Goal: Task Accomplishment & Management: Manage account settings

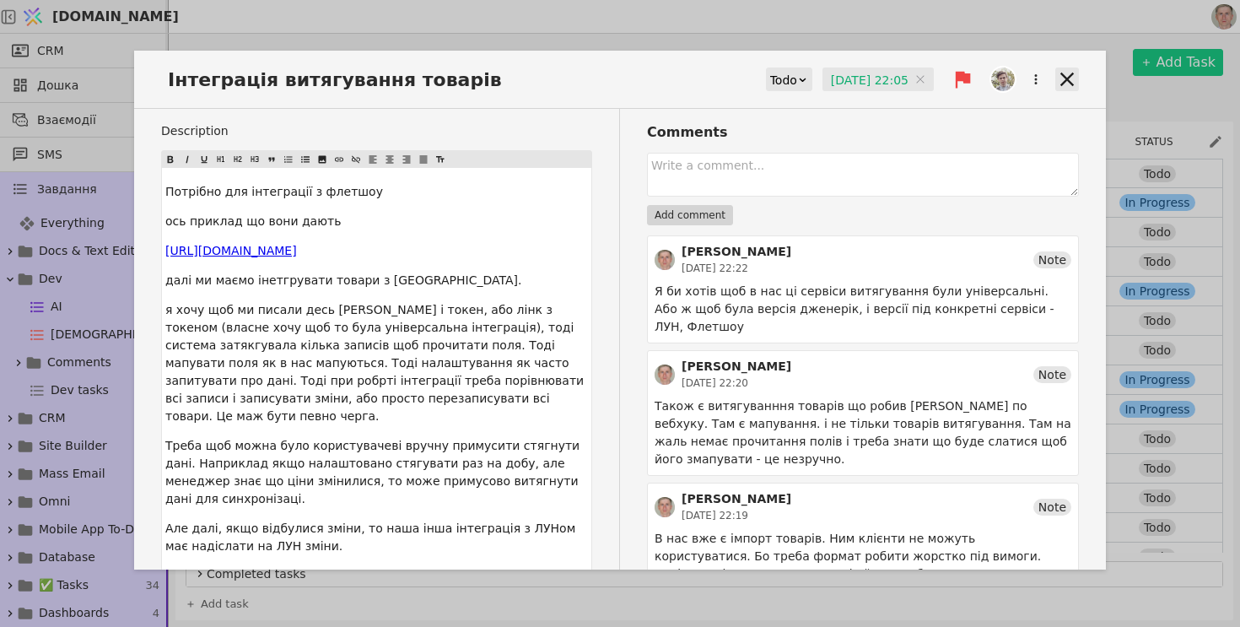
click at [1067, 83] on icon at bounding box center [1067, 79] width 24 height 24
click at [1065, 83] on icon at bounding box center [1067, 79] width 24 height 24
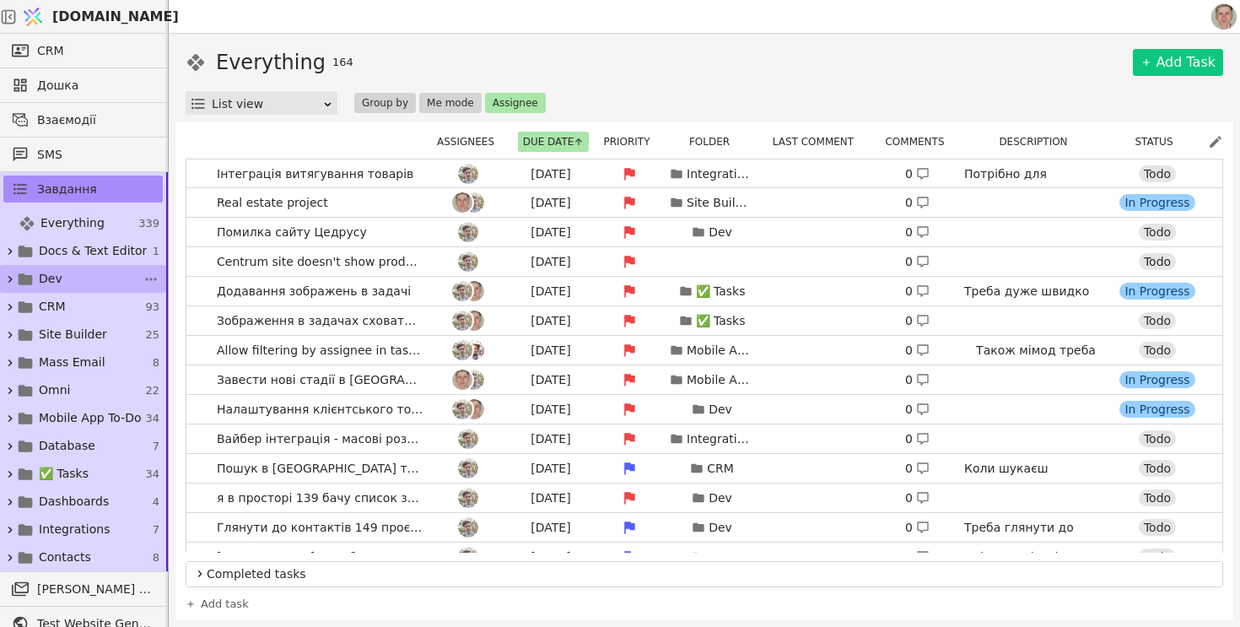
click at [115, 279] on link "Dev 66" at bounding box center [83, 279] width 166 height 28
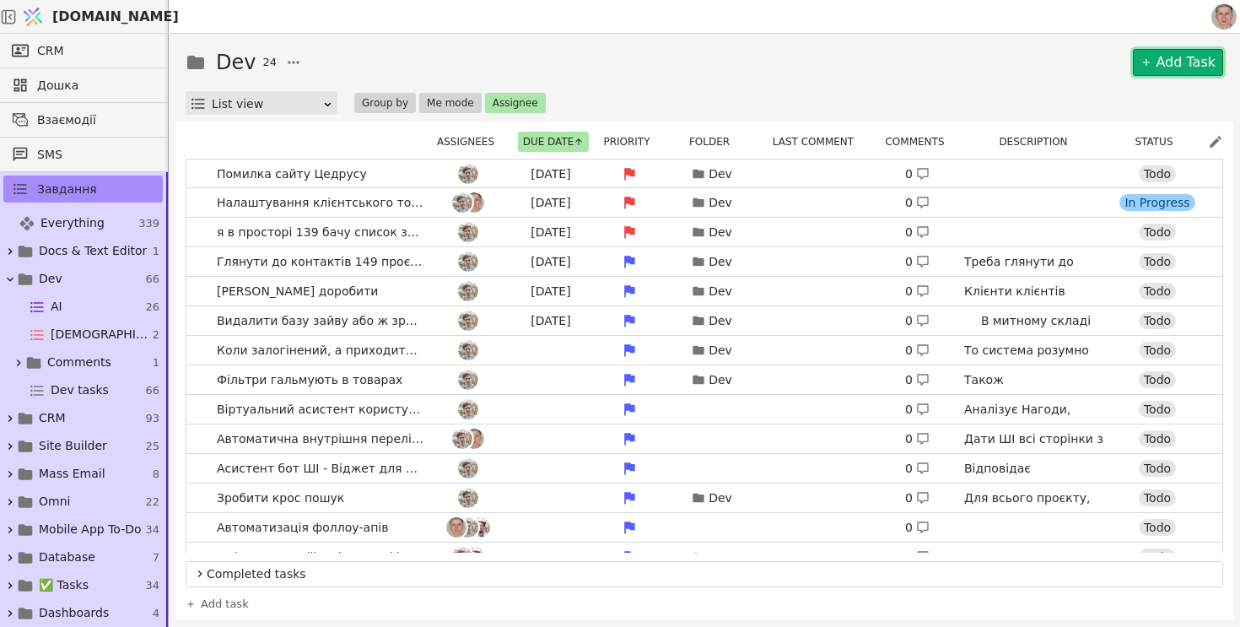
click at [1158, 63] on link "Add Task" at bounding box center [1178, 62] width 90 height 27
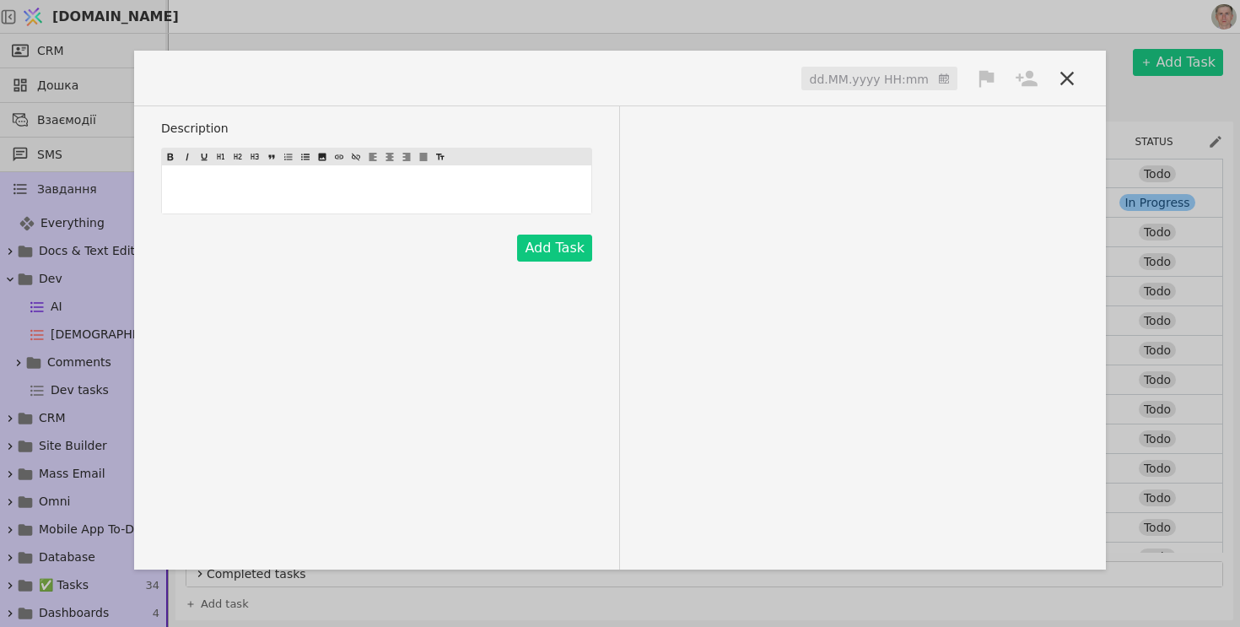
click at [219, 82] on span at bounding box center [211, 78] width 101 height 28
click at [881, 96] on div "dd.MM.yyyy HH:mm" at bounding box center [620, 85] width 972 height 42
click at [877, 71] on input at bounding box center [879, 79] width 156 height 25
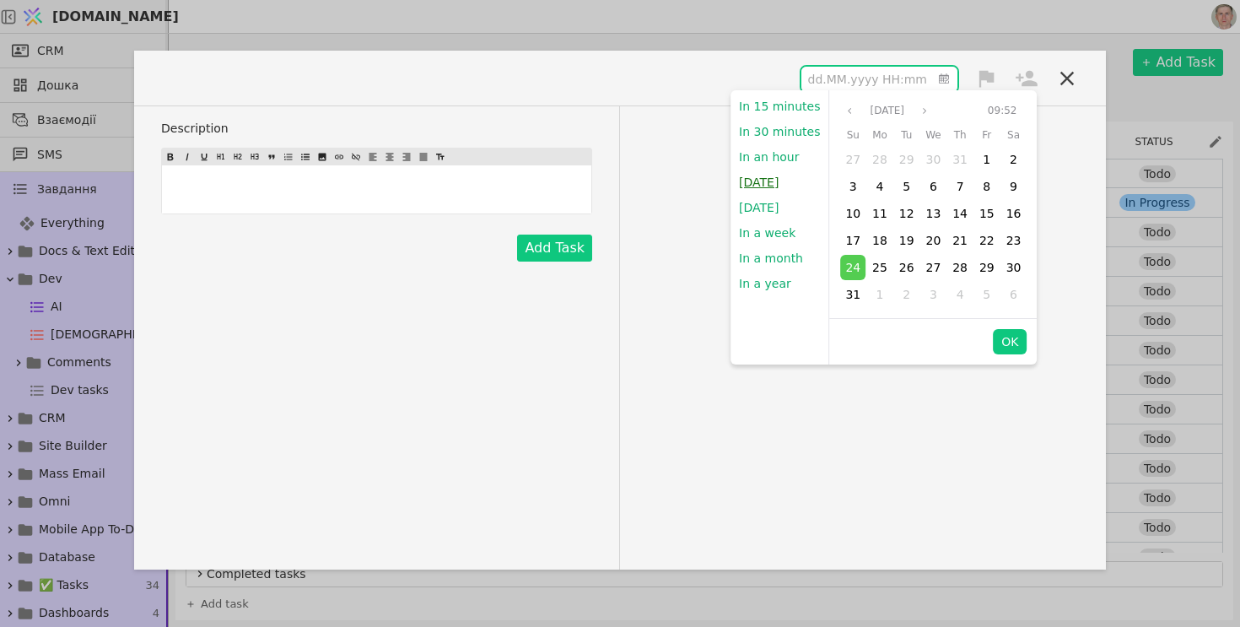
click at [771, 179] on button "Today" at bounding box center [758, 182] width 57 height 25
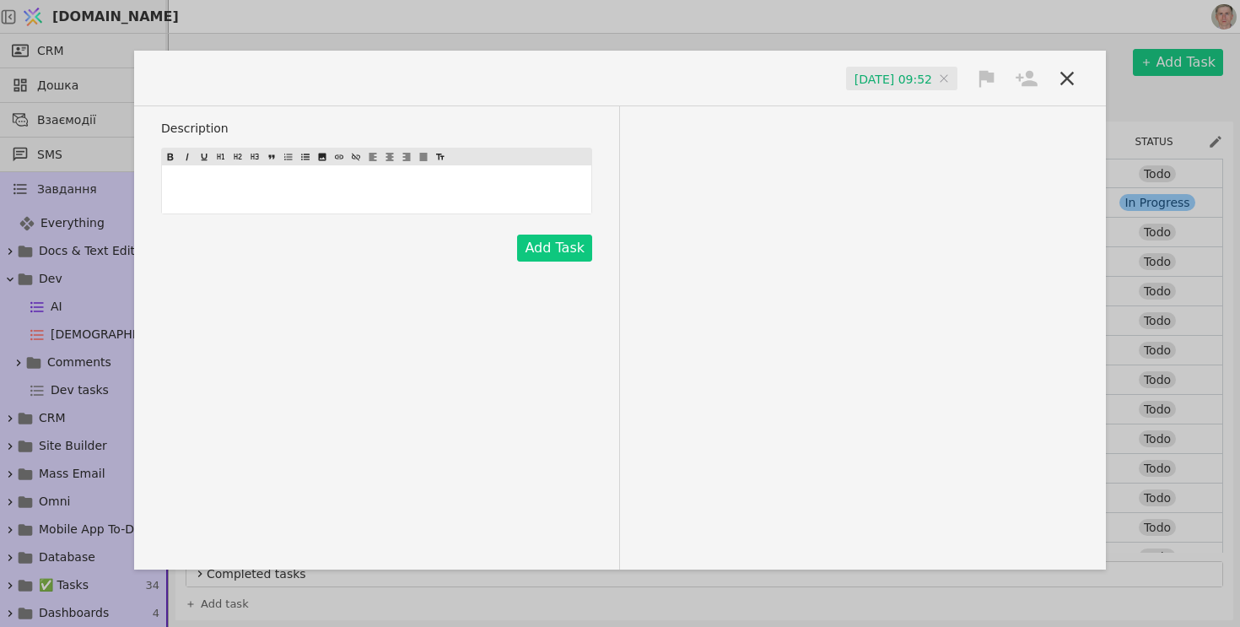
click at [990, 78] on icon at bounding box center [986, 78] width 15 height 17
click at [951, 103] on div "High" at bounding box center [929, 110] width 169 height 28
click at [1031, 79] on icon at bounding box center [1027, 79] width 24 height 24
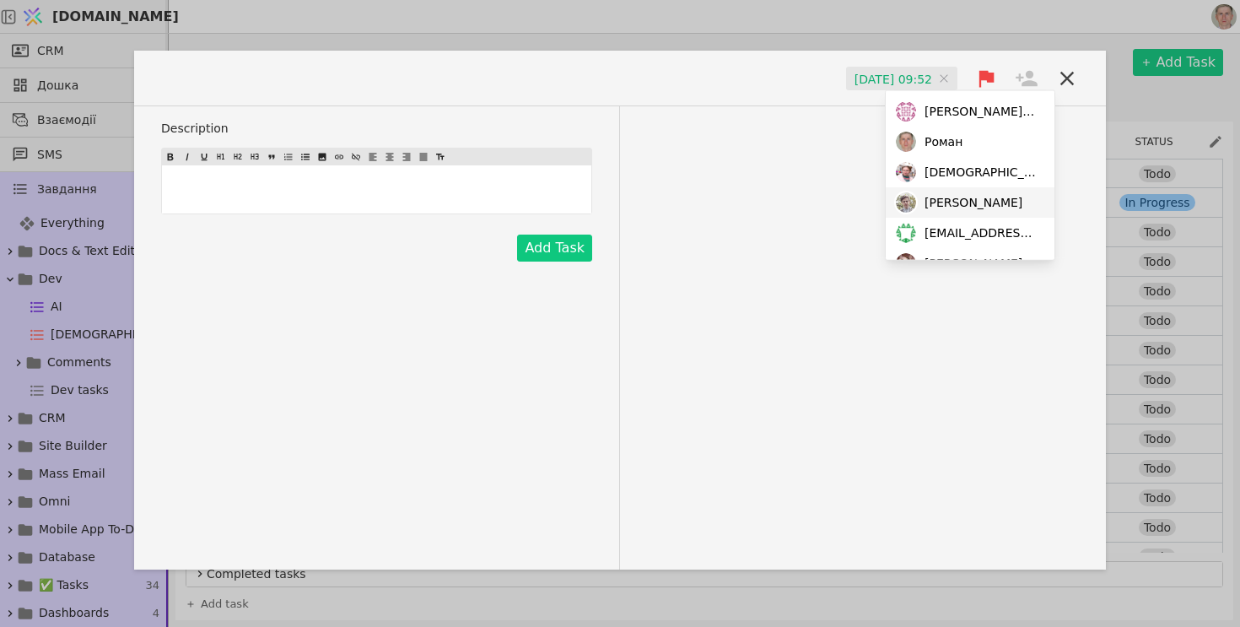
click at [967, 202] on div "Adam" at bounding box center [970, 202] width 169 height 30
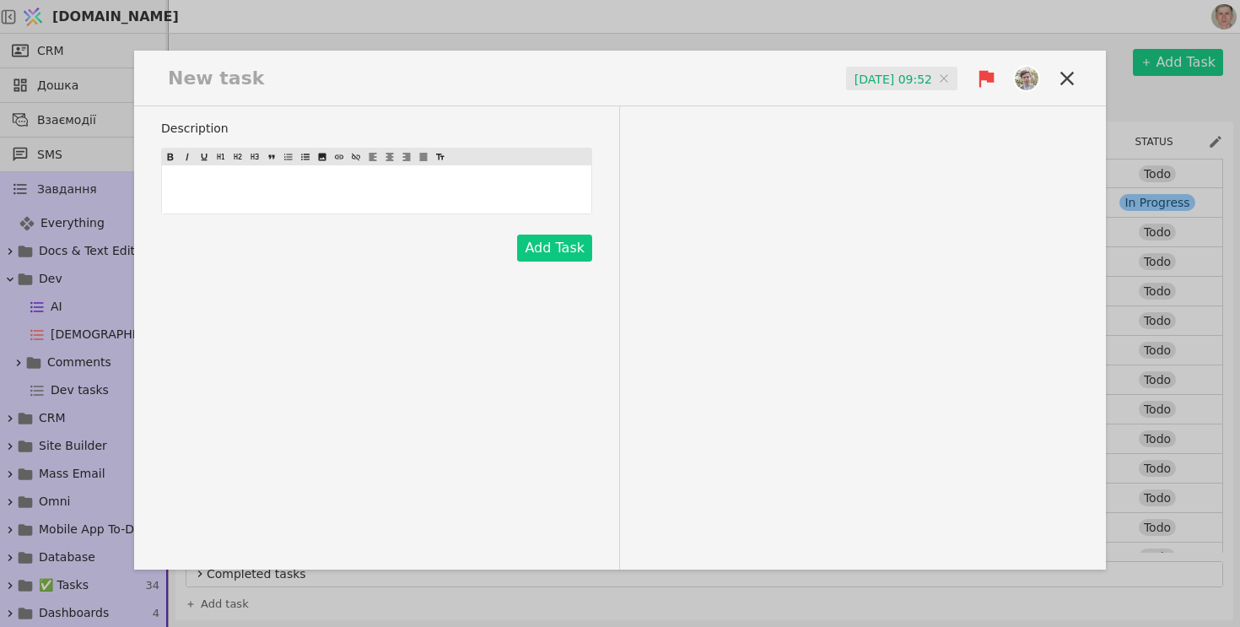
click at [237, 68] on span at bounding box center [221, 78] width 120 height 28
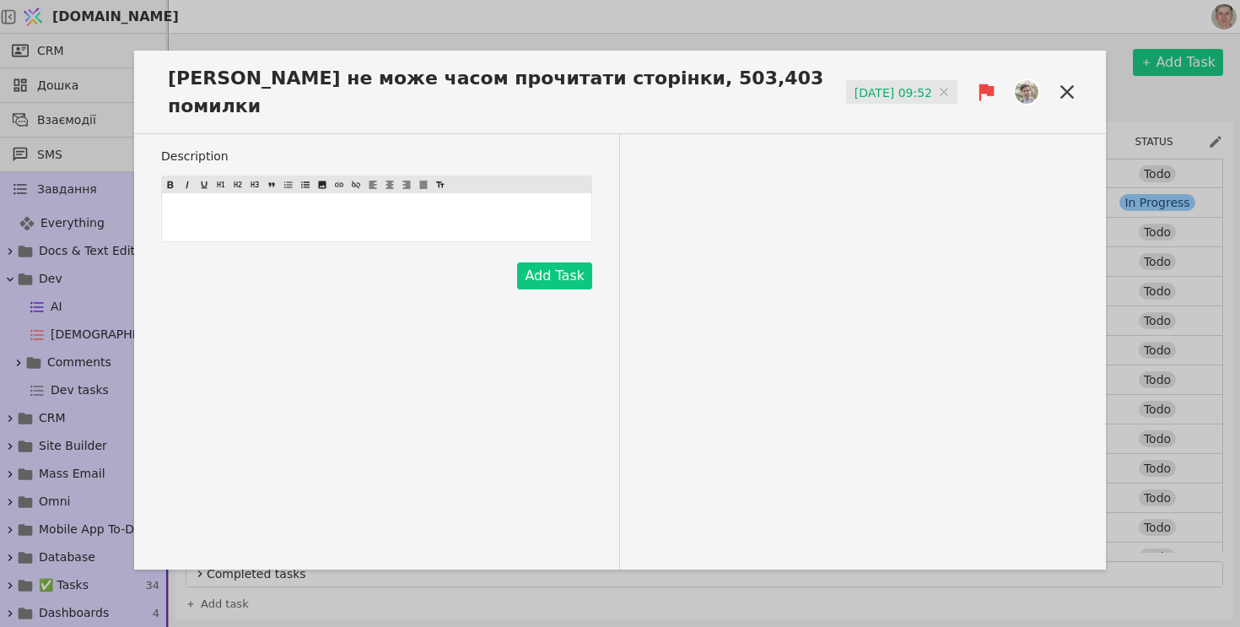
click at [260, 208] on p "﻿" at bounding box center [376, 217] width 423 height 18
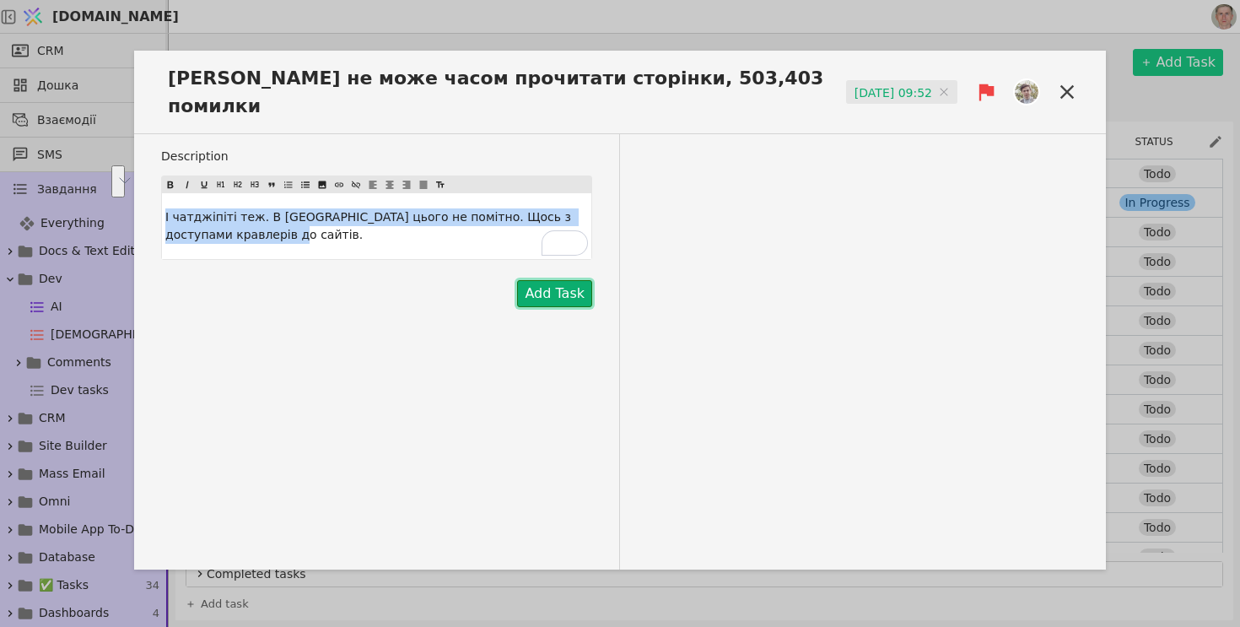
click at [553, 280] on button "Add Task" at bounding box center [554, 293] width 75 height 27
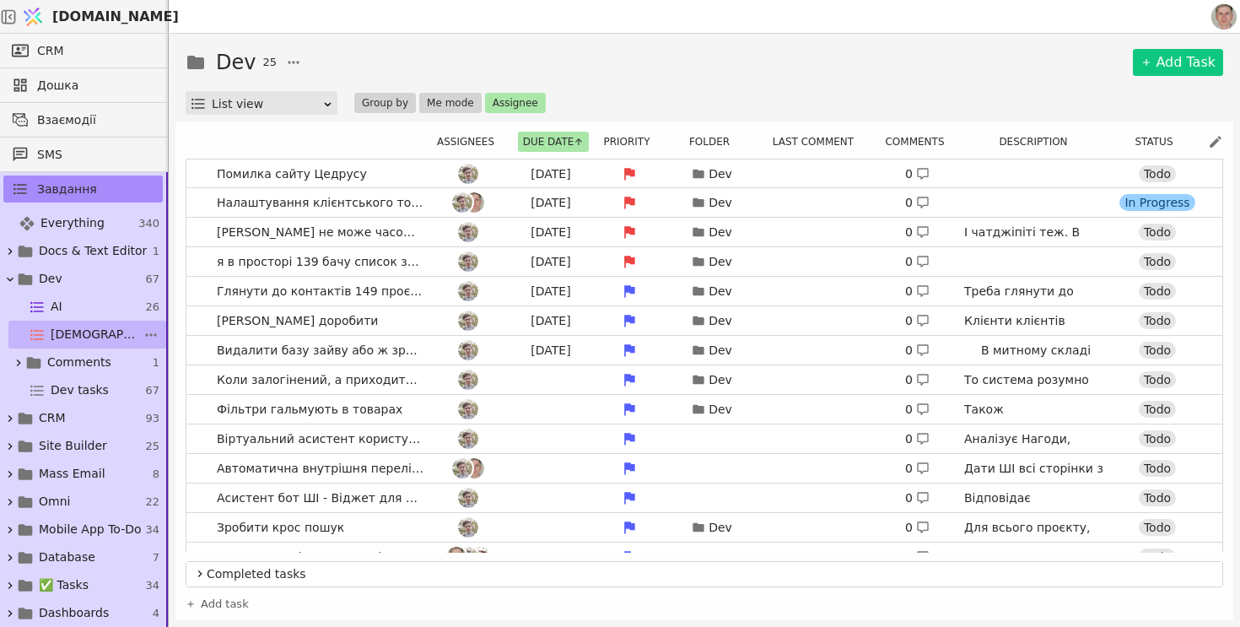
scroll to position [323, 0]
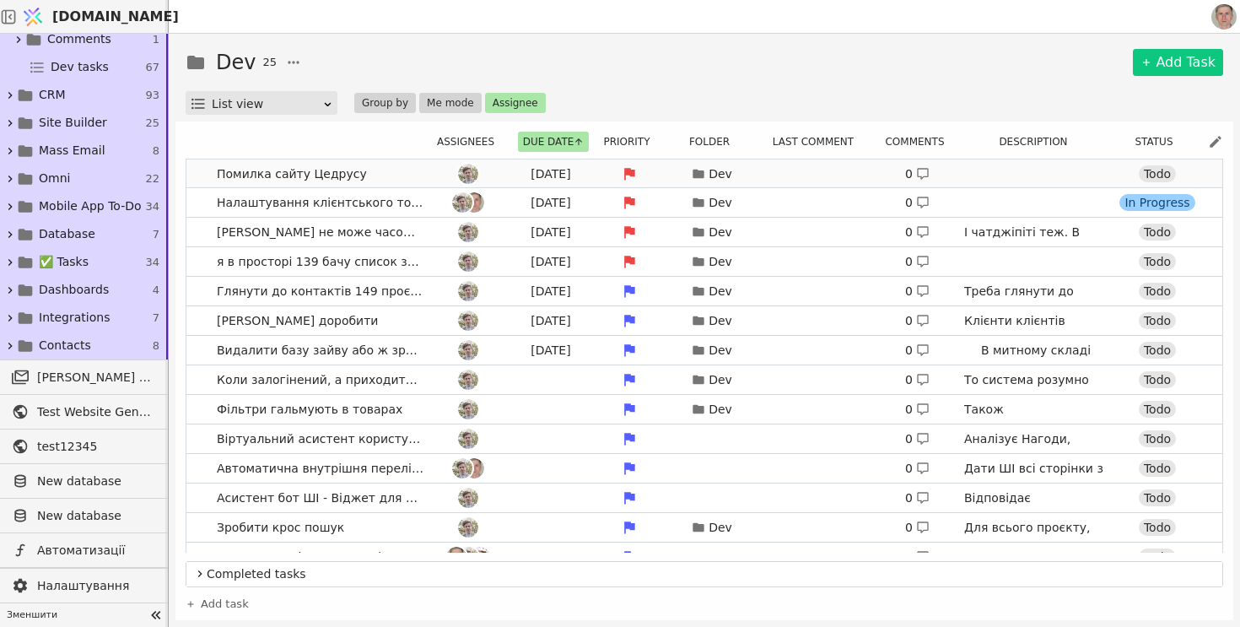
click at [382, 179] on link "Помилка сайту Цедрусу [DATE] Dev 0 [URL][DOMAIN_NAME] Todo" at bounding box center [704, 173] width 1036 height 29
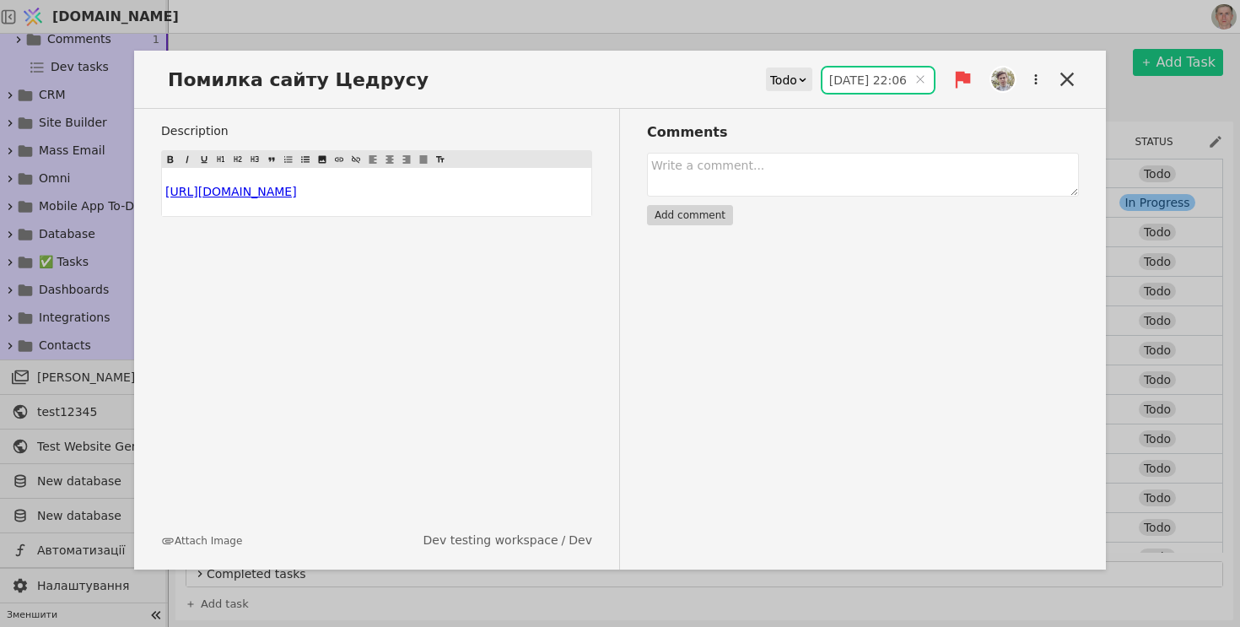
click at [840, 78] on input "[DATE] 22:06" at bounding box center [877, 79] width 111 height 25
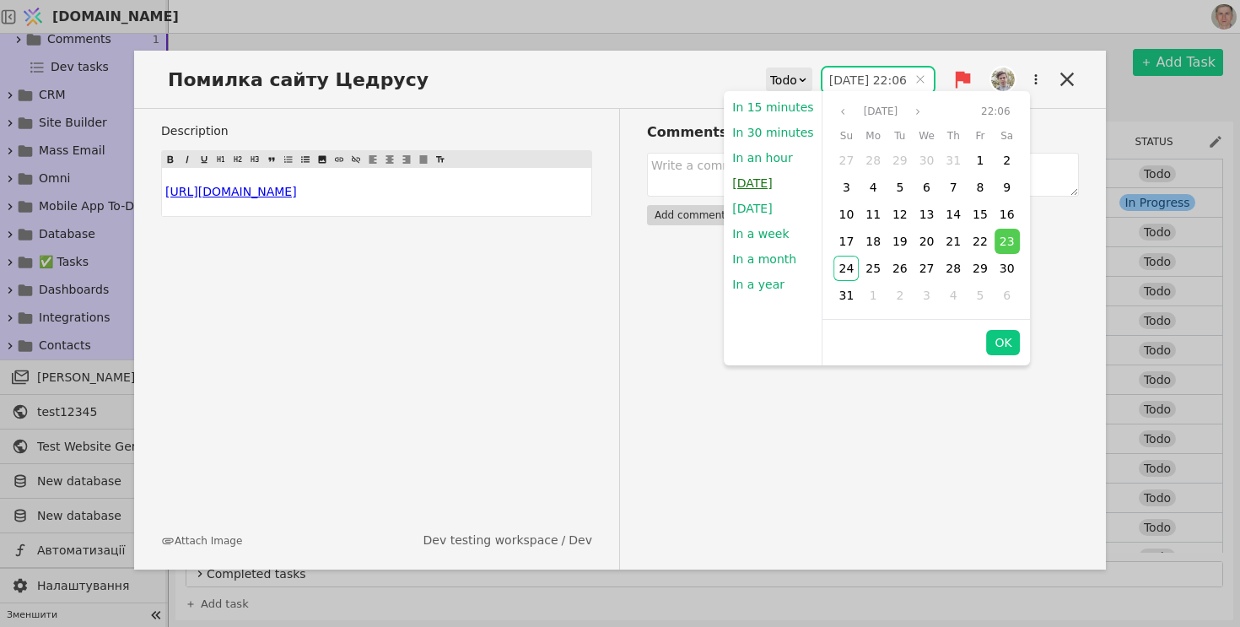
click at [755, 176] on button "[DATE]" at bounding box center [752, 182] width 57 height 25
type input "24.08.2025 10:05"
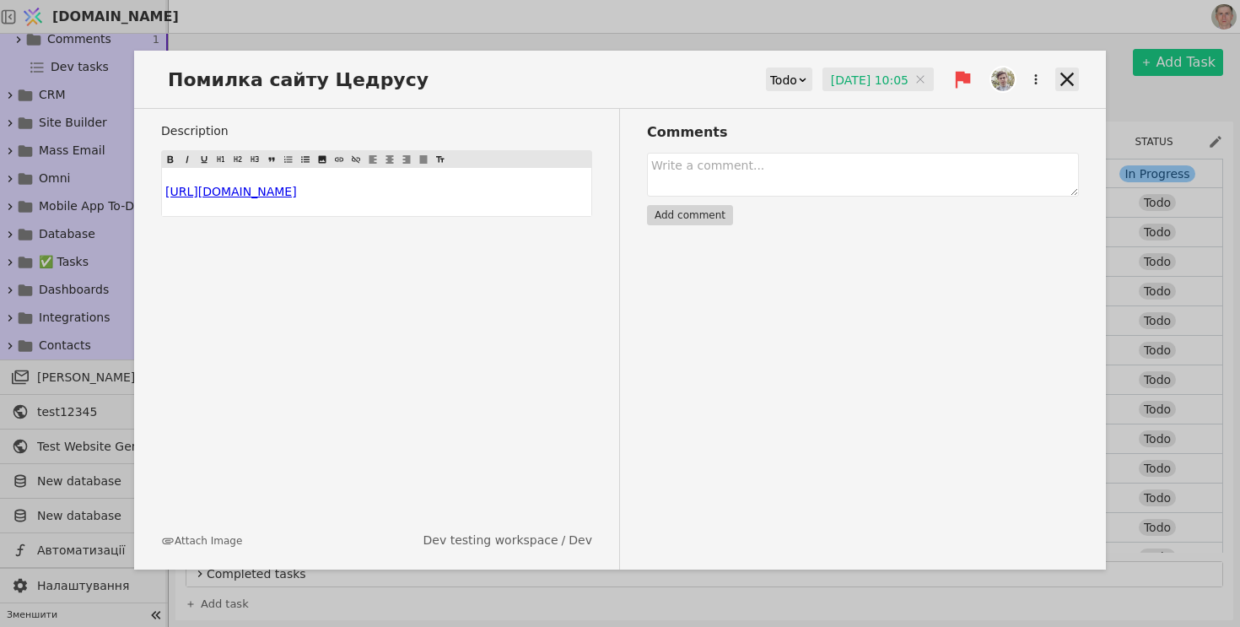
click at [1072, 79] on icon at bounding box center [1067, 79] width 24 height 24
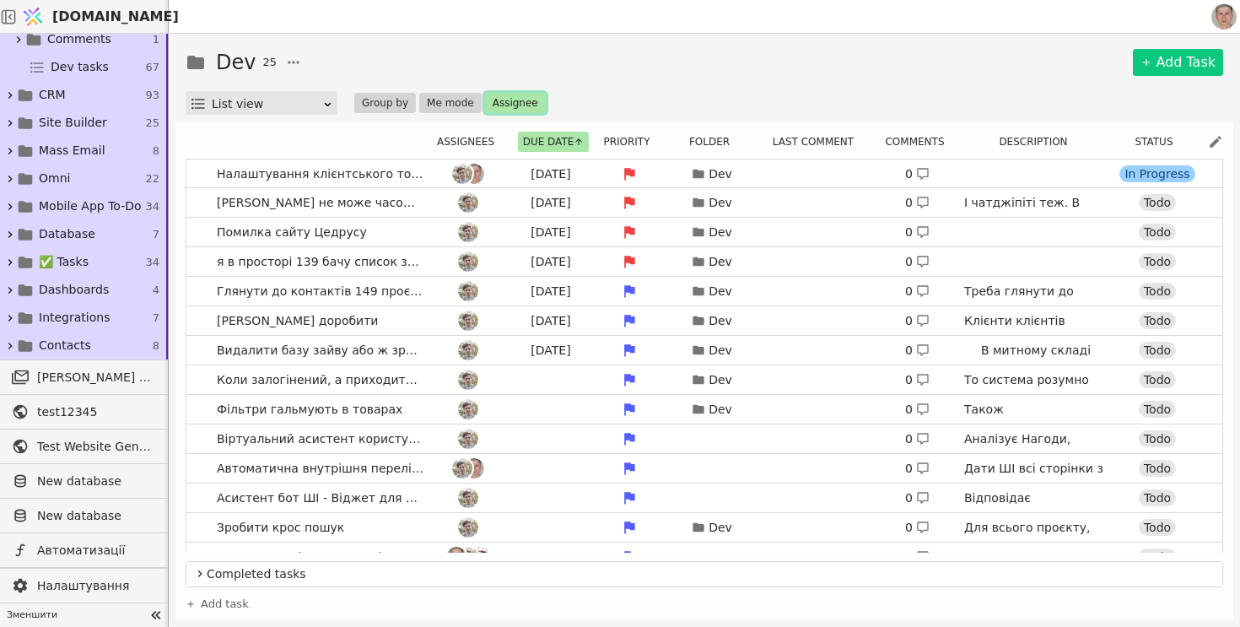
click at [518, 98] on button "Assignee" at bounding box center [515, 103] width 61 height 20
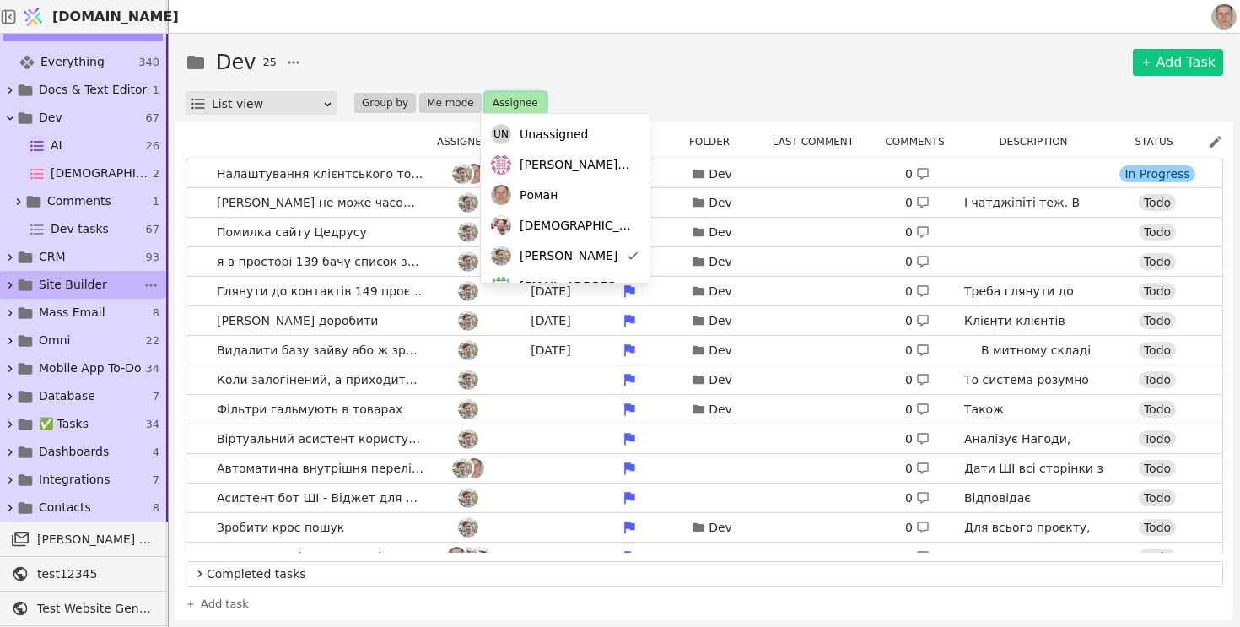
scroll to position [155, 0]
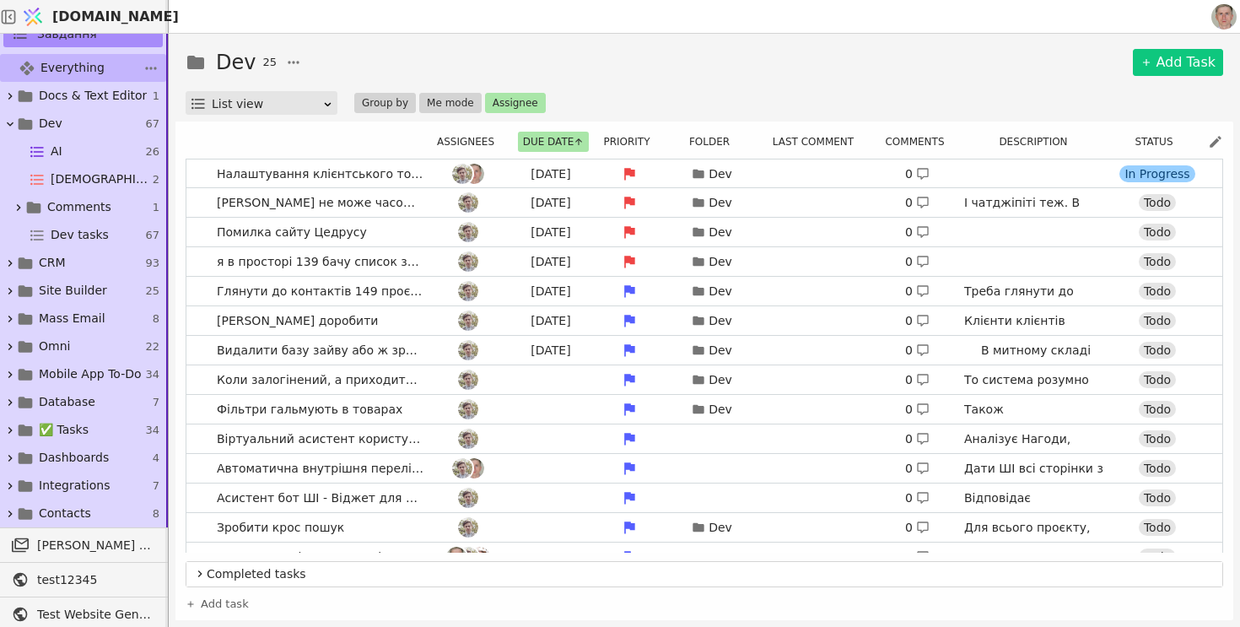
click at [101, 62] on link "Everything 340" at bounding box center [83, 68] width 166 height 28
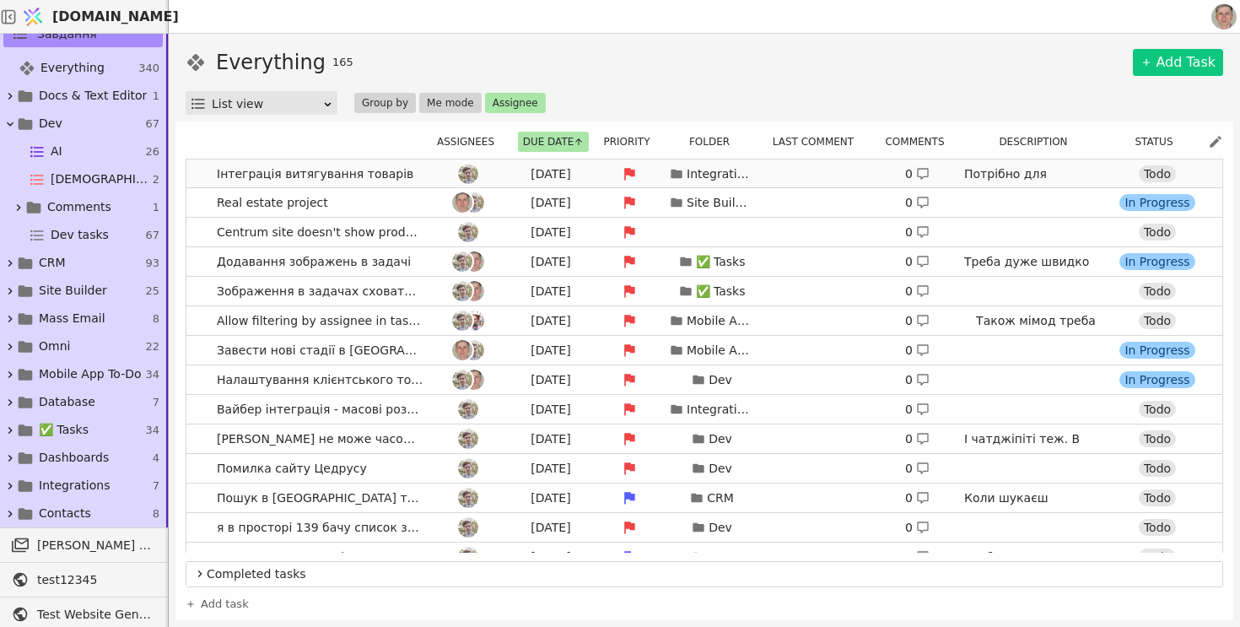
click at [424, 175] on link "Інтеграція витягування товарів Aug 23 Integrations 0 Потрібно для інтеграції з …" at bounding box center [704, 173] width 1036 height 29
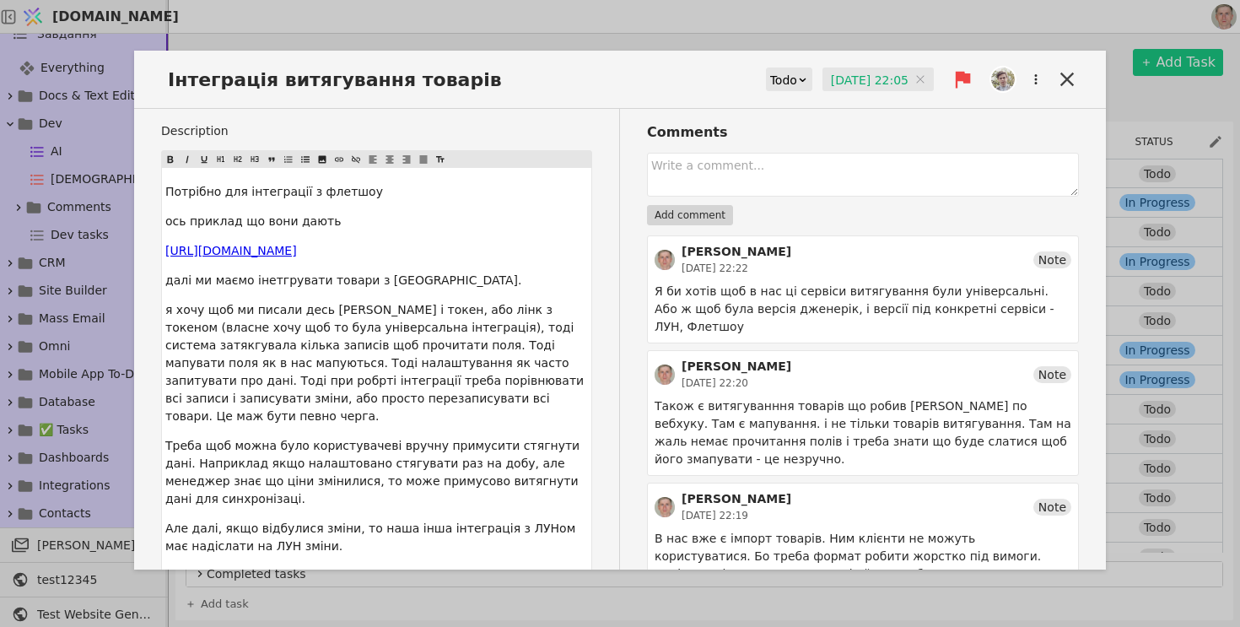
click at [857, 80] on input "23.08.2025 22:05" at bounding box center [877, 79] width 111 height 25
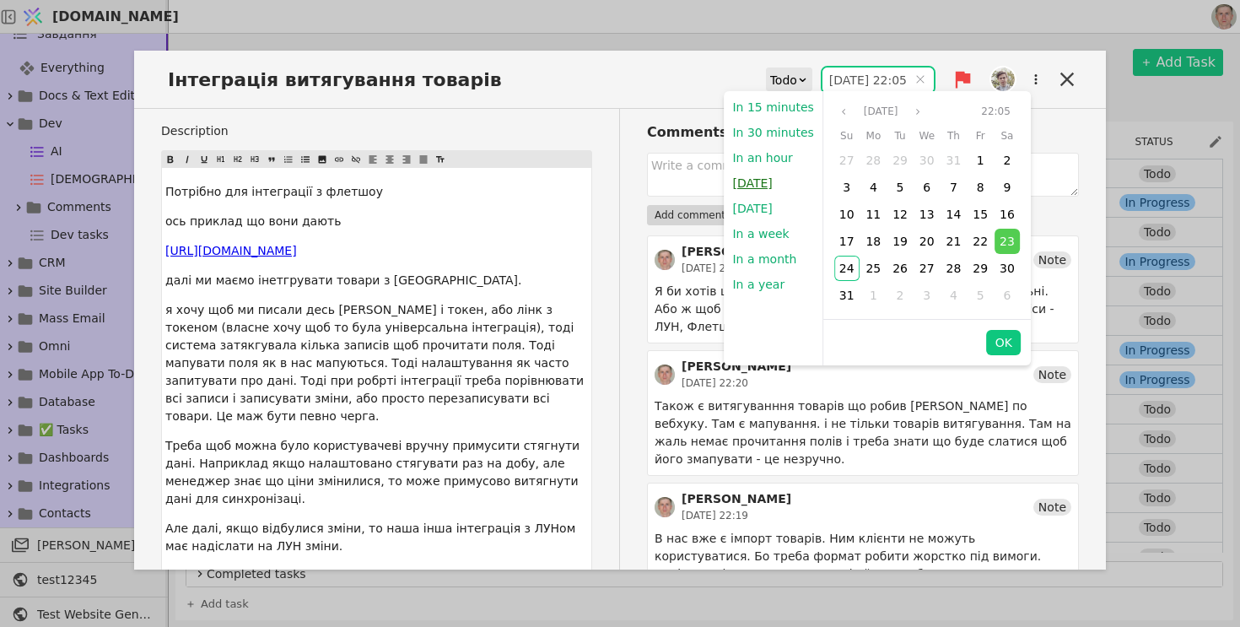
click at [752, 186] on button "Today" at bounding box center [752, 182] width 57 height 25
type input "24.08.2025 10:05"
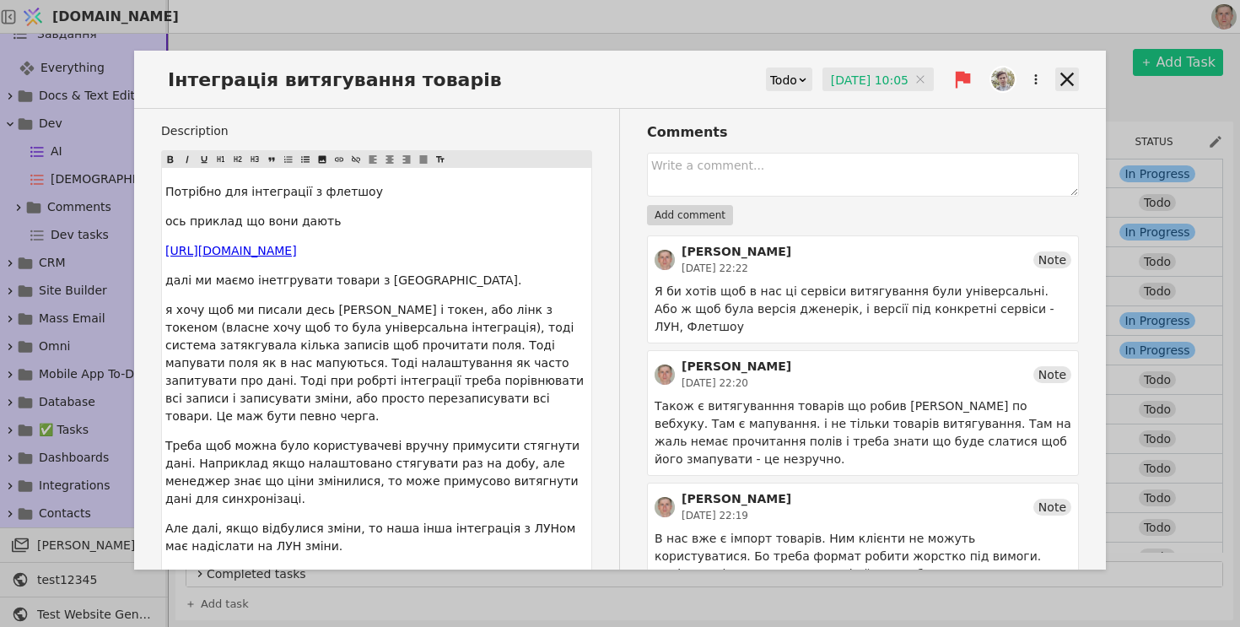
click at [1065, 78] on icon at bounding box center [1066, 79] width 13 height 13
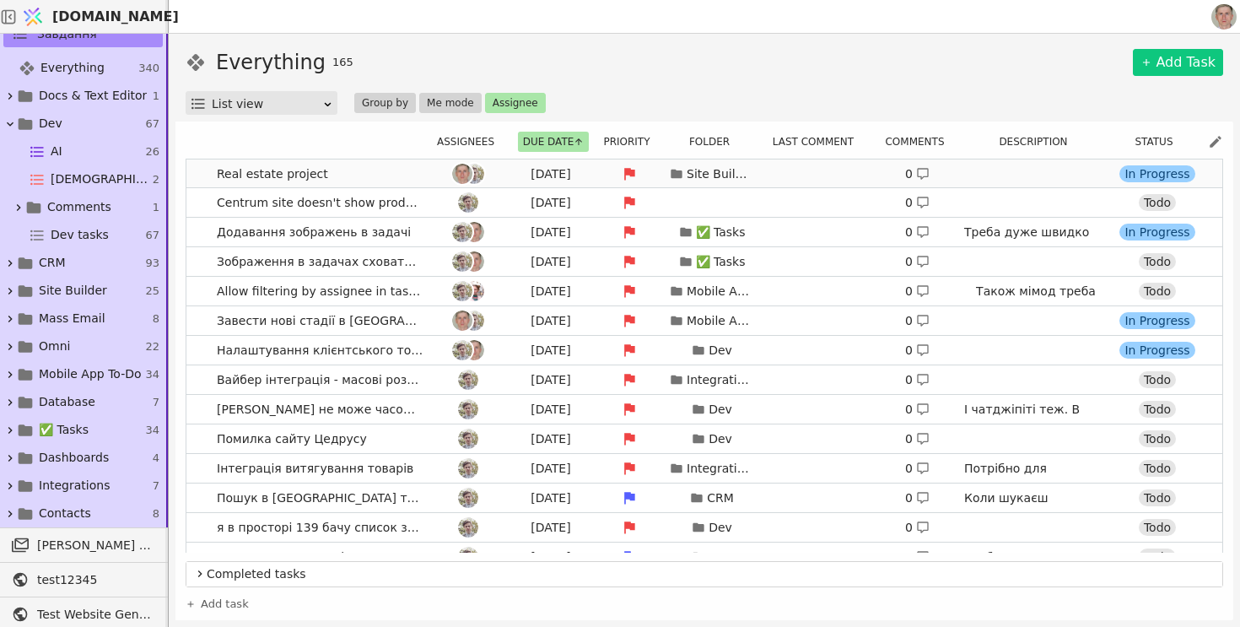
click at [399, 176] on link "Real estate project Aug 23 Site Builder 0 https://app.sv it.one/en/projects/152…" at bounding box center [704, 173] width 1036 height 29
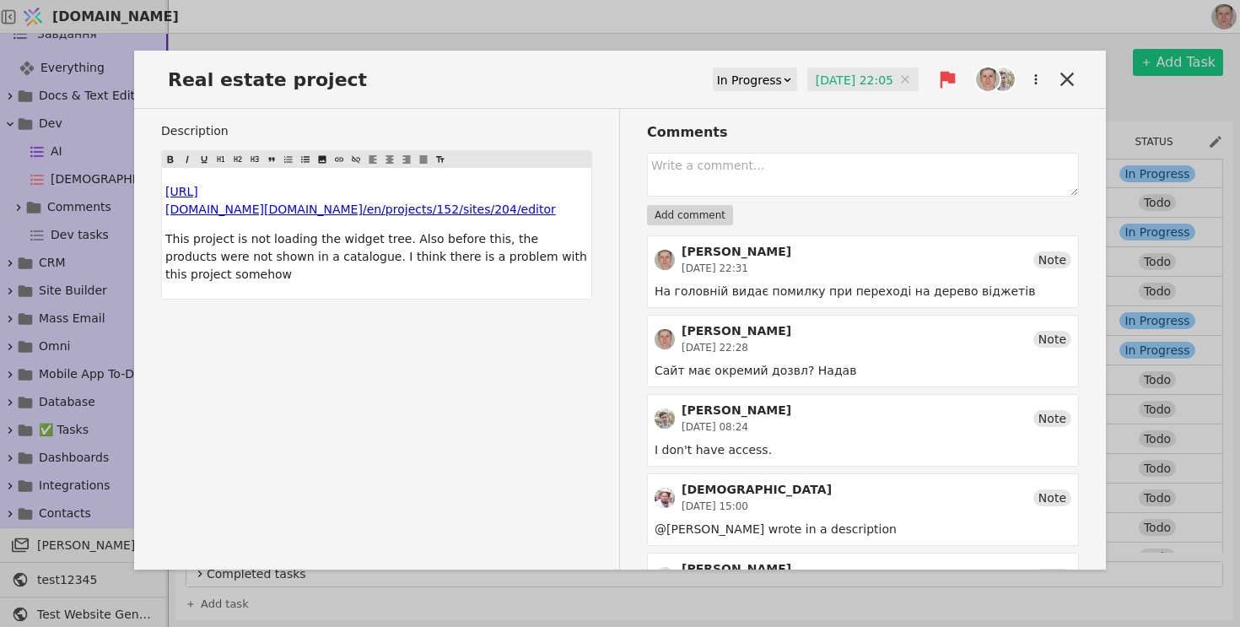
click at [810, 73] on input "23.08.2025 22:05" at bounding box center [862, 79] width 111 height 25
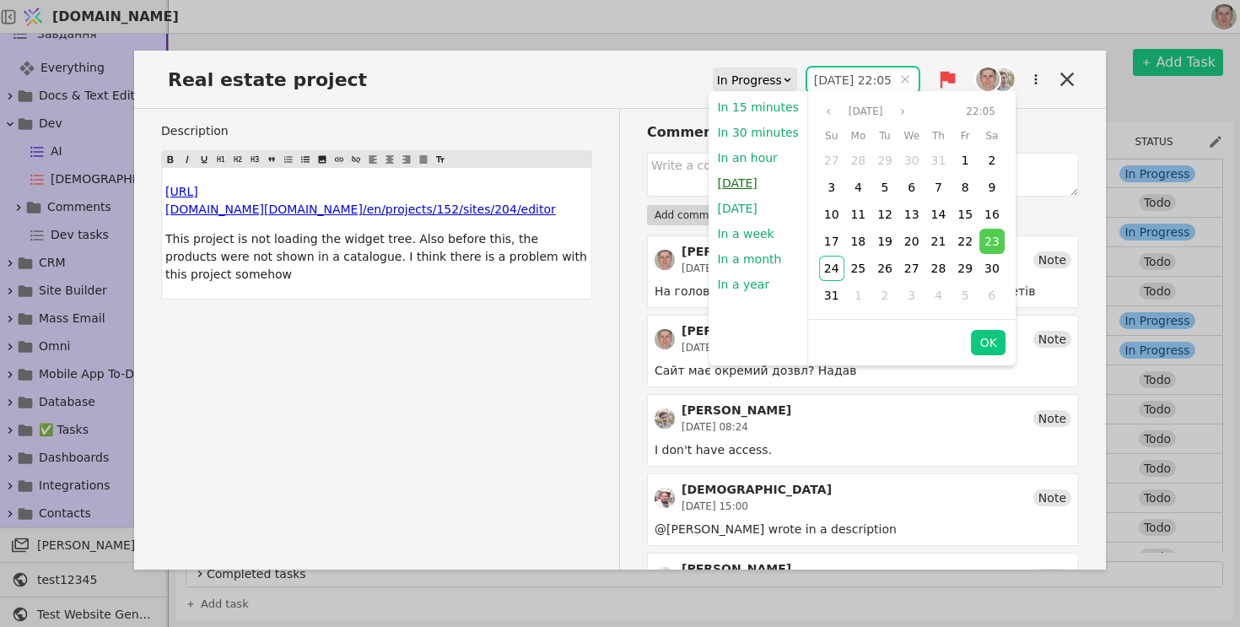
click at [752, 186] on button "[DATE]" at bounding box center [737, 182] width 57 height 25
type input "24.08.2025 10:05"
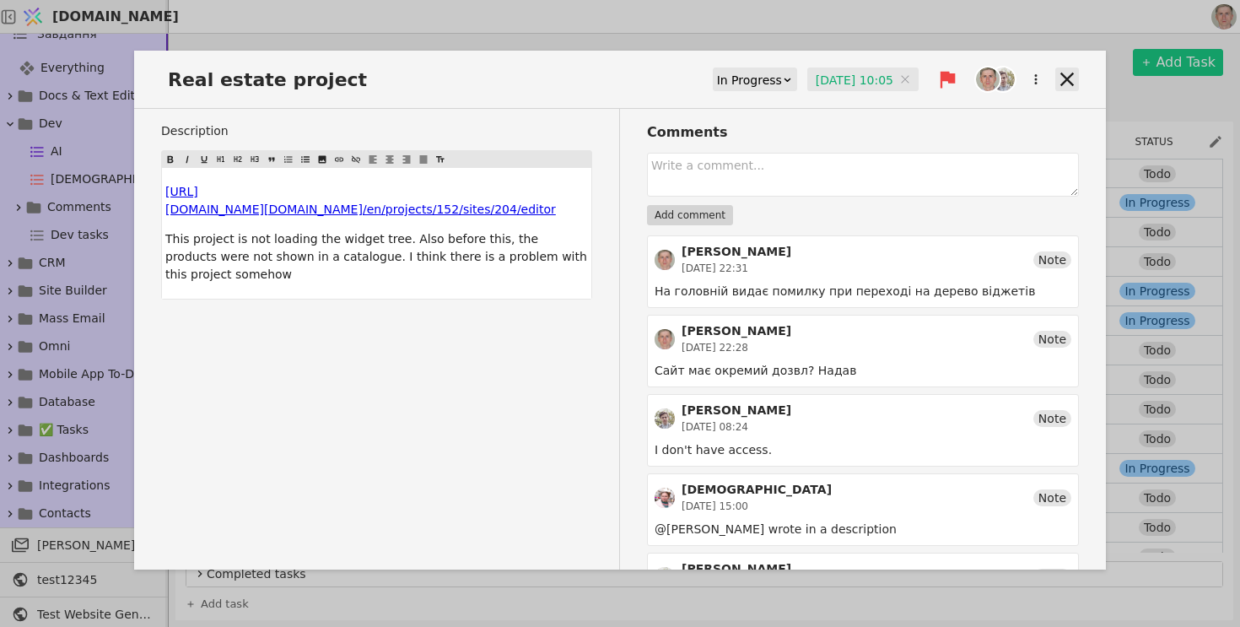
click at [1064, 79] on icon at bounding box center [1067, 79] width 24 height 24
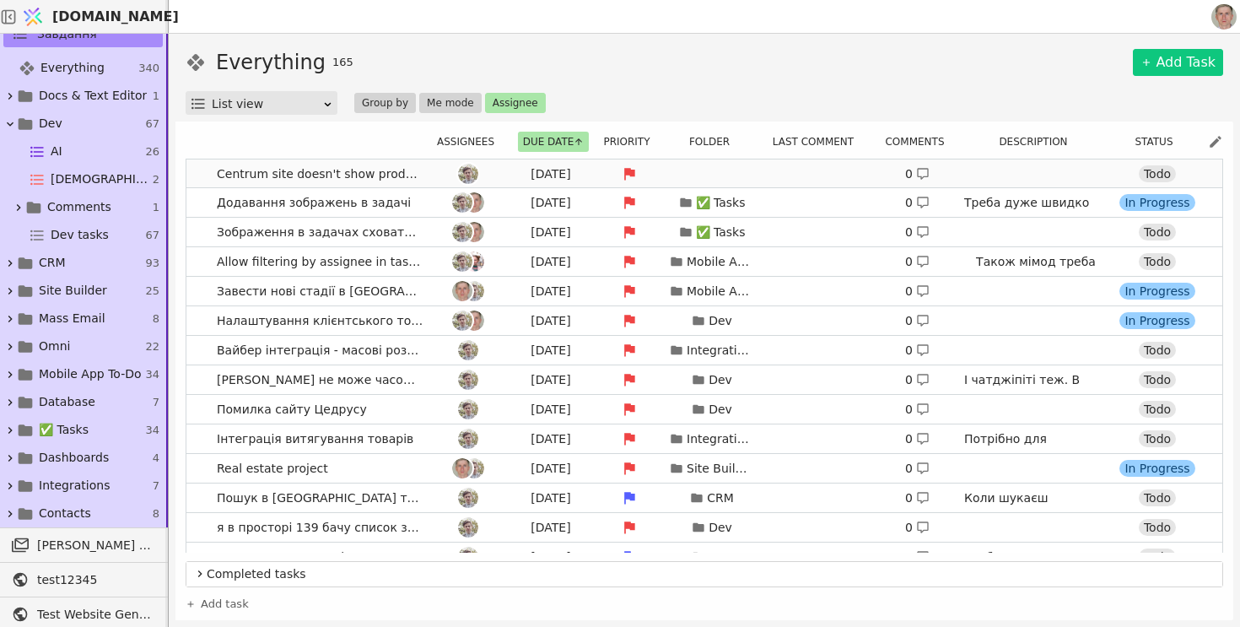
click at [196, 172] on link "Centrum site doesn't show products in katalog Today 0 https://centrum.svit.net/…" at bounding box center [704, 173] width 1036 height 29
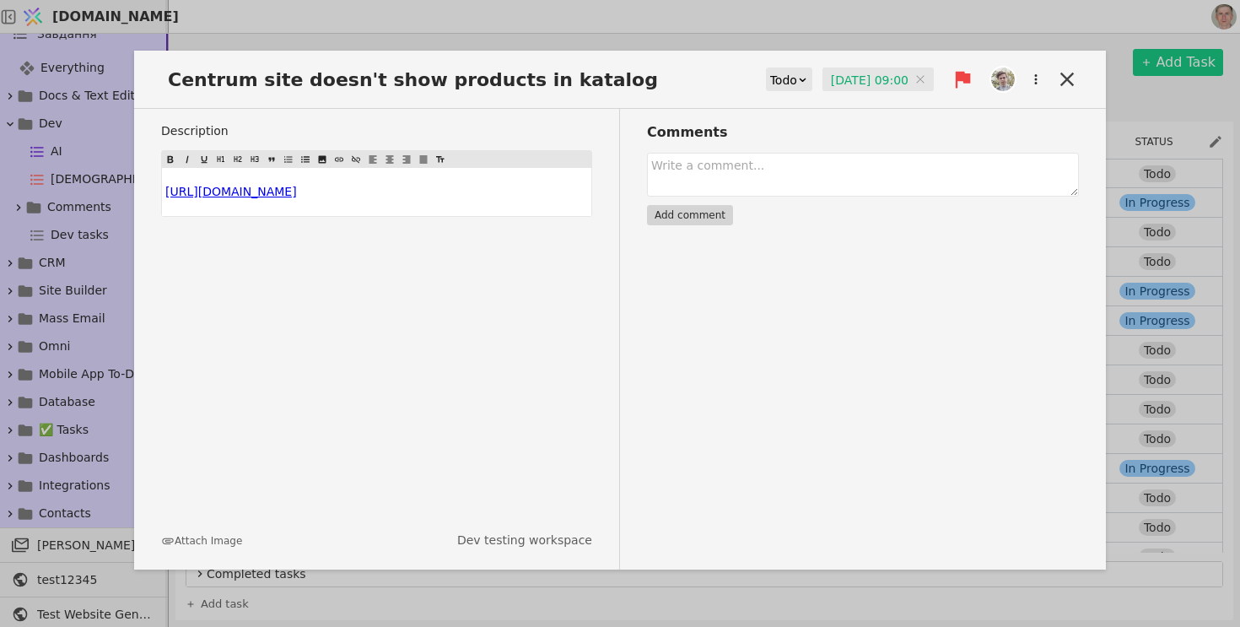
click at [837, 74] on input "24.08.2025 09:00" at bounding box center [877, 79] width 111 height 25
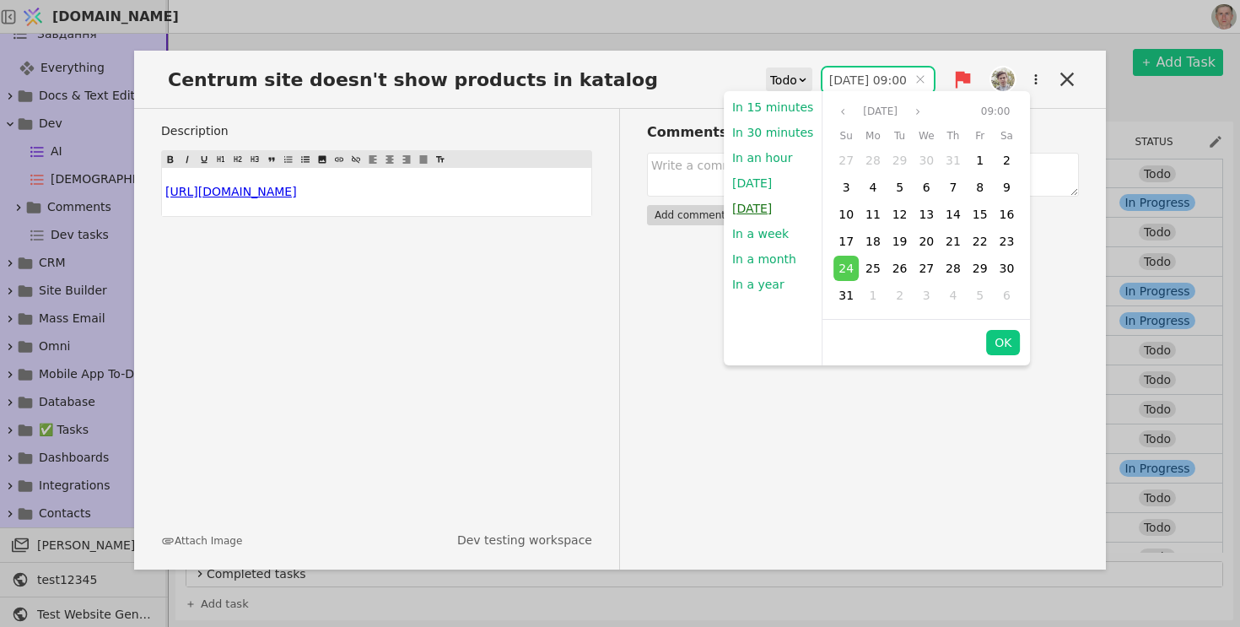
click at [768, 209] on button "[DATE]" at bounding box center [752, 208] width 57 height 25
type input "25.08.2025 09:00"
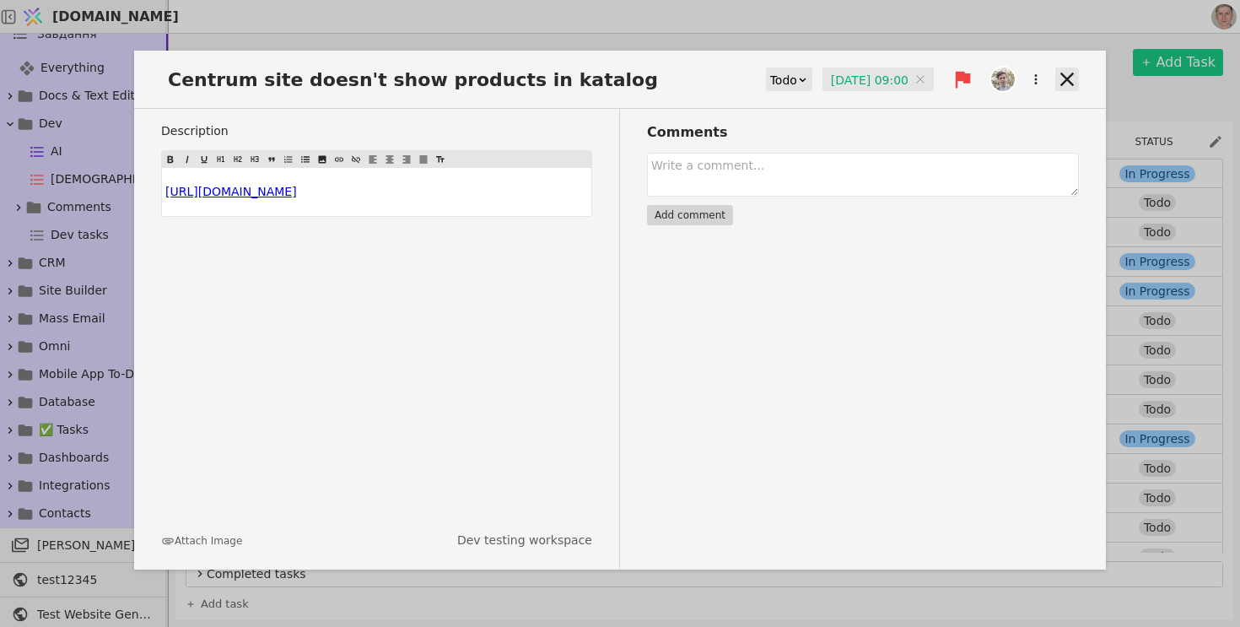
click at [1063, 74] on icon at bounding box center [1066, 79] width 13 height 13
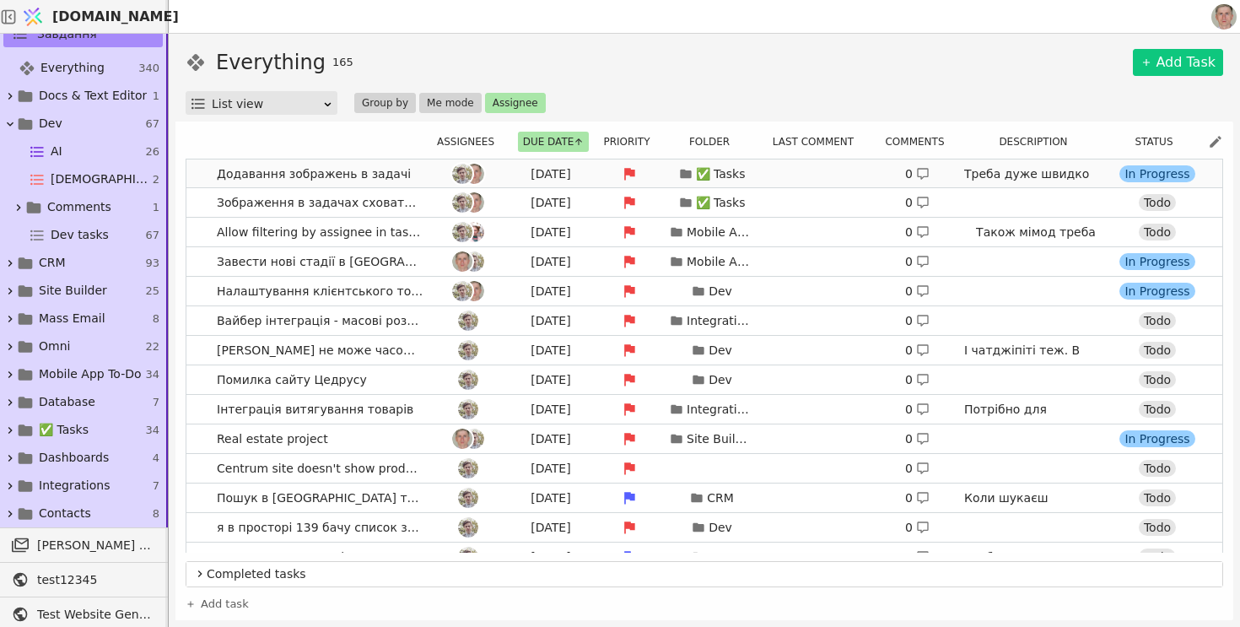
click at [202, 179] on link "Додавання зображень в задачі Today ✅ Tasks 0 Треба дуже швидко для Металіки. Мо…" at bounding box center [704, 173] width 1036 height 29
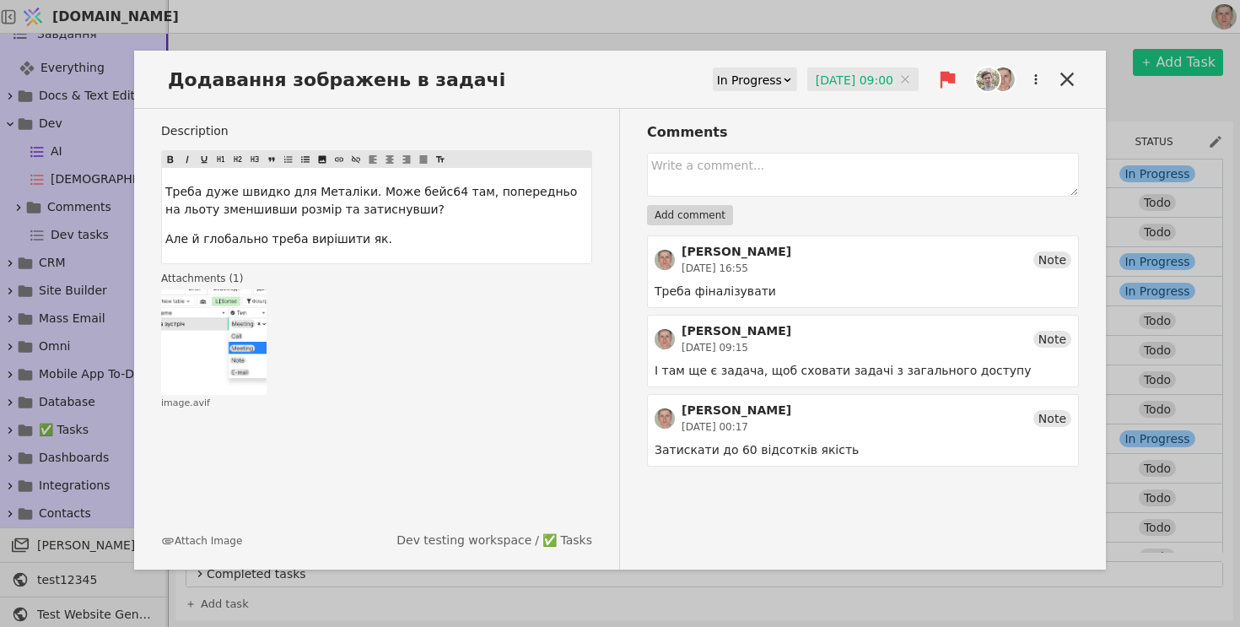
click at [854, 76] on input "24.08.2025 09:00" at bounding box center [862, 79] width 111 height 25
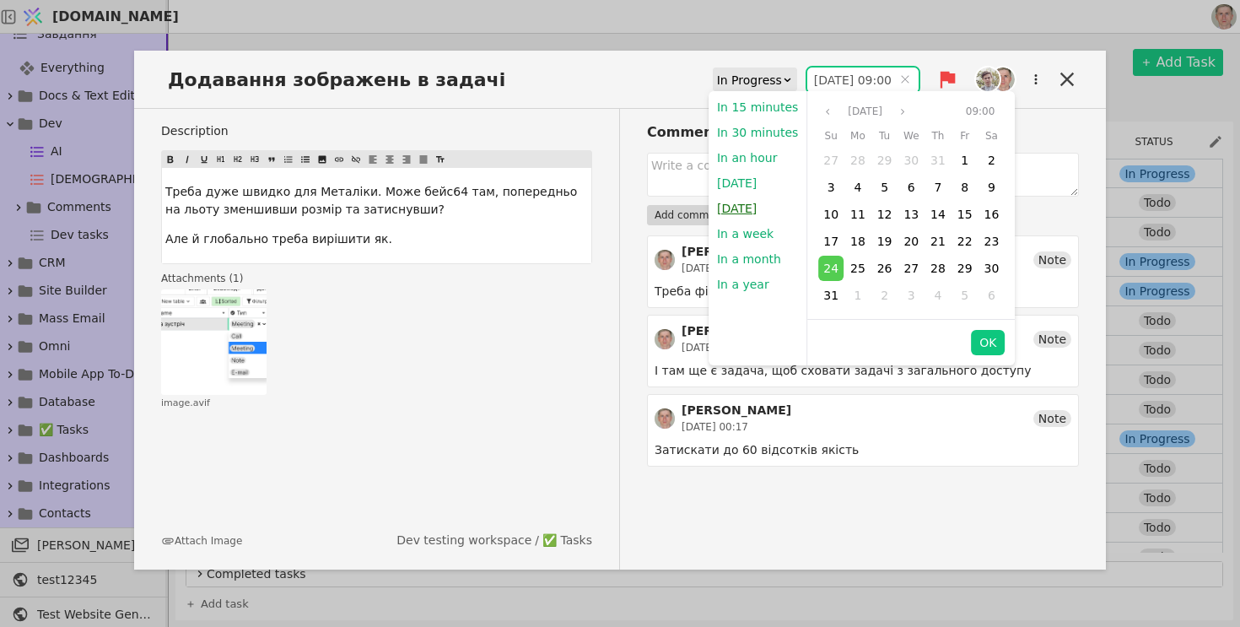
click at [740, 208] on button "[DATE]" at bounding box center [737, 208] width 57 height 25
type input "25.08.2025 09:00"
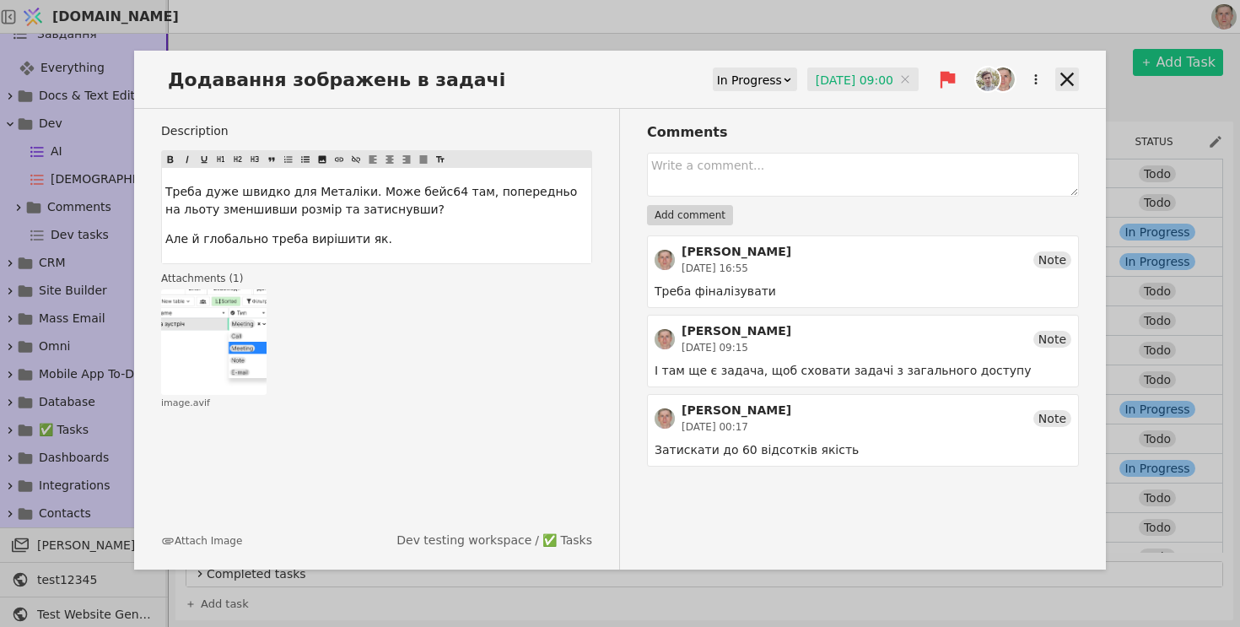
click at [1065, 77] on icon at bounding box center [1066, 79] width 13 height 13
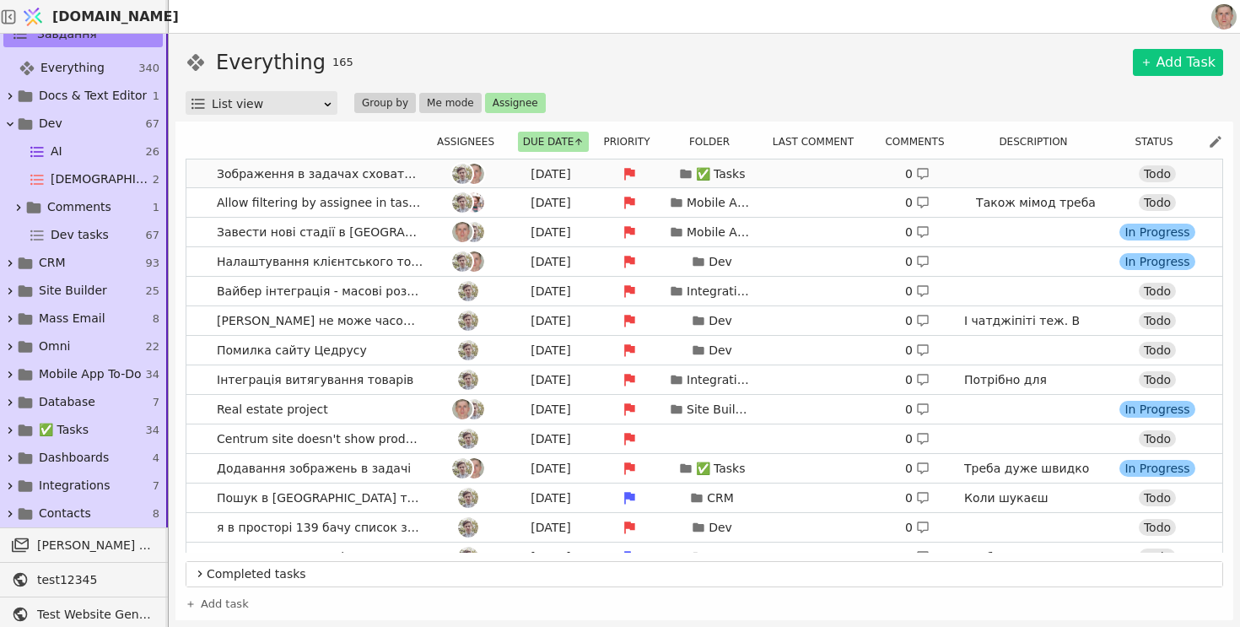
click at [192, 181] on link "Зображення в задачах сховати з широкого доступу Today ✅ Tasks 0 Todo" at bounding box center [704, 173] width 1036 height 29
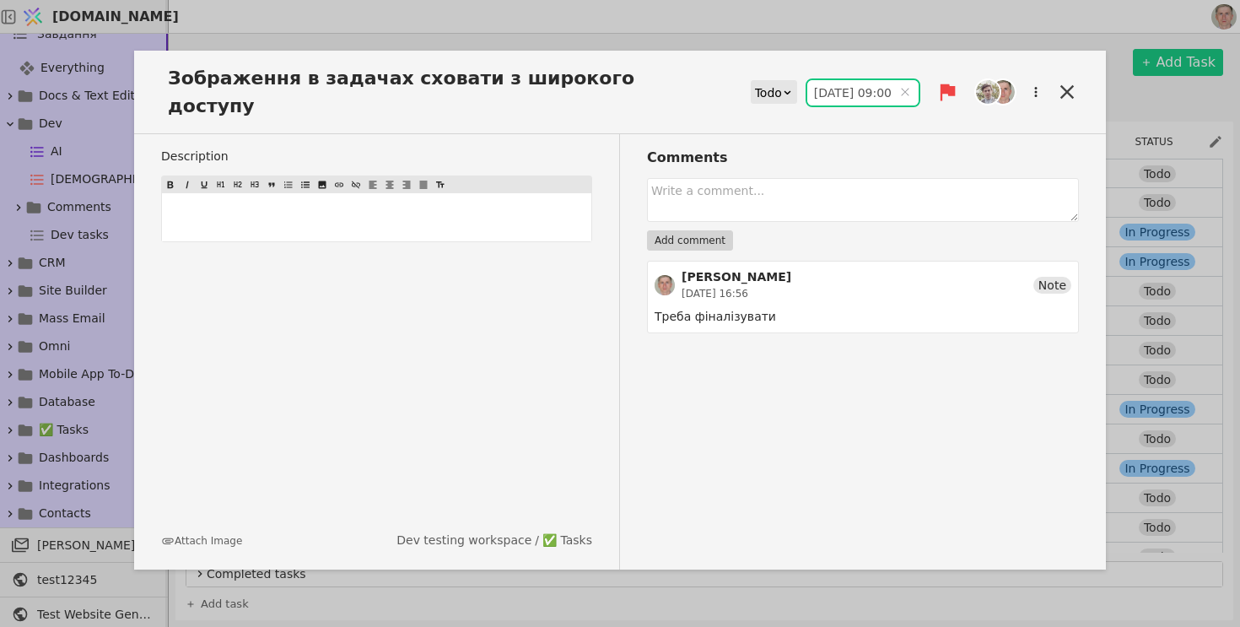
click at [810, 80] on input "24.08.2025 09:00" at bounding box center [862, 92] width 111 height 25
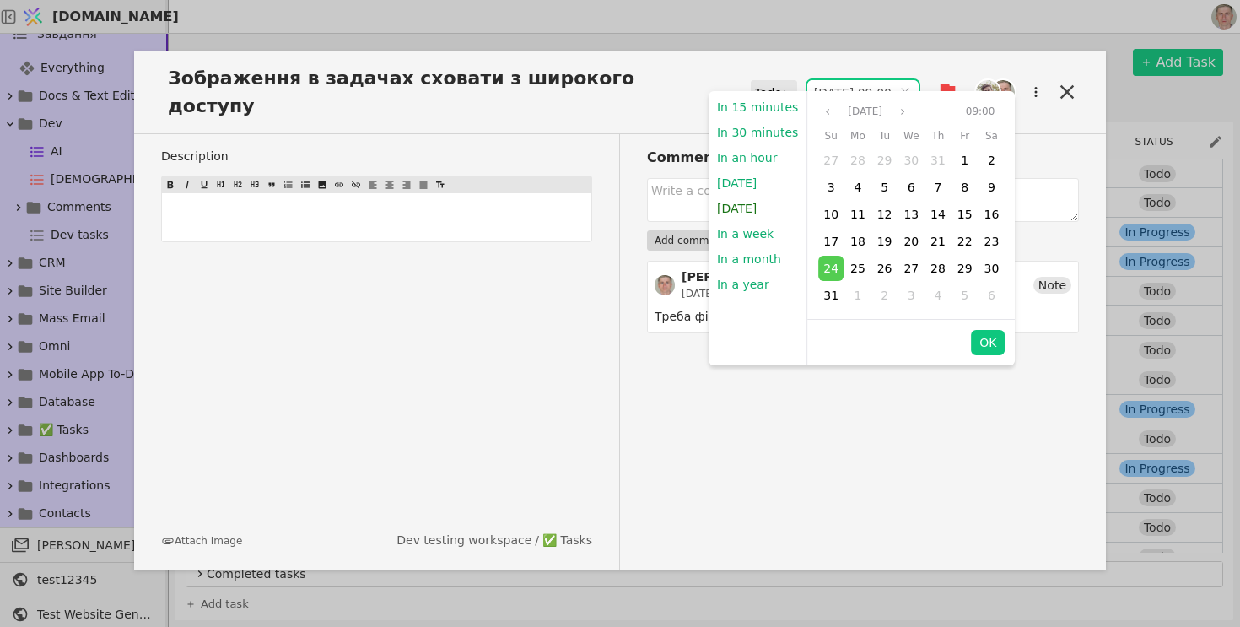
click at [760, 208] on button "[DATE]" at bounding box center [737, 208] width 57 height 25
type input "25.08.2025 09:00"
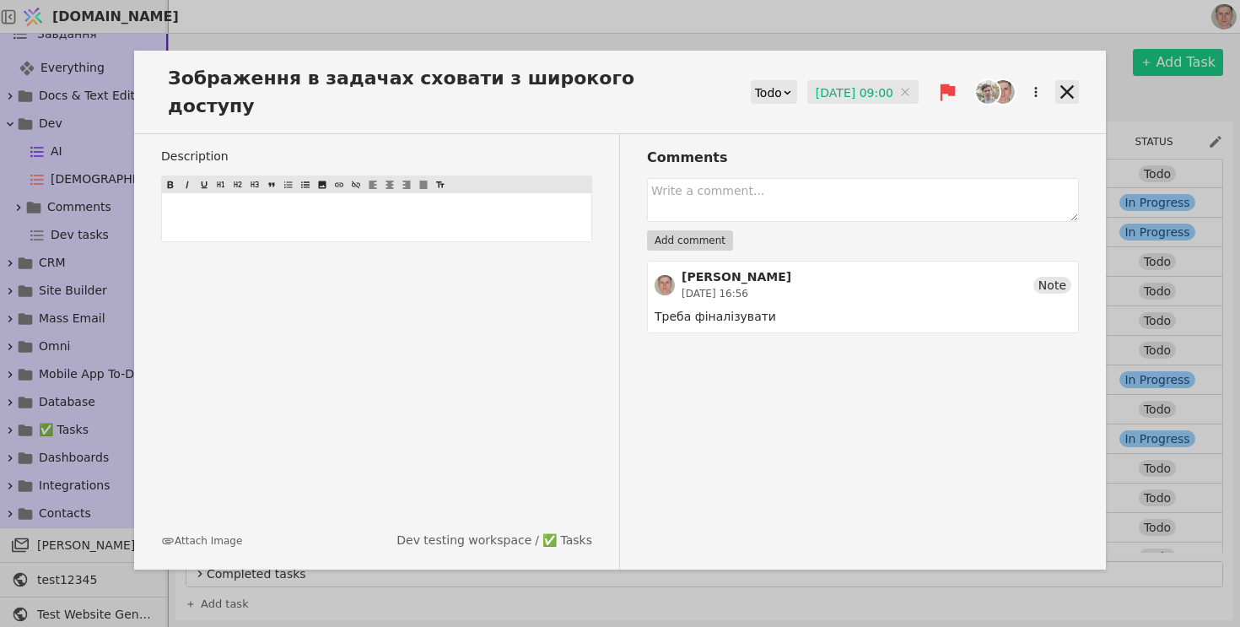
click at [1061, 82] on icon at bounding box center [1067, 92] width 24 height 24
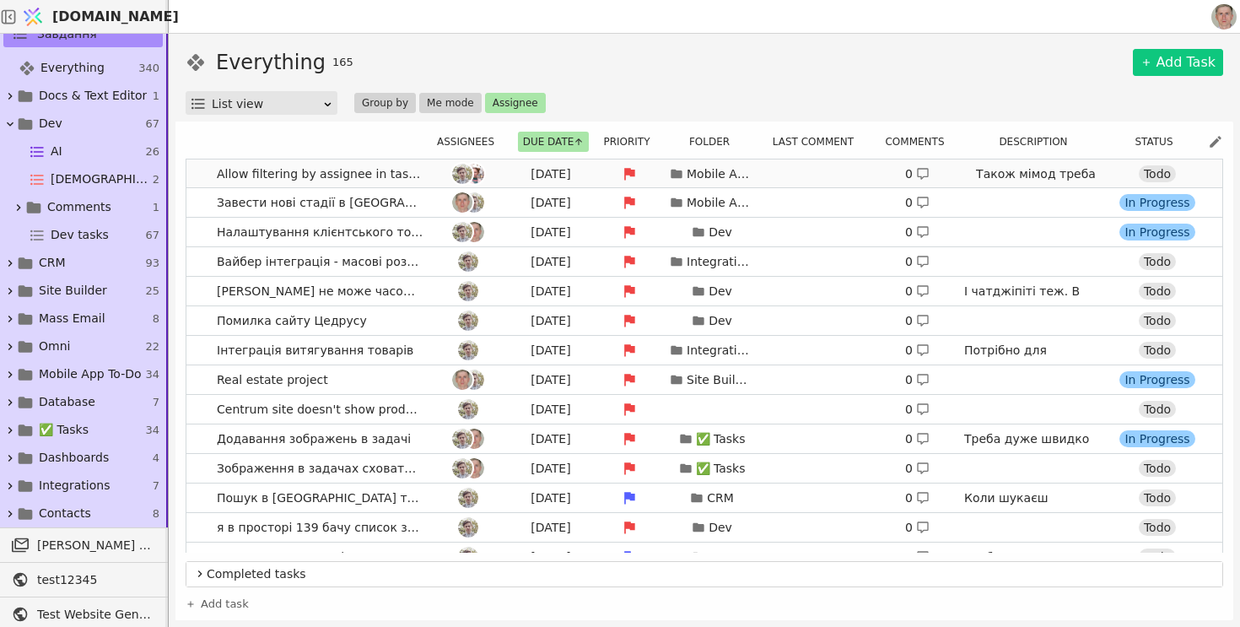
click at [195, 173] on link "Allow filtering by assignee in tasks для мобільних Today Mobile App To-Do 0 Так…" at bounding box center [704, 173] width 1036 height 29
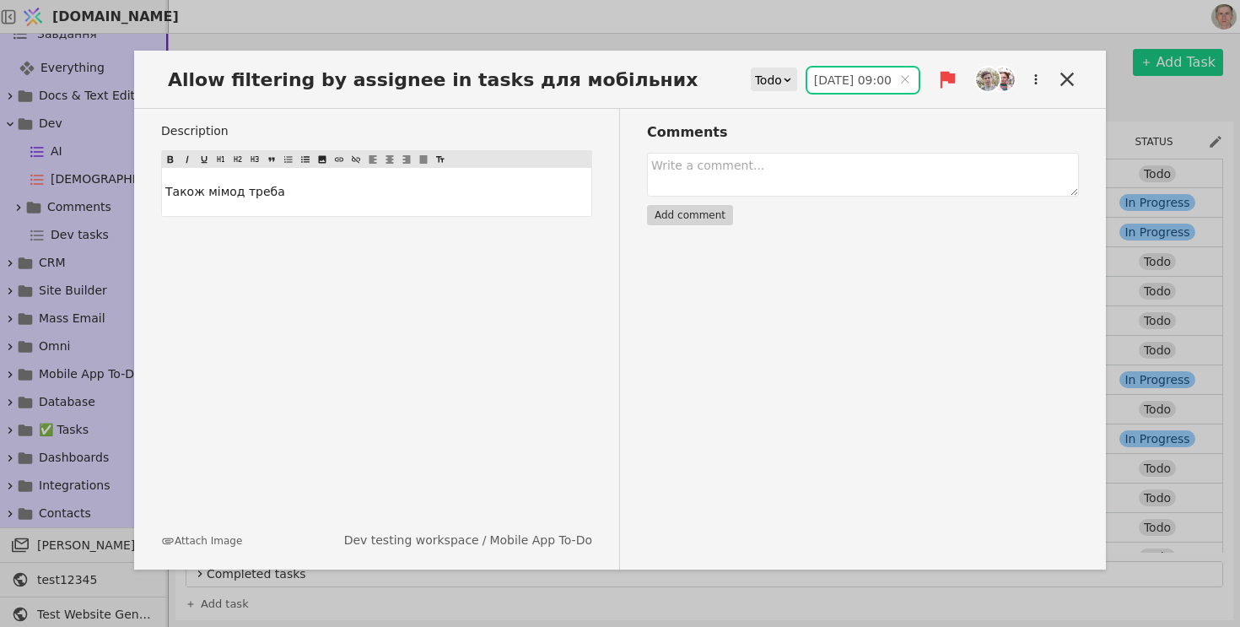
click at [824, 67] on input "24.08.2025 09:00" at bounding box center [862, 79] width 111 height 25
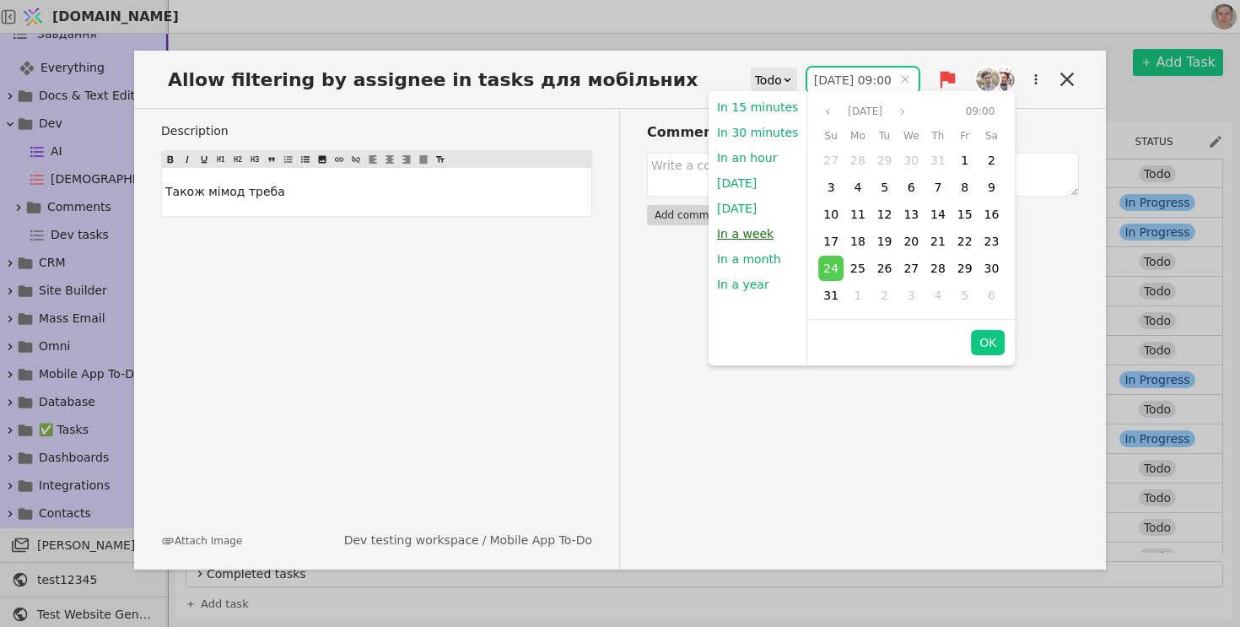
click at [748, 236] on button "In a week" at bounding box center [745, 233] width 73 height 25
type input "31.08.2025 10:06"
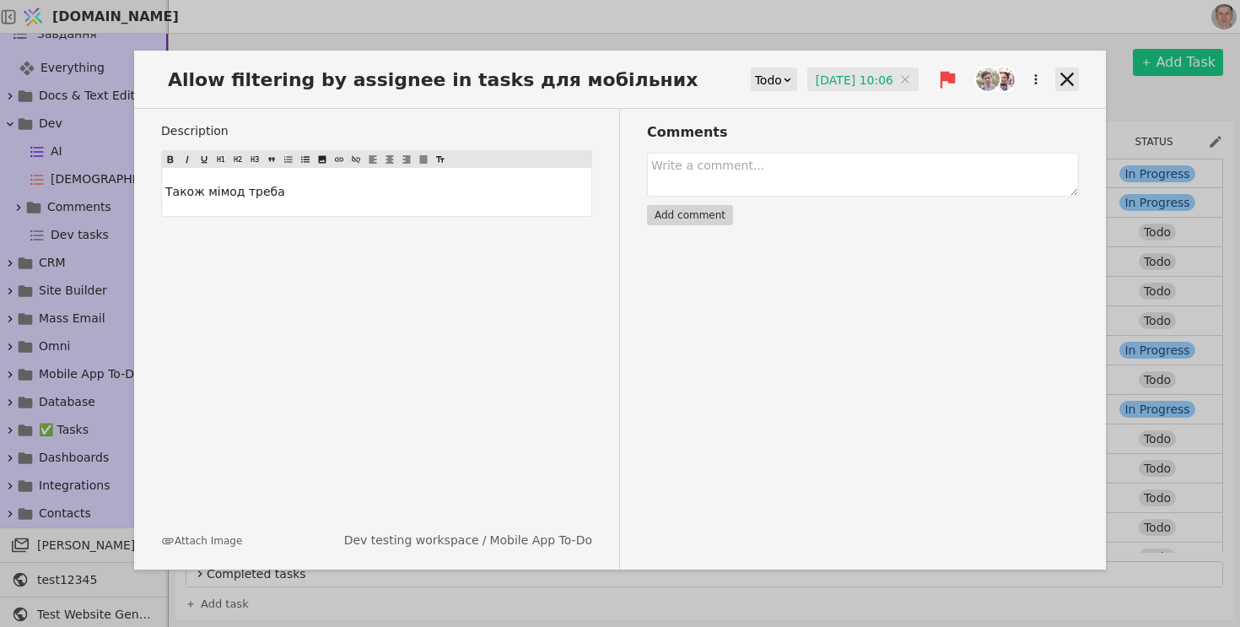
click at [1075, 73] on icon at bounding box center [1067, 79] width 24 height 24
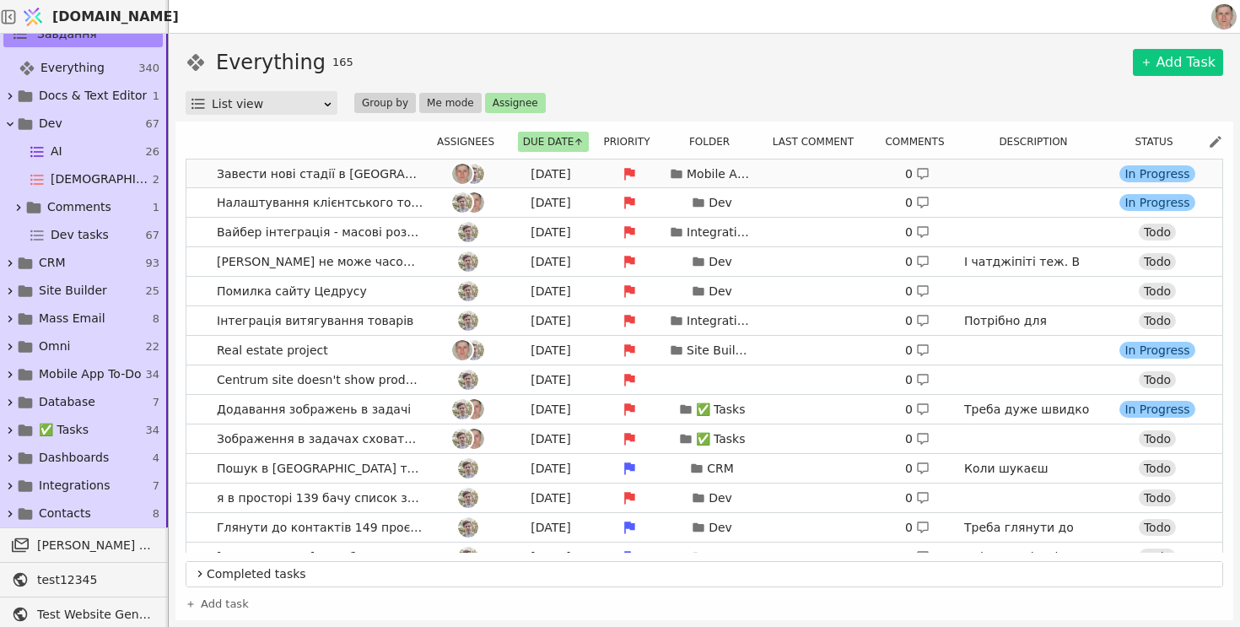
click at [193, 175] on link "Завести нові стадії в канбан в задачах Today Mobile App To-Do 0 In Progress" at bounding box center [704, 173] width 1036 height 29
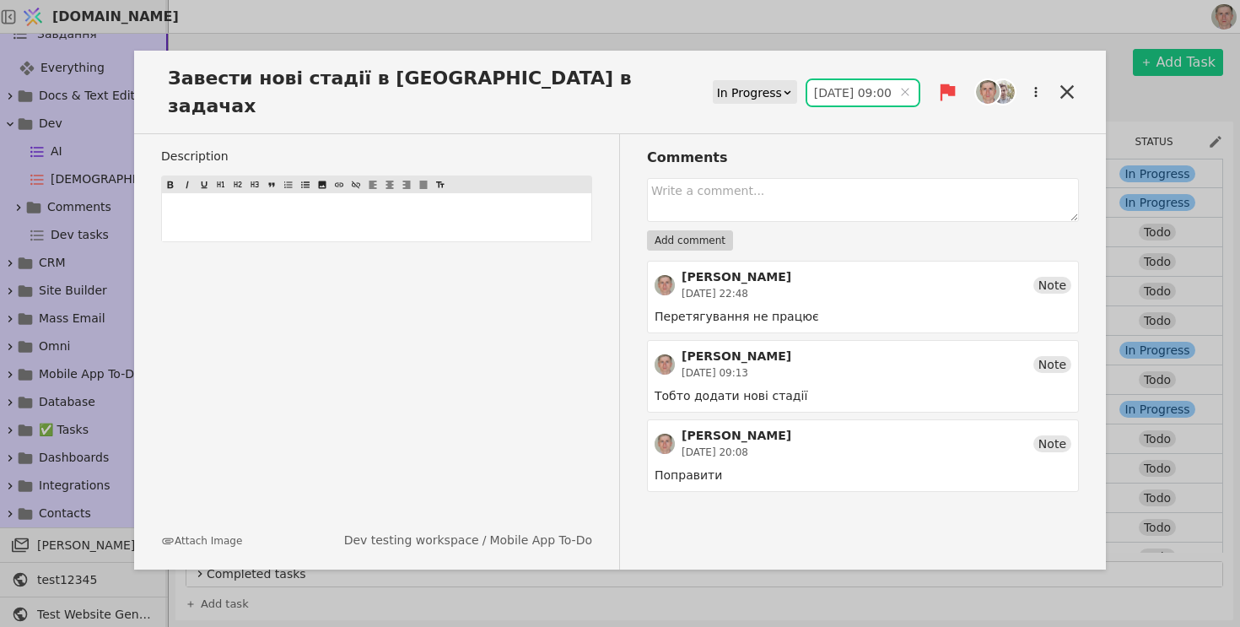
click at [819, 80] on input "24.08.2025 09:00" at bounding box center [862, 92] width 111 height 25
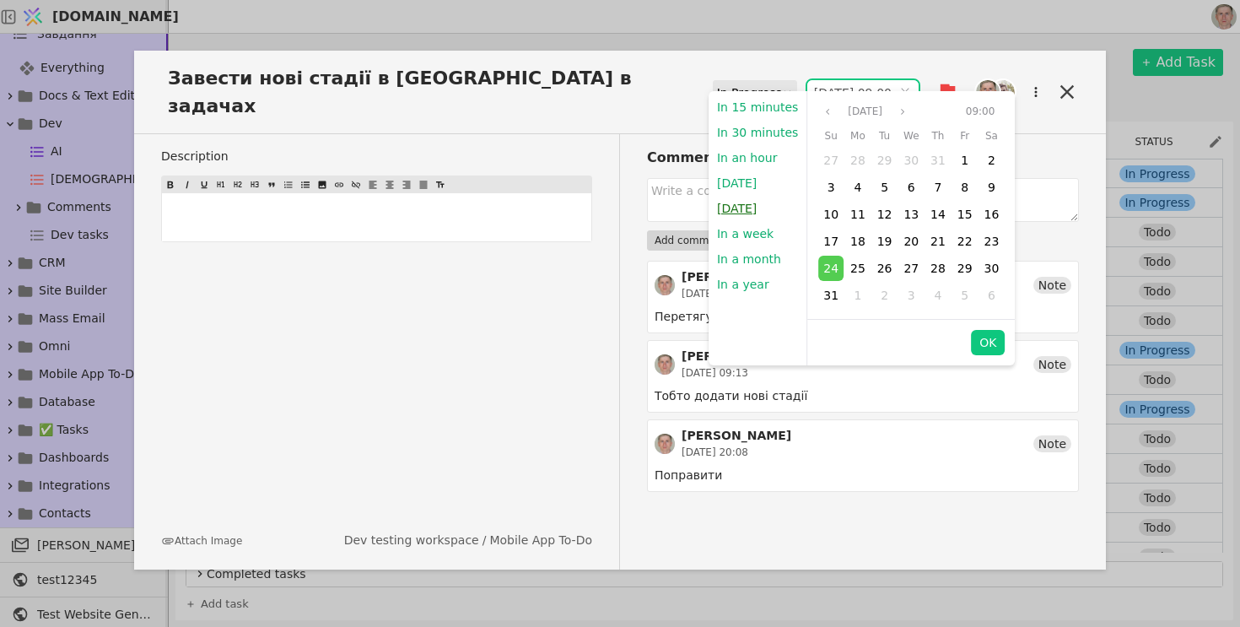
click at [744, 208] on button "[DATE]" at bounding box center [737, 208] width 57 height 25
type input "25.08.2025 09:00"
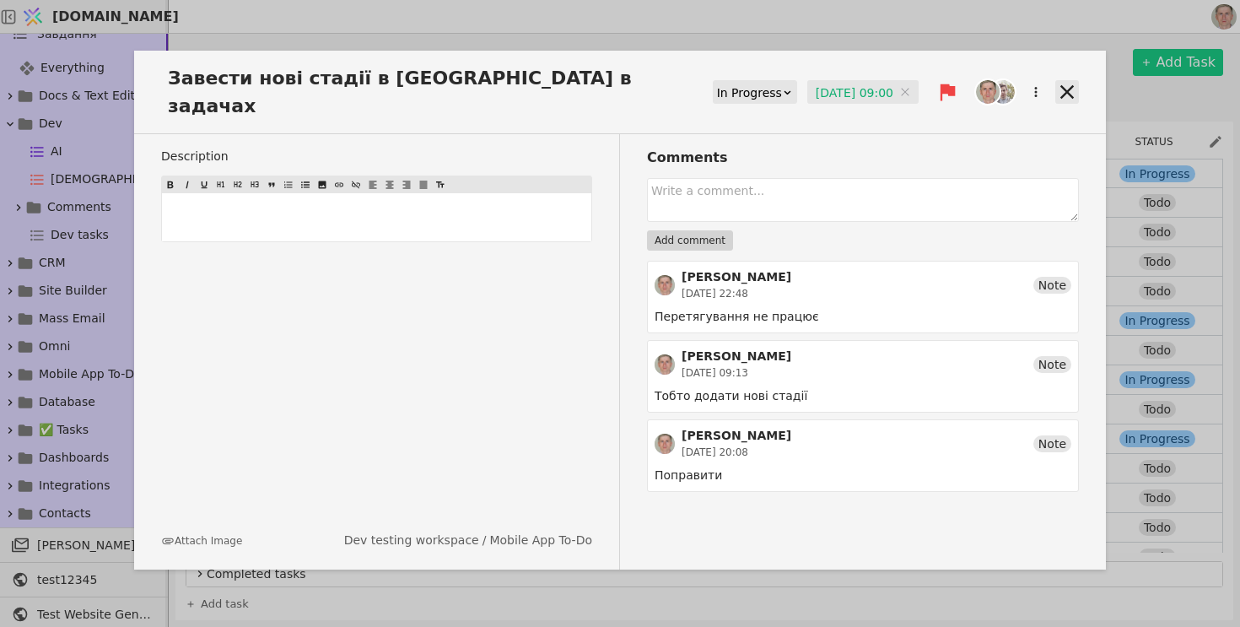
click at [1061, 85] on icon at bounding box center [1066, 91] width 13 height 13
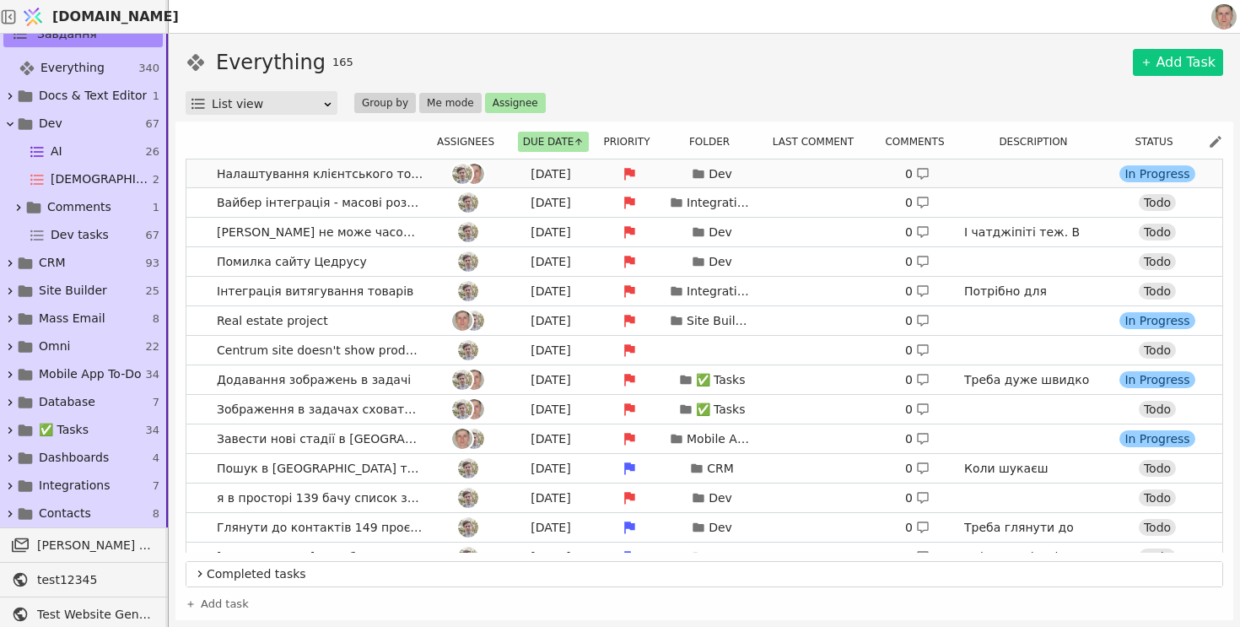
click at [202, 177] on link "Налаштування клієнтського токена юзером Today Dev 0 In Progress" at bounding box center [704, 173] width 1036 height 29
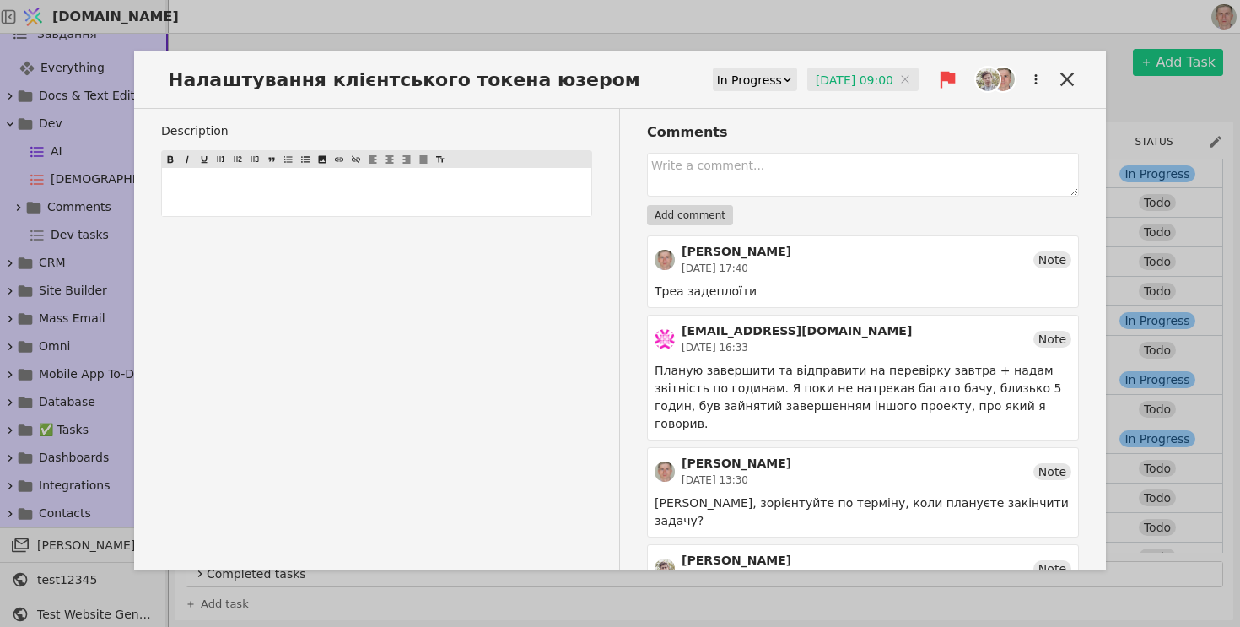
click at [853, 79] on input "24.08.2025 09:00" at bounding box center [862, 79] width 111 height 25
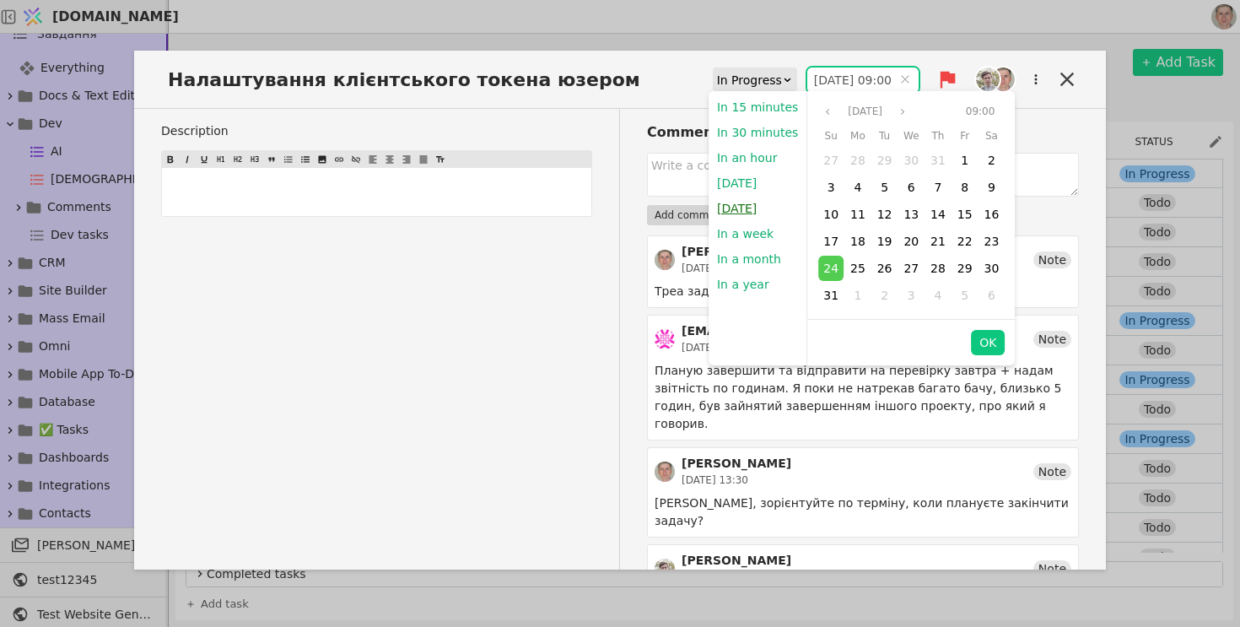
click at [759, 214] on button "[DATE]" at bounding box center [737, 208] width 57 height 25
type input "25.08.2025 09:00"
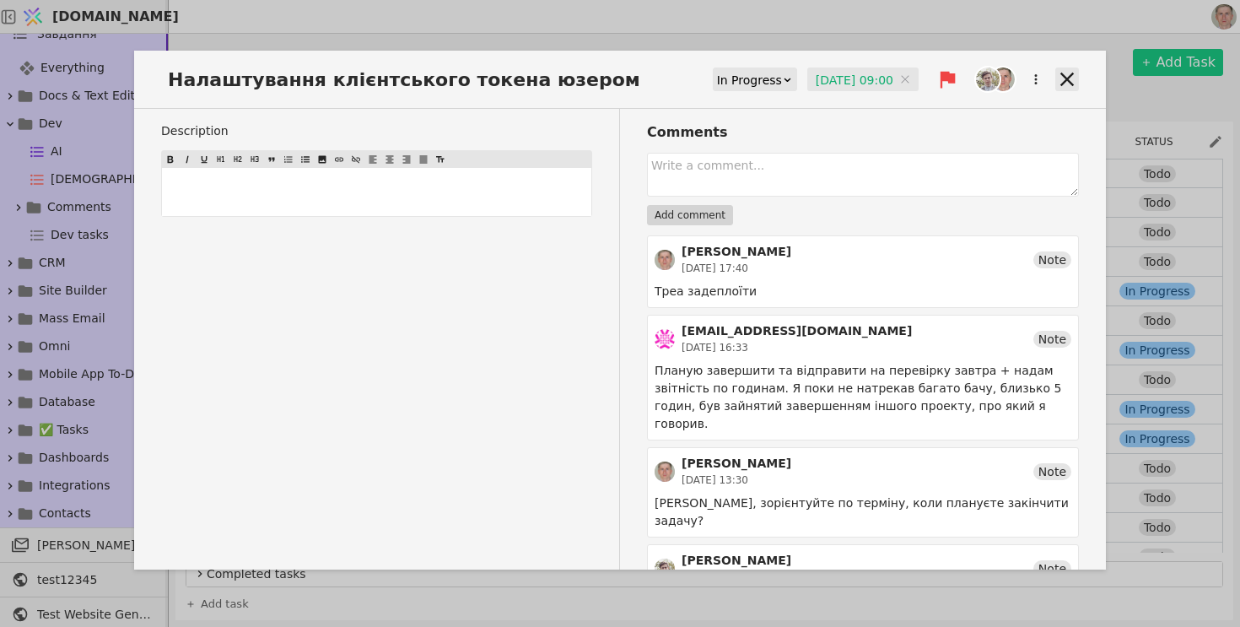
click at [1058, 83] on icon at bounding box center [1067, 79] width 24 height 24
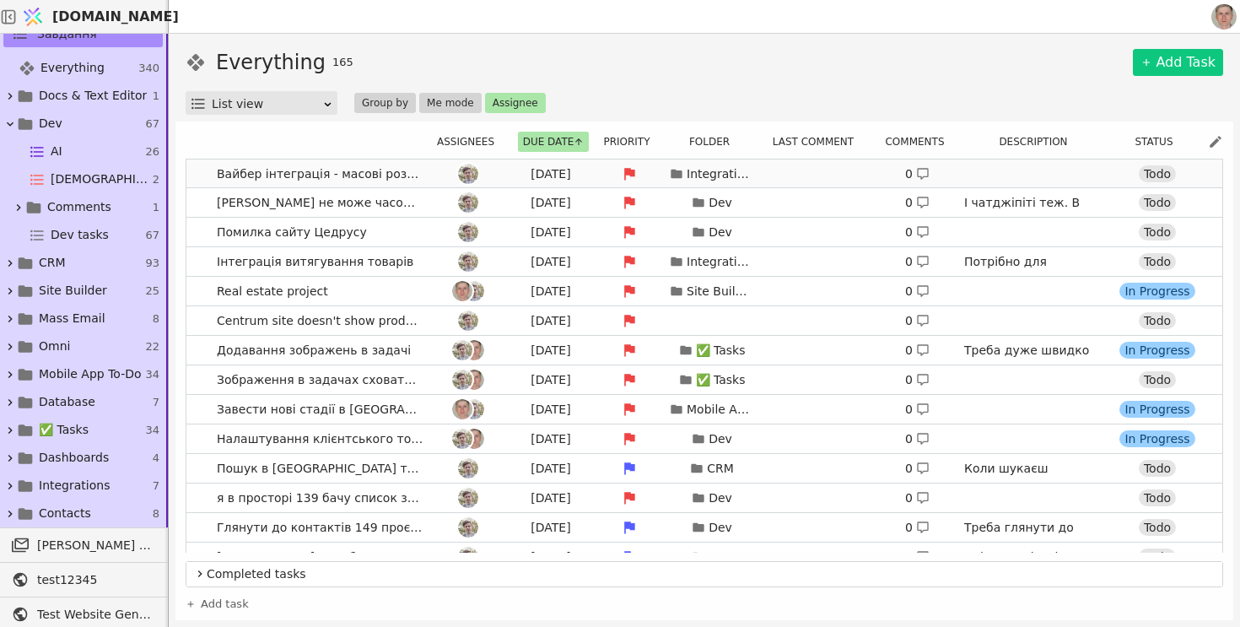
click at [202, 175] on link "Вайбер інтеграція - масові розсилки Today Integrations 0 https://adwisor.kyivst…" at bounding box center [704, 173] width 1036 height 29
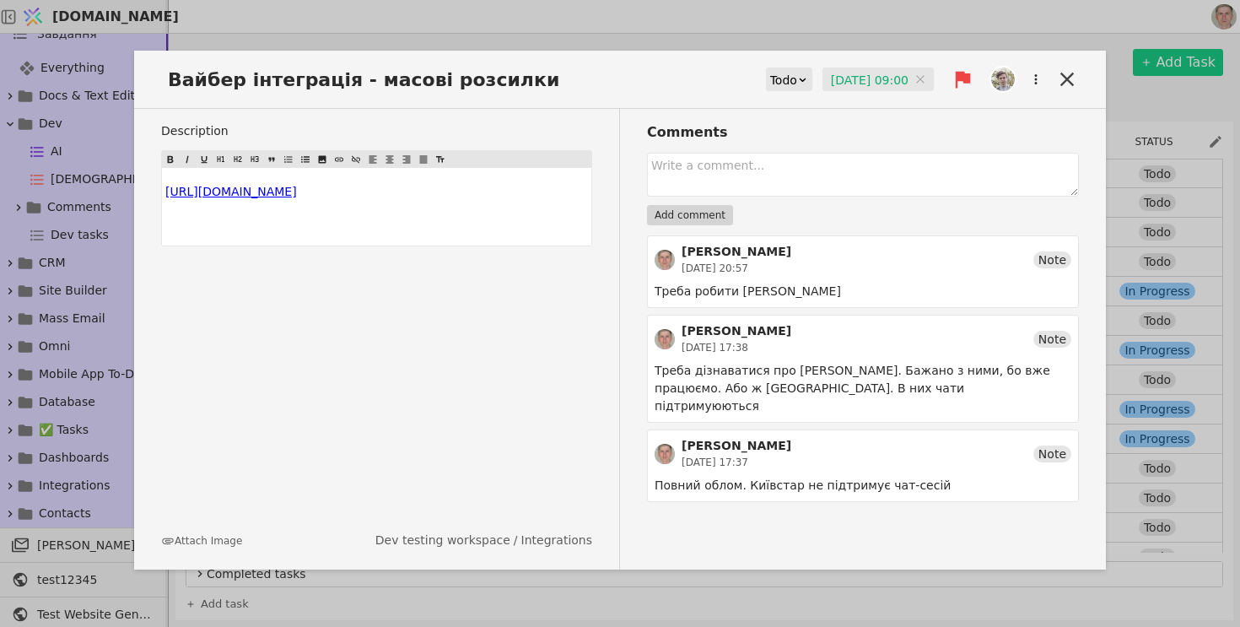
click at [846, 79] on input "24.08.2025 09:00" at bounding box center [877, 79] width 111 height 25
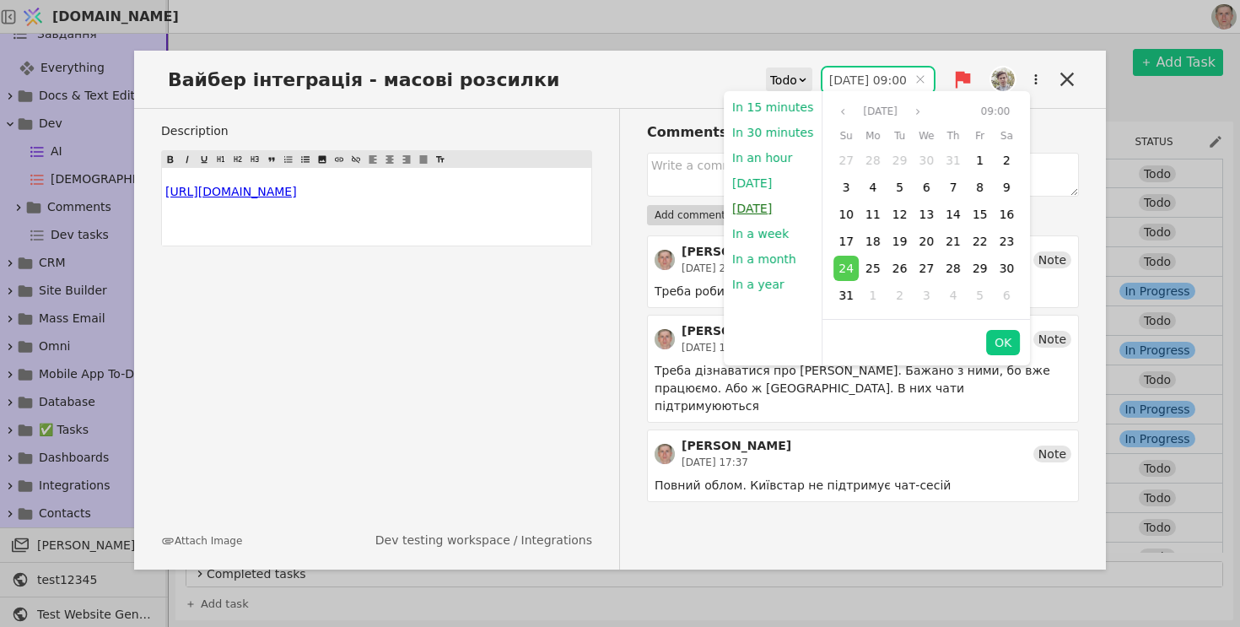
click at [779, 213] on button "[DATE]" at bounding box center [752, 208] width 57 height 25
type input "25.08.2025 09:00"
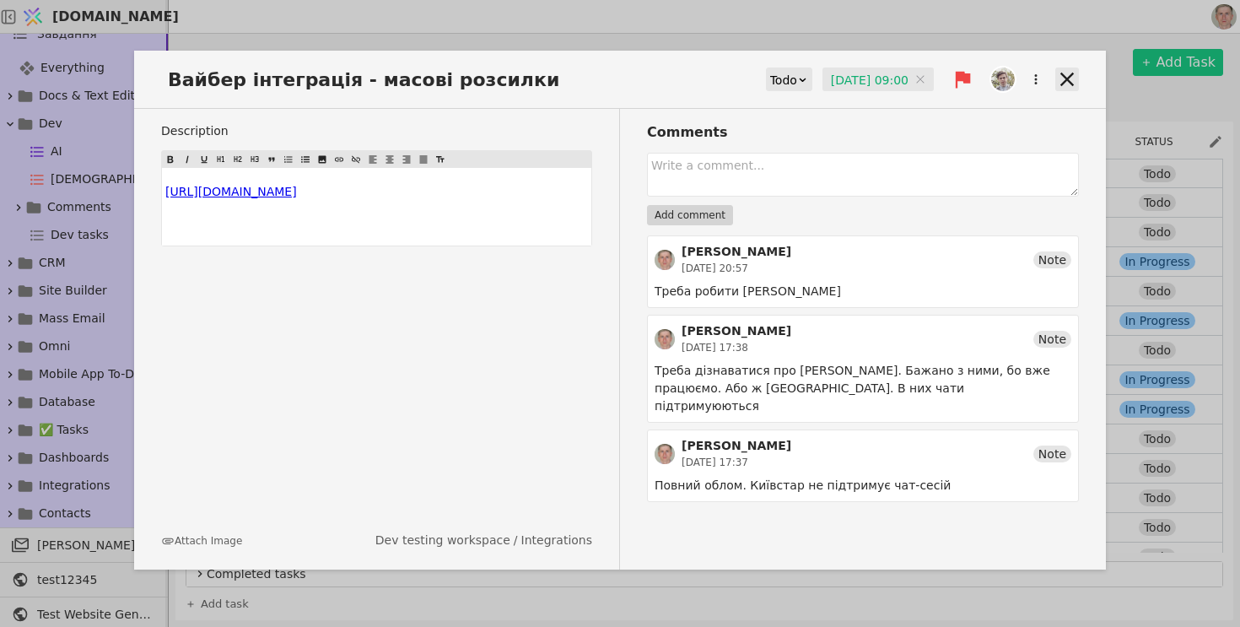
click at [1076, 79] on icon at bounding box center [1067, 79] width 24 height 24
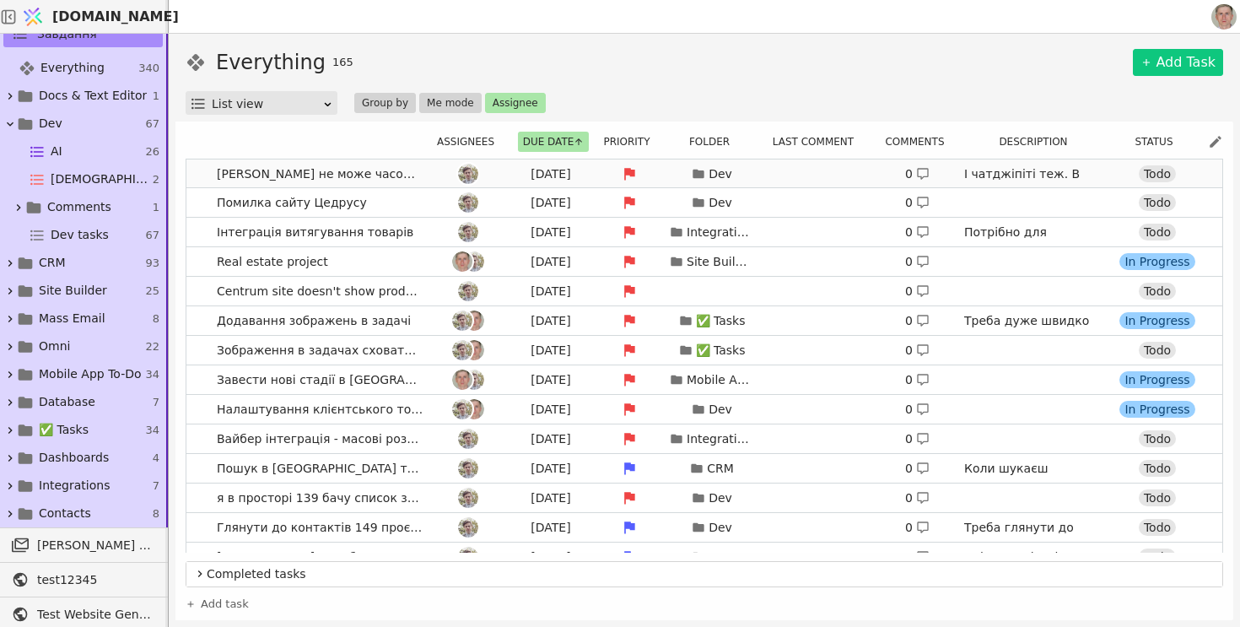
click at [201, 173] on link "Фейсбук не може часом прочитати сторінки, 503,403 помилки Today Dev 0 І чатджіп…" at bounding box center [704, 173] width 1036 height 29
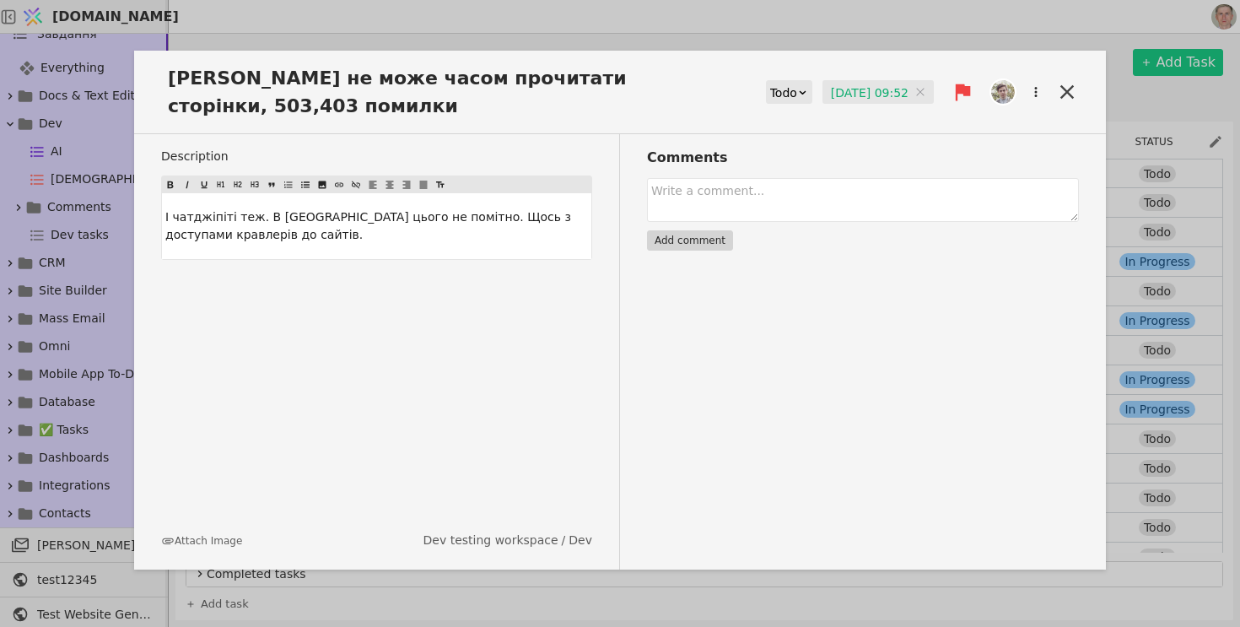
click at [848, 91] on input "24.08.2025 09:52" at bounding box center [877, 92] width 111 height 25
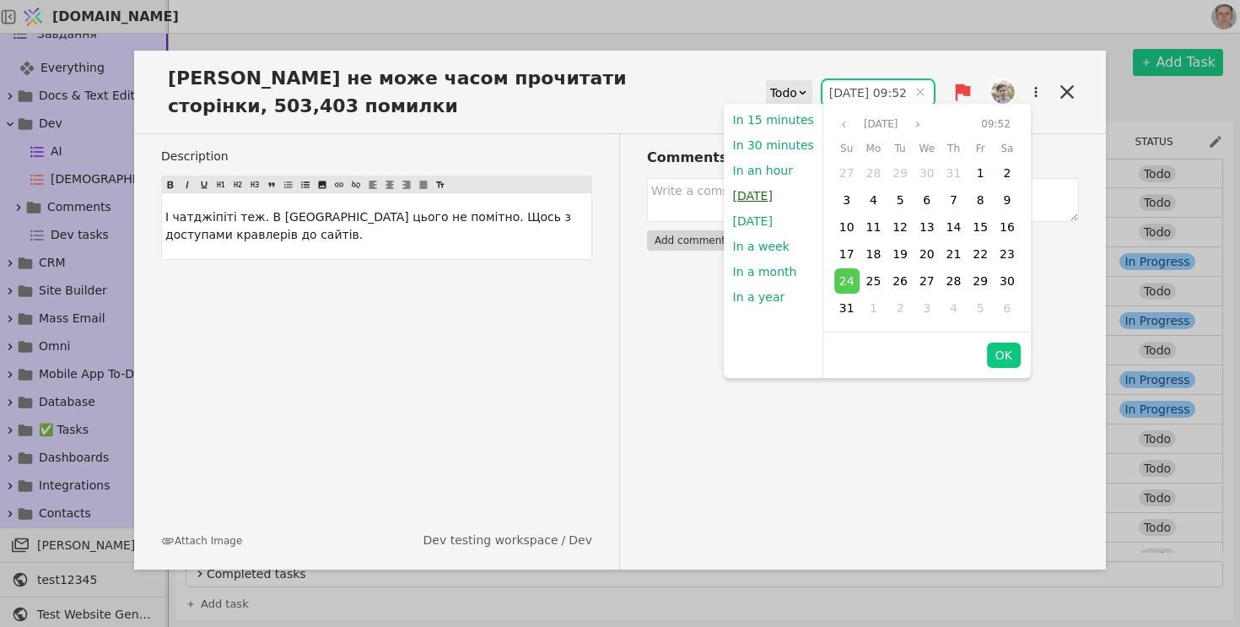
click at [755, 197] on button "[DATE]" at bounding box center [752, 195] width 57 height 25
type input "24.08.2025 10:06"
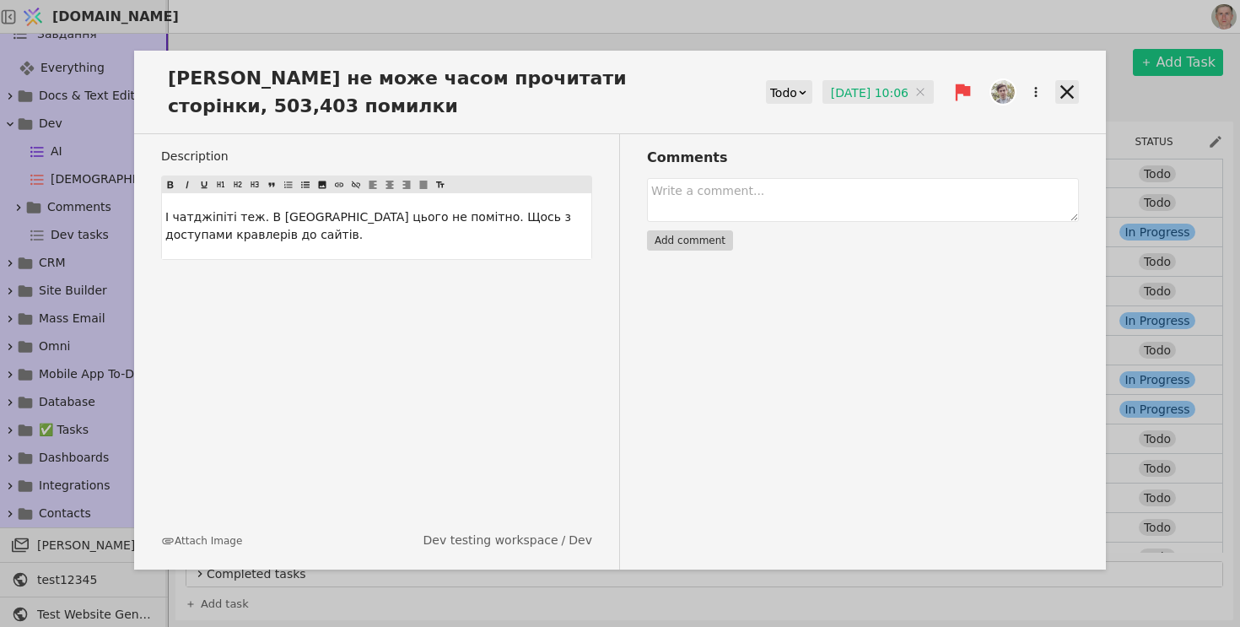
click at [1069, 89] on icon at bounding box center [1066, 91] width 13 height 13
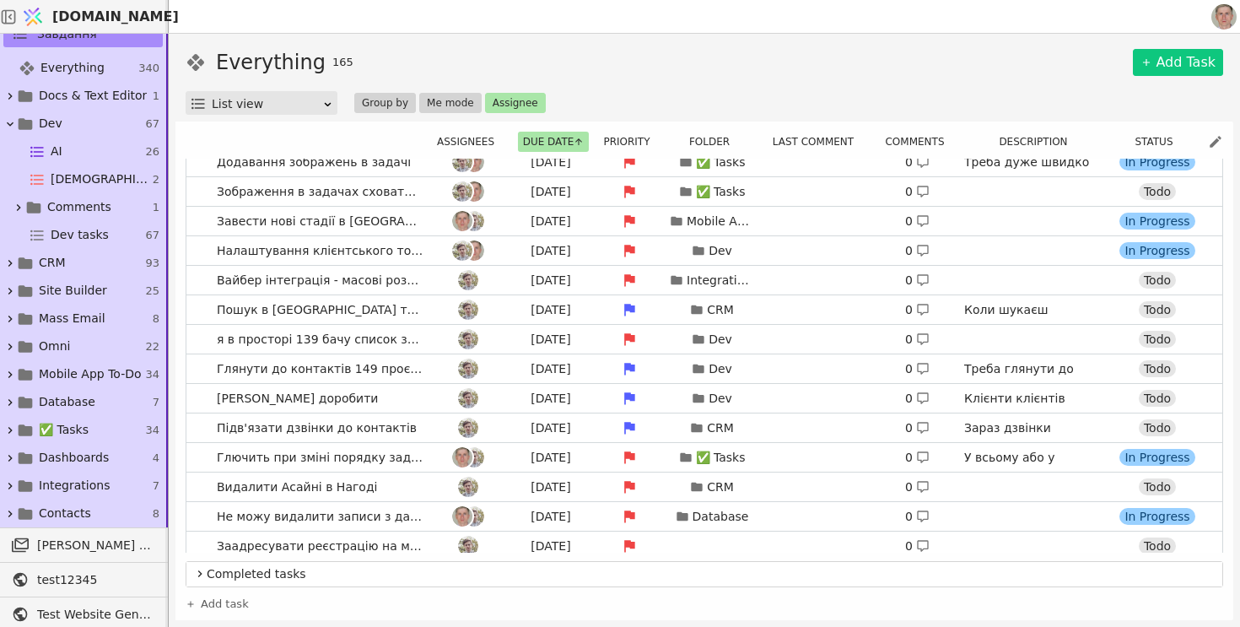
scroll to position [172, 0]
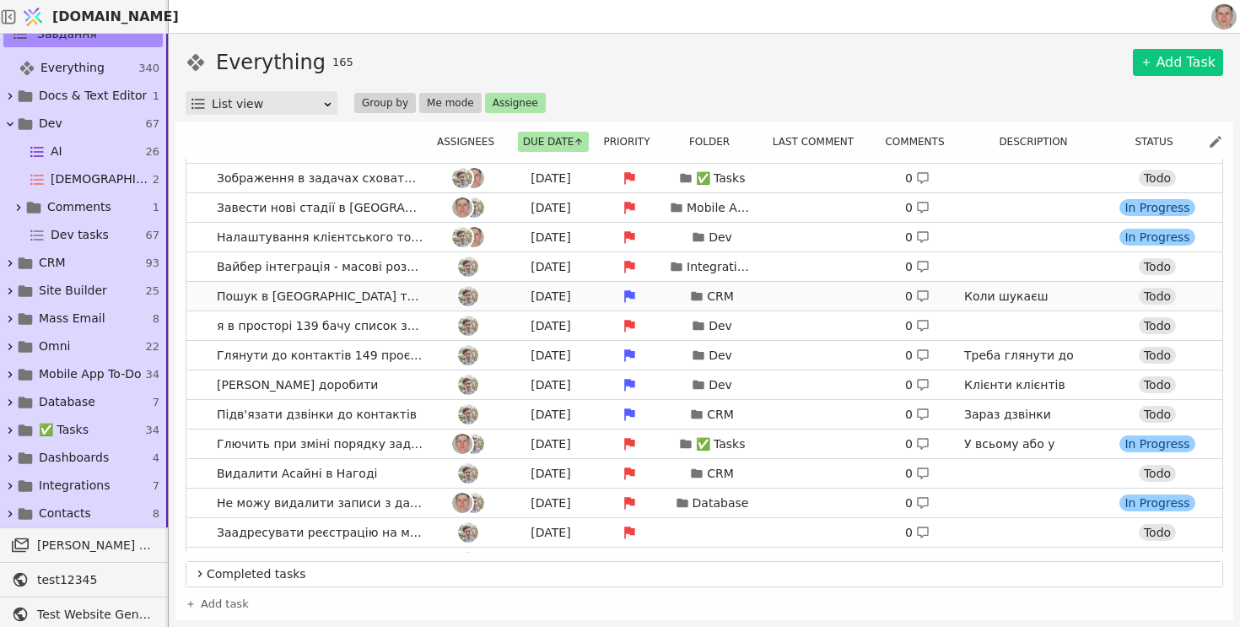
click at [198, 300] on link "Пошук в Нагодах та Контактах покращити Tomorrow CRM 0 Коли шукаєш 9721515, має …" at bounding box center [704, 296] width 1036 height 29
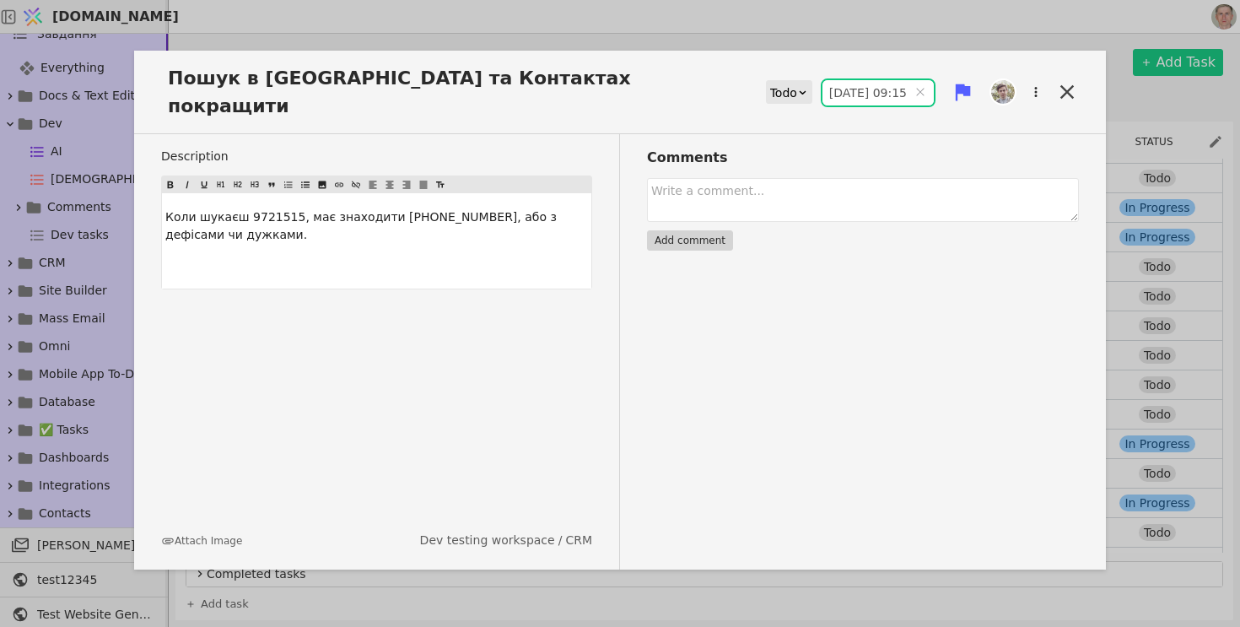
click at [844, 80] on input "25.08.2025 09:15" at bounding box center [877, 92] width 111 height 25
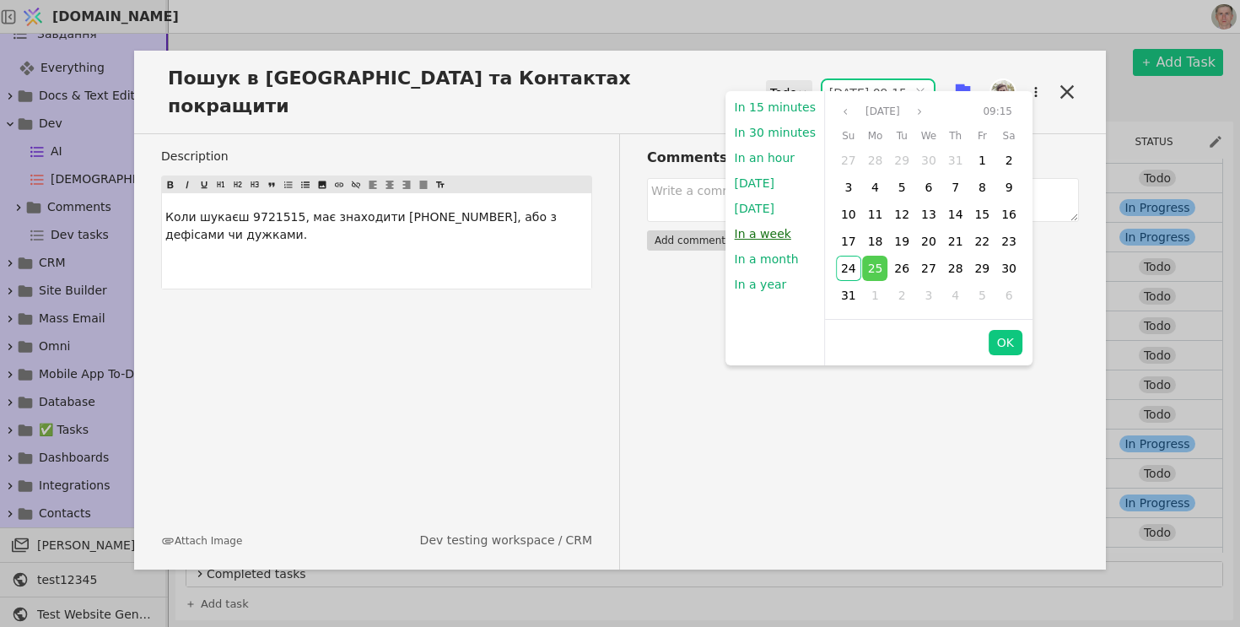
click at [775, 238] on button "In a week" at bounding box center [762, 233] width 73 height 25
type input "31.08.2025 10:07"
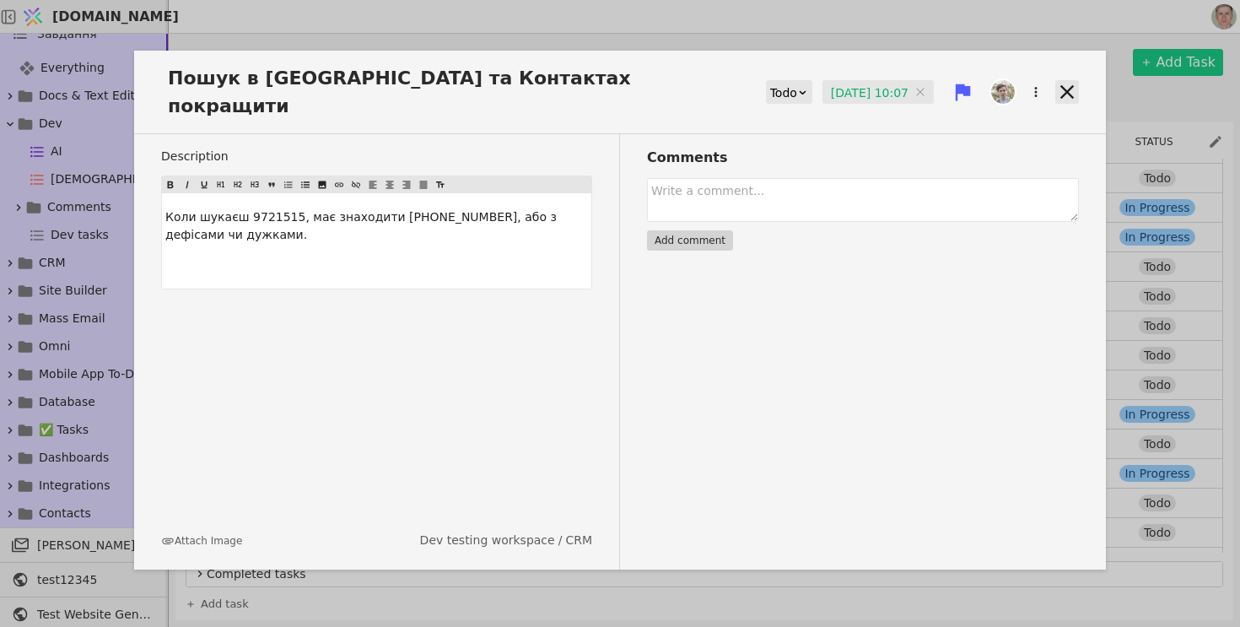
click at [1065, 80] on icon at bounding box center [1067, 92] width 24 height 24
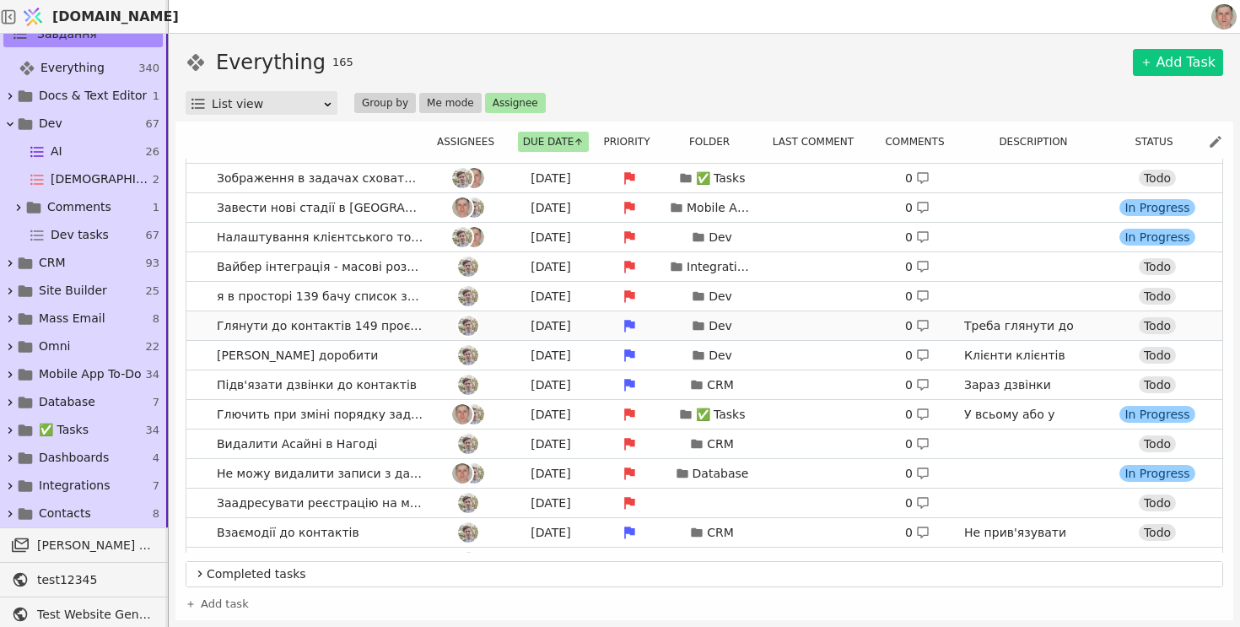
click at [204, 326] on link "Глянути до контактів 149 проєкту Tomorrow Dev 0 Треба глянути до контактів 149 …" at bounding box center [704, 325] width 1036 height 29
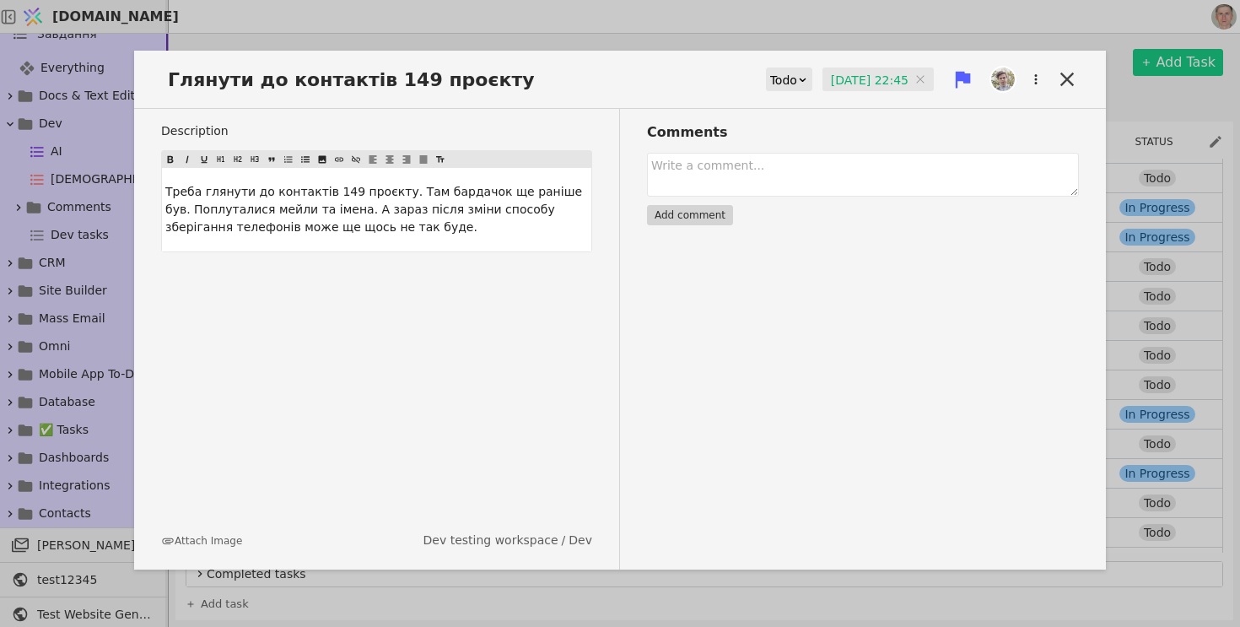
click at [850, 79] on input "25.08.2025 22:45" at bounding box center [877, 79] width 111 height 25
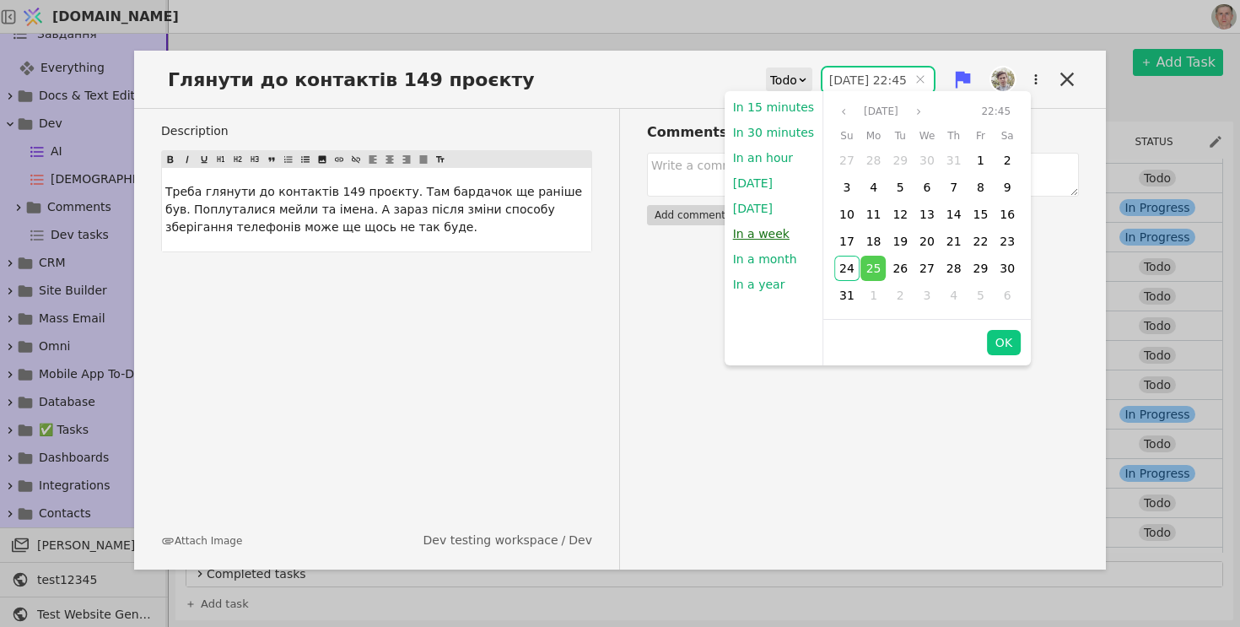
click at [762, 235] on button "In a week" at bounding box center [761, 233] width 73 height 25
type input "31.08.2025 10:07"
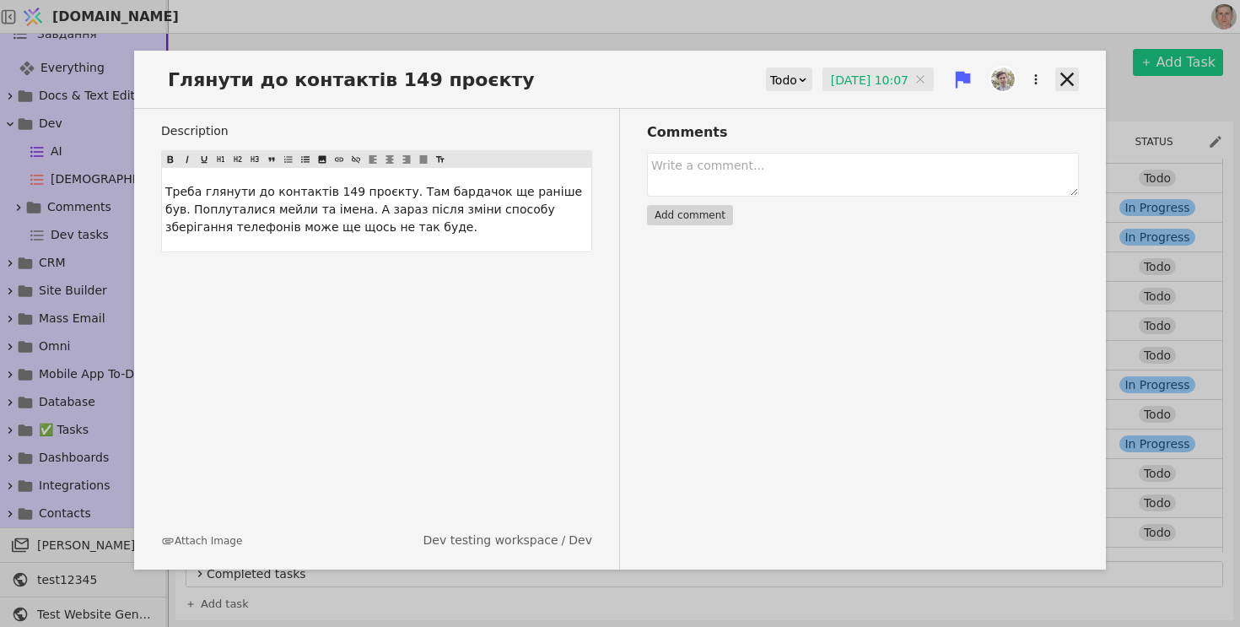
click at [1059, 76] on icon at bounding box center [1067, 79] width 24 height 24
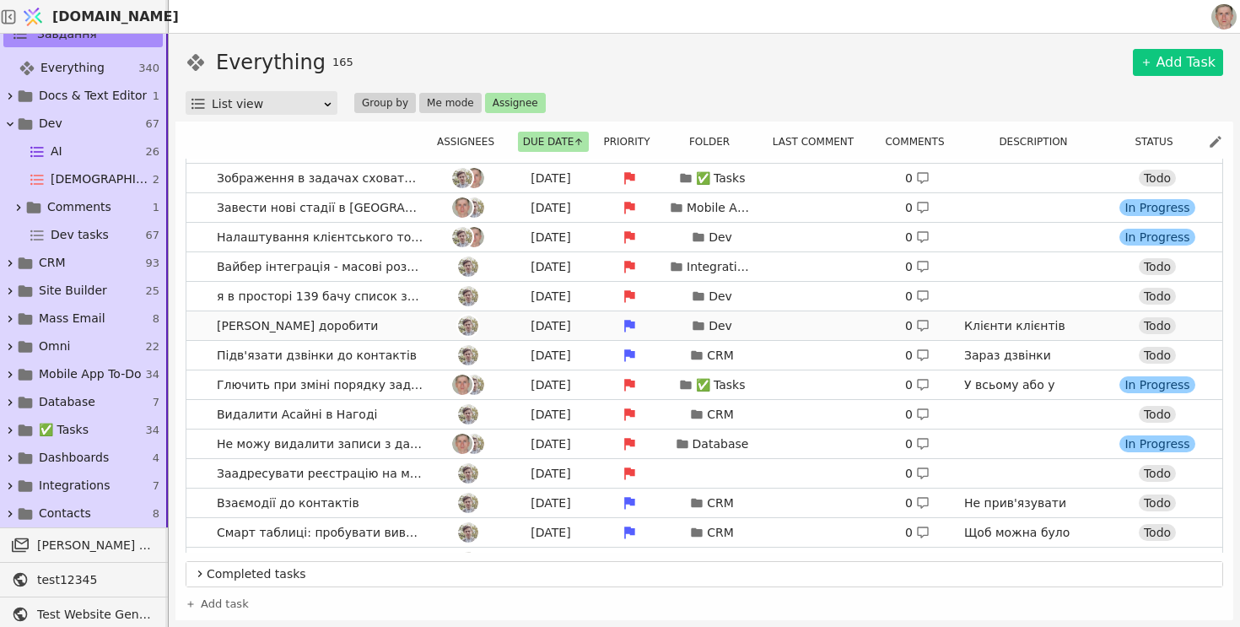
click at [202, 321] on link "Мемберз еріа доробити Tomorrow Dev 0 Клієнти клієнтів мають мати персональні ка…" at bounding box center [704, 325] width 1036 height 29
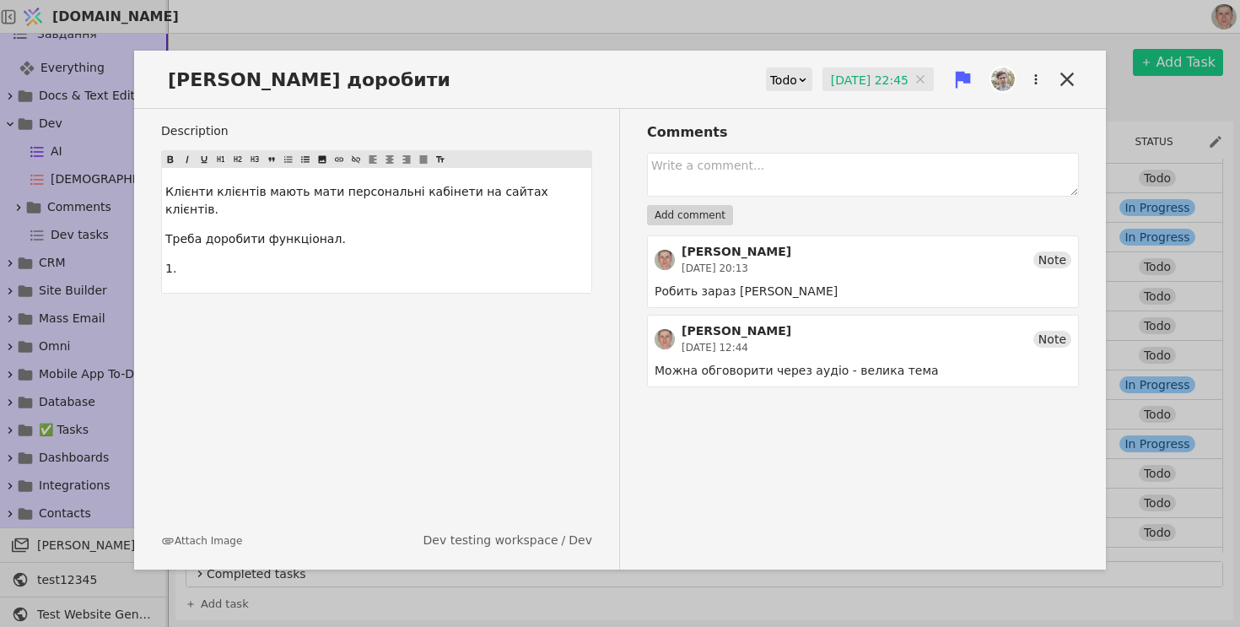
click at [860, 78] on input "25.08.2025 22:45" at bounding box center [877, 79] width 111 height 25
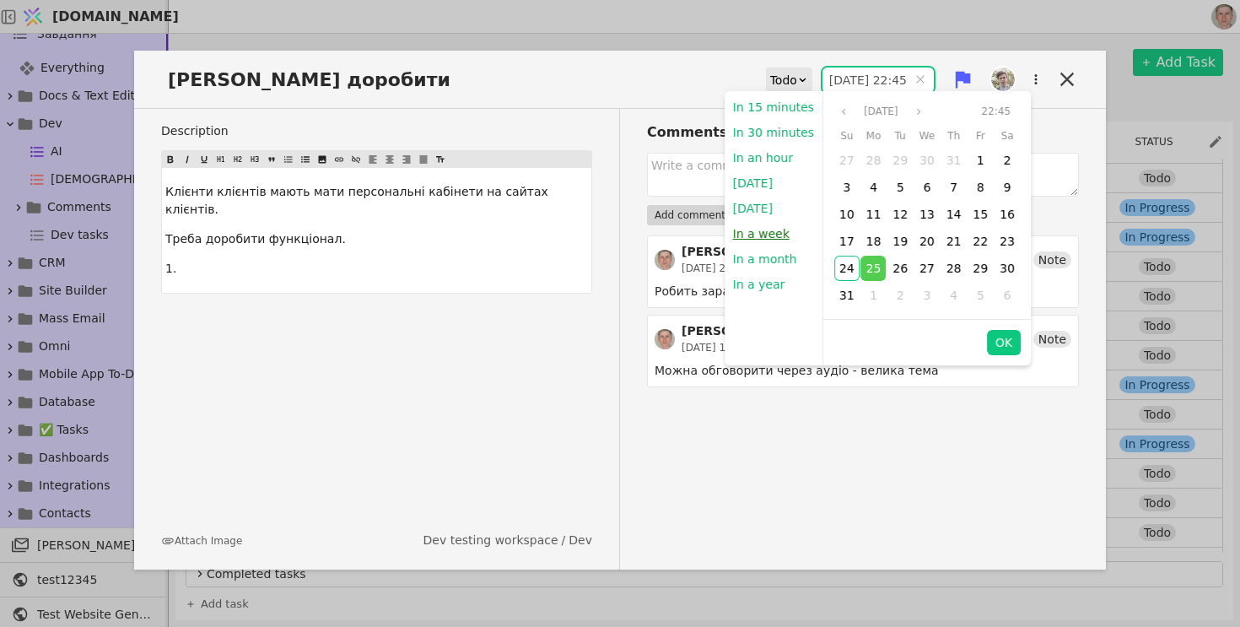
click at [741, 233] on button "In a week" at bounding box center [761, 233] width 73 height 25
type input "31.08.2025 10:07"
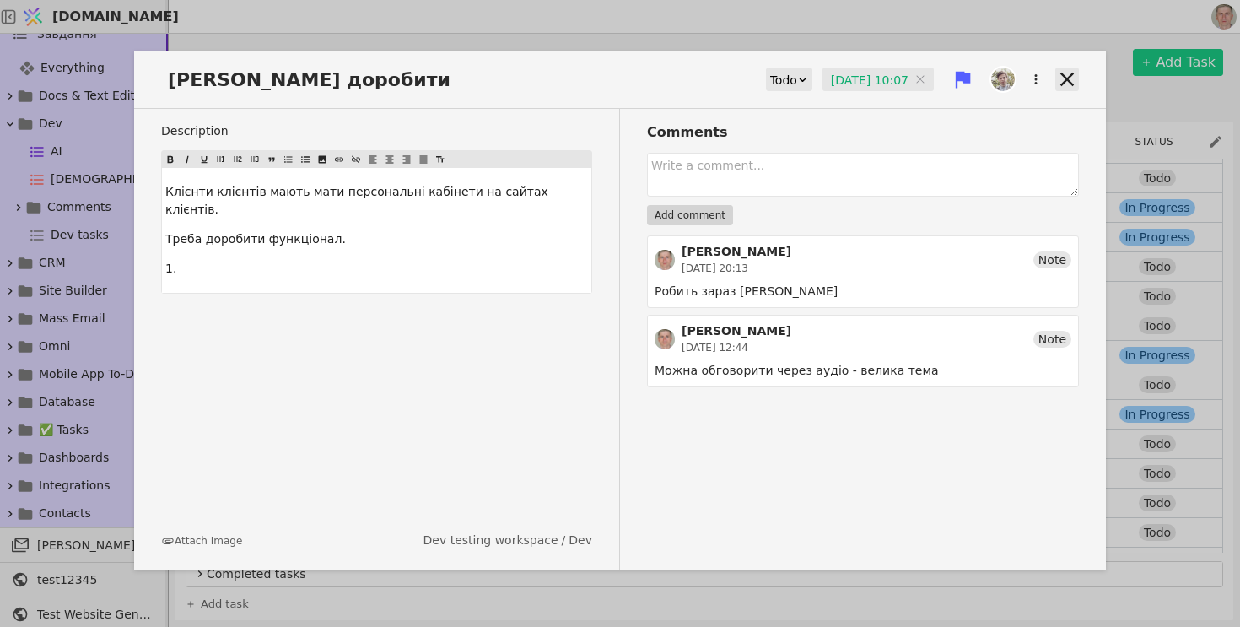
click at [1058, 73] on icon at bounding box center [1067, 79] width 24 height 24
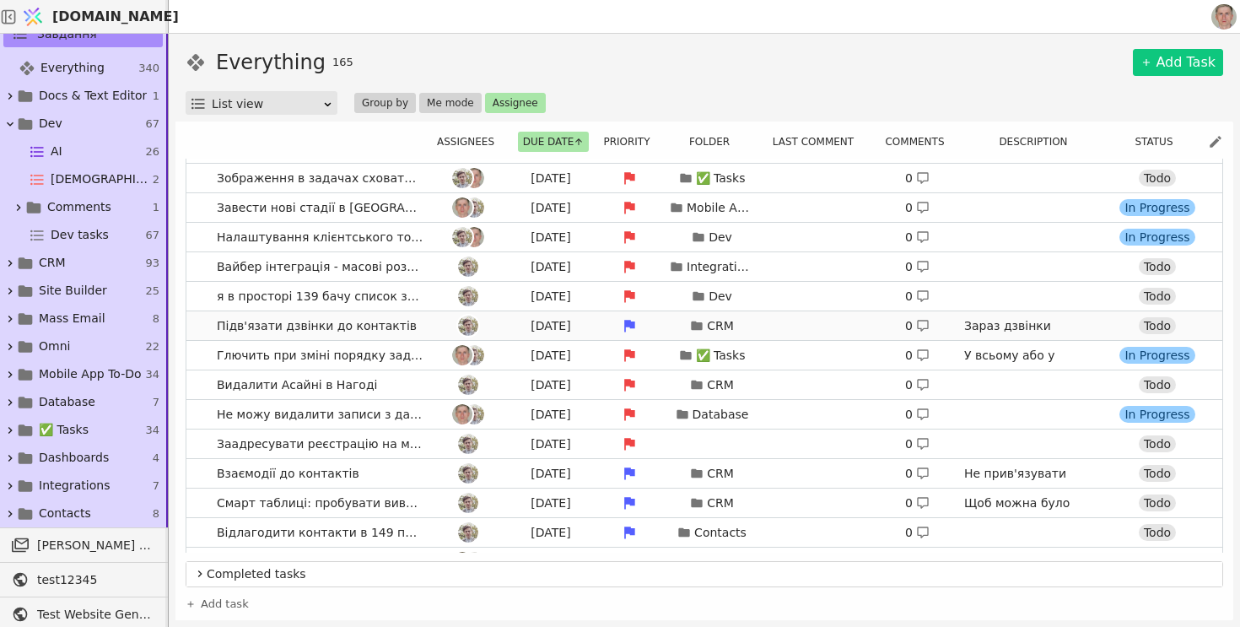
click at [199, 326] on link "Підв'язати дзвінки до контактів Tomorrow CRM 0 Зараз дзвінки підв'язуються до Н…" at bounding box center [704, 325] width 1036 height 29
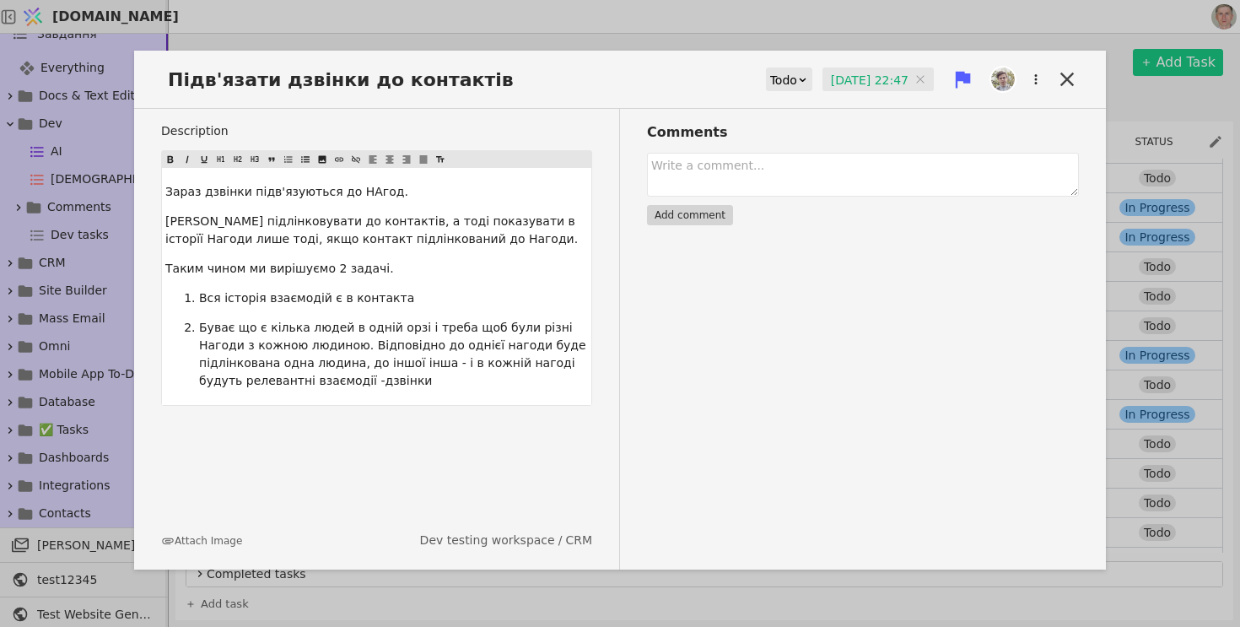
click at [851, 82] on input "25.08.2025 22:47" at bounding box center [877, 79] width 111 height 25
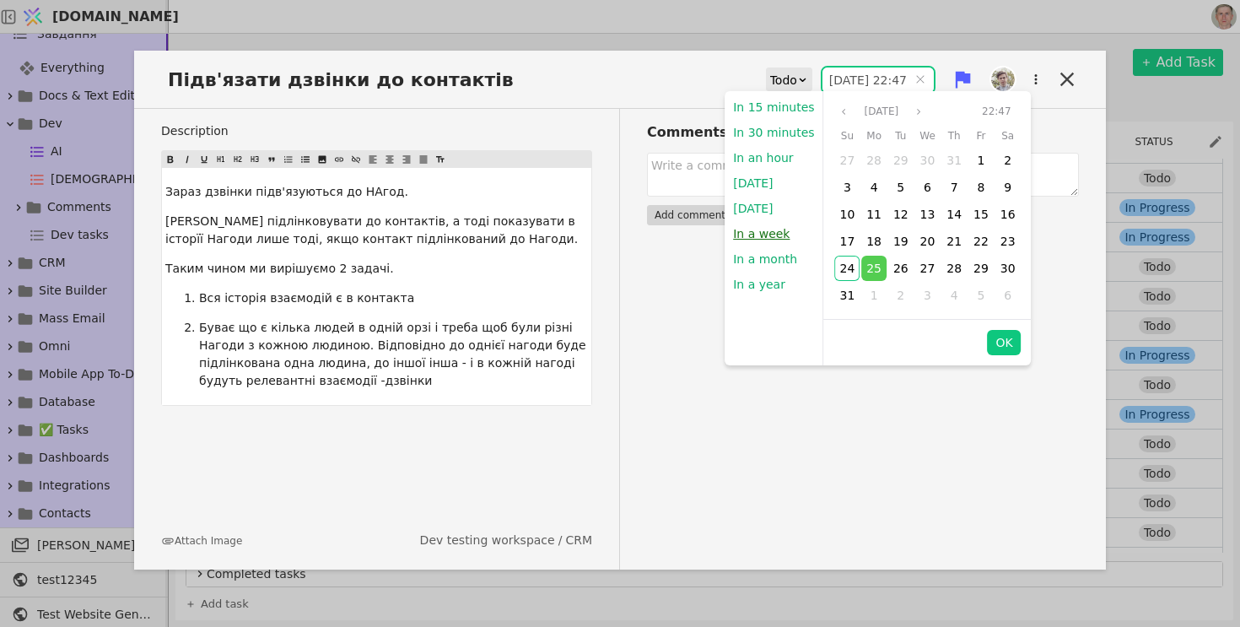
click at [773, 234] on button "In a week" at bounding box center [761, 233] width 73 height 25
type input "31.08.2025 10:07"
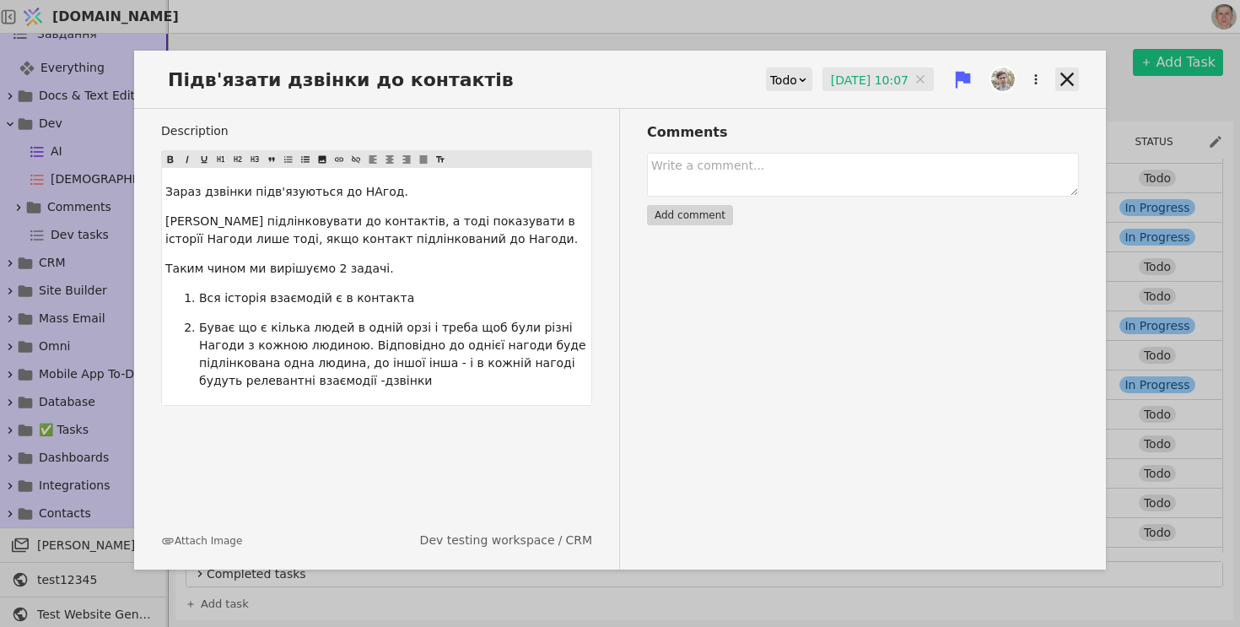
click at [1065, 80] on icon at bounding box center [1066, 79] width 13 height 13
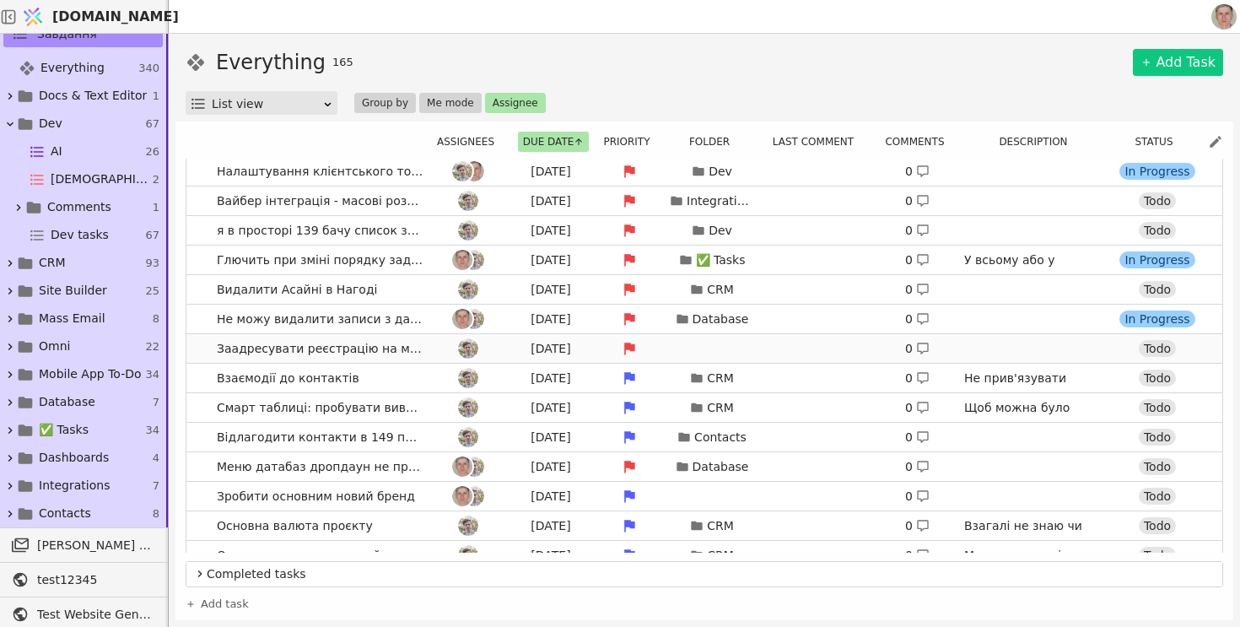
scroll to position [243, 0]
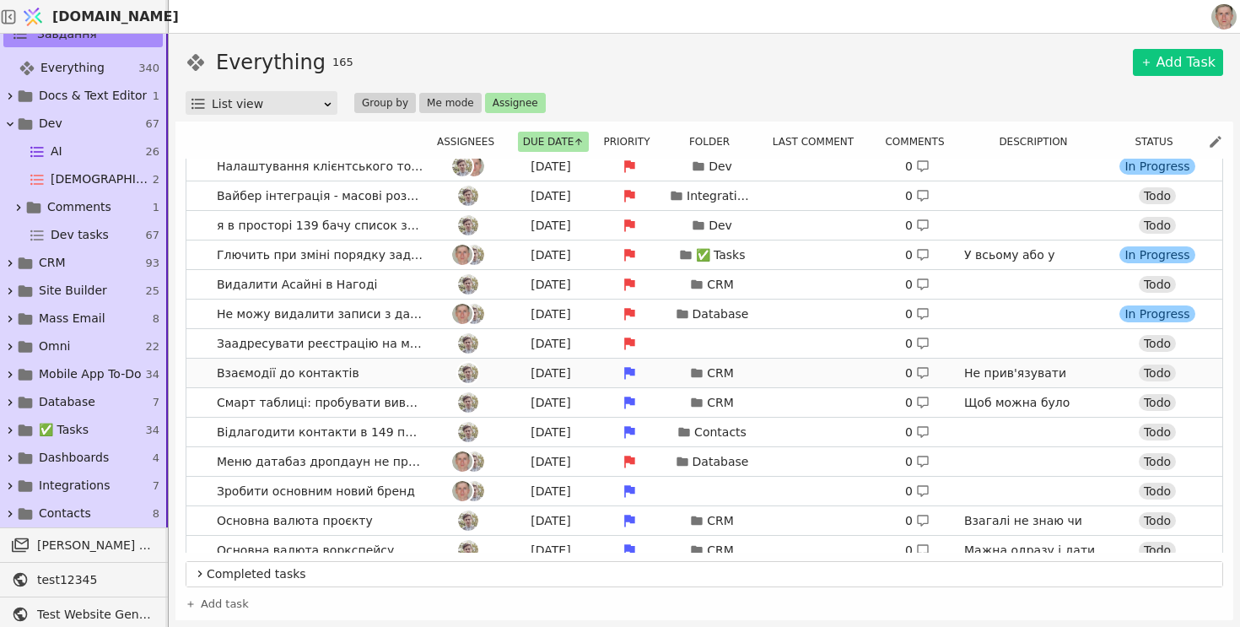
click at [207, 371] on link "Взаємодії до контактів Tomorrow CRM 0 Не прив'язувати взаємодії до Нагод. Натом…" at bounding box center [704, 372] width 1036 height 29
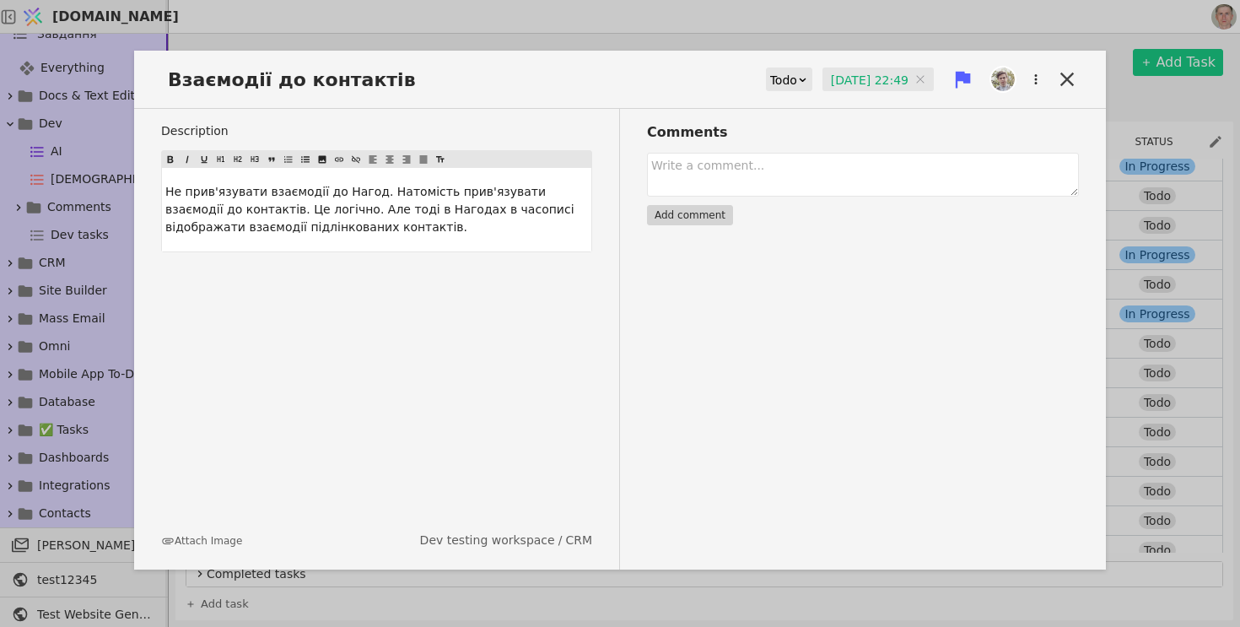
click at [835, 84] on input "25.08.2025 22:49" at bounding box center [877, 79] width 111 height 25
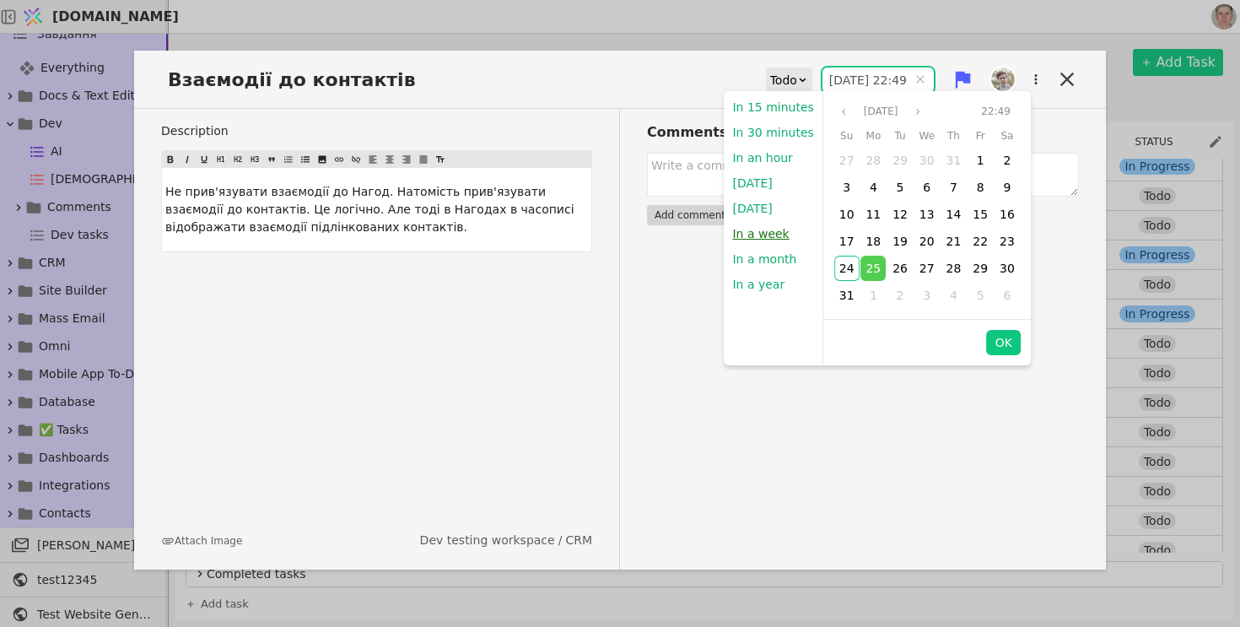
click at [756, 229] on button "In a week" at bounding box center [760, 233] width 73 height 25
type input "31.08.2025 10:07"
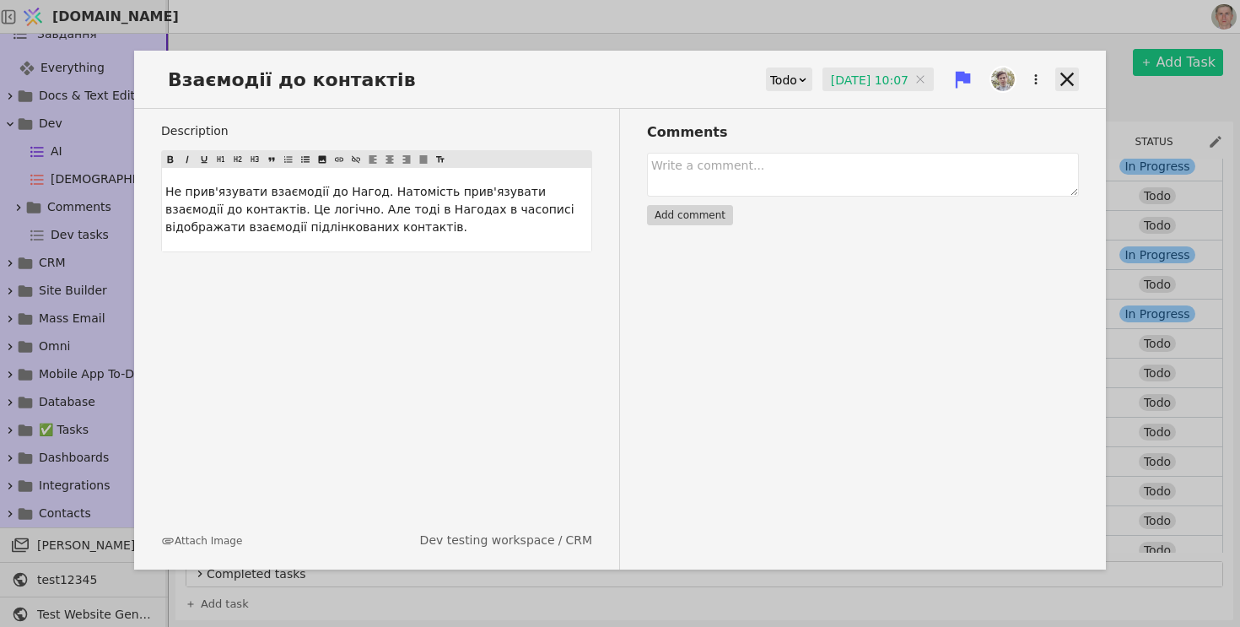
click at [1065, 76] on icon at bounding box center [1067, 79] width 24 height 24
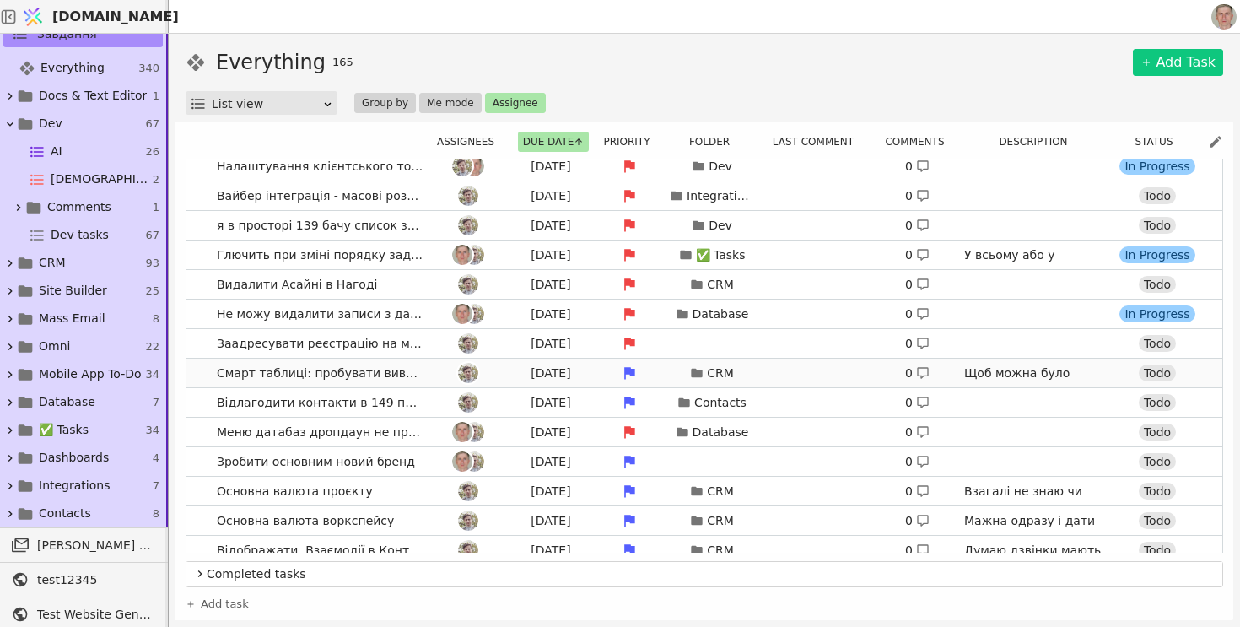
click at [205, 380] on link "Смарт таблиці: пробувати вивести таблиці контактів, ордерів, товарів як датасет…" at bounding box center [704, 372] width 1036 height 29
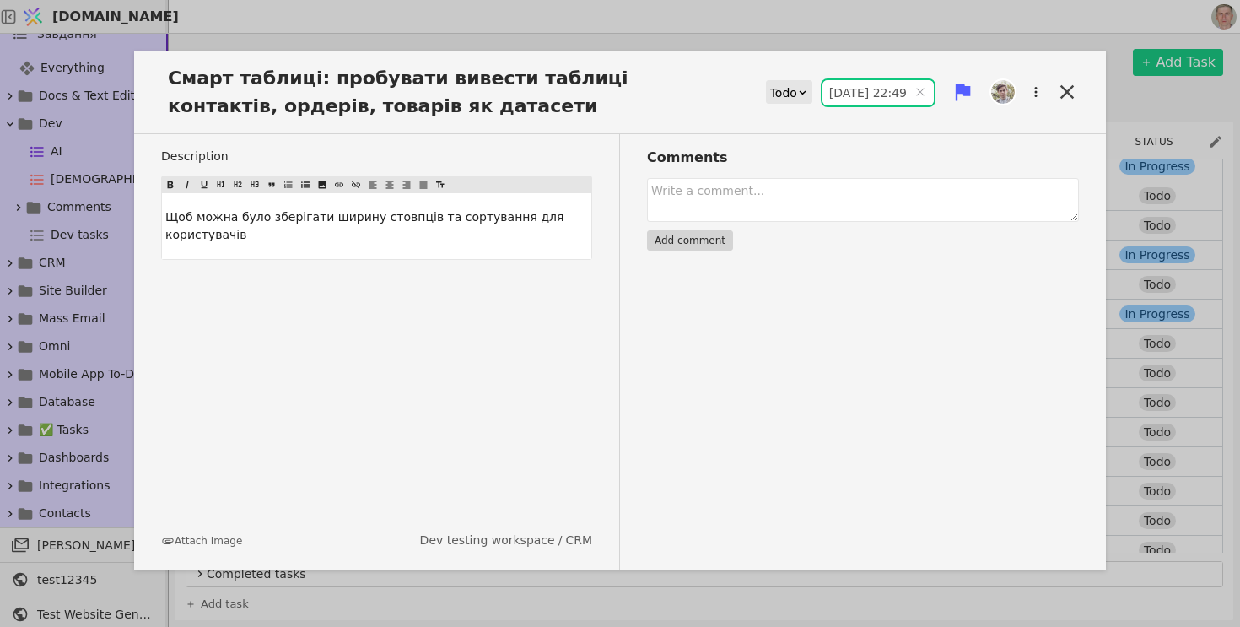
click at [859, 93] on input "25.08.2025 22:49" at bounding box center [877, 92] width 111 height 25
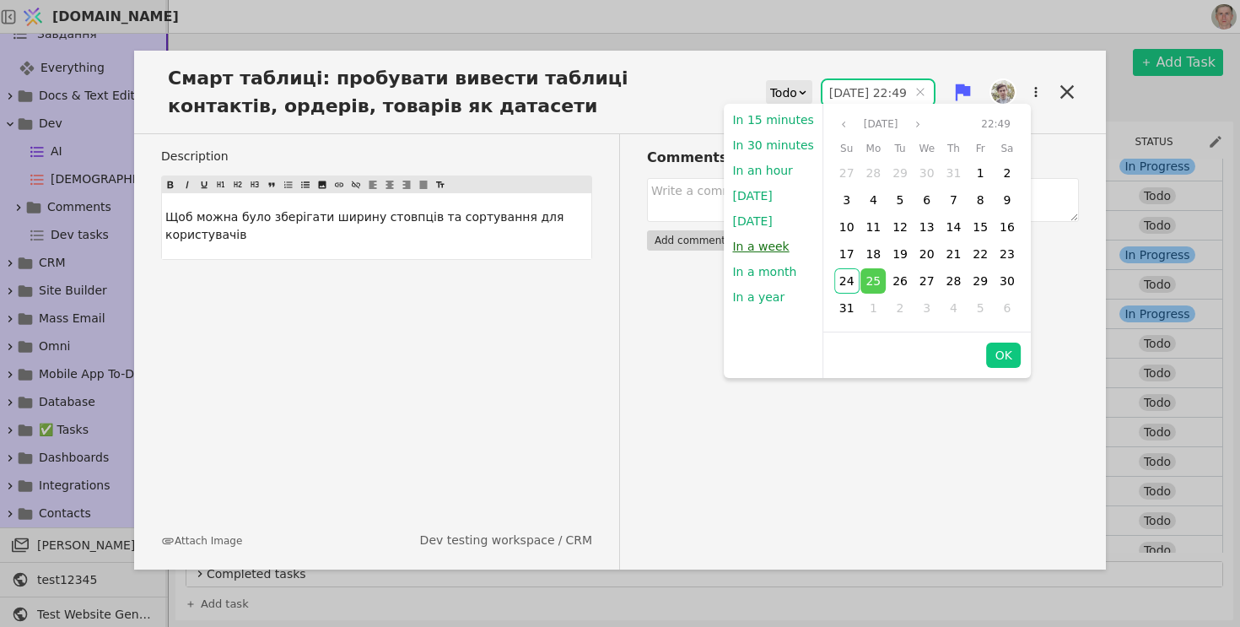
click at [763, 245] on button "In a week" at bounding box center [760, 246] width 73 height 25
type input "31.08.2025 10:07"
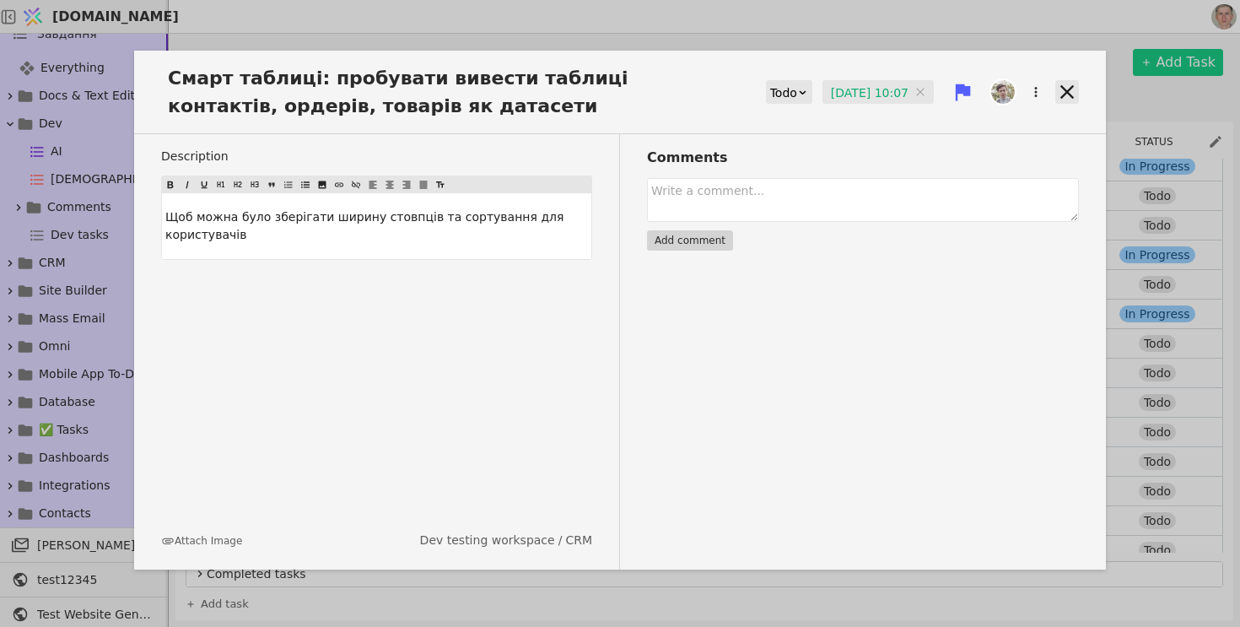
click at [1059, 88] on icon at bounding box center [1067, 92] width 24 height 24
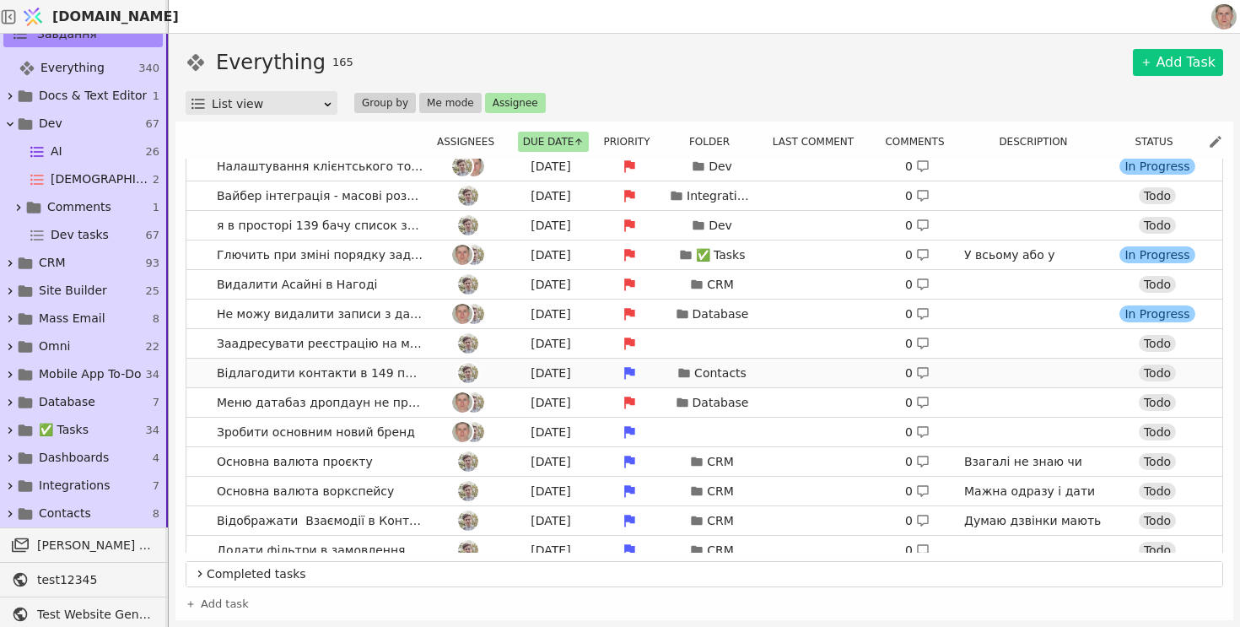
click at [197, 370] on link "Відлагодити контакти в 149 проєкті Tomorrow Contacts 0 https://app.svit.one/uk/…" at bounding box center [704, 372] width 1036 height 29
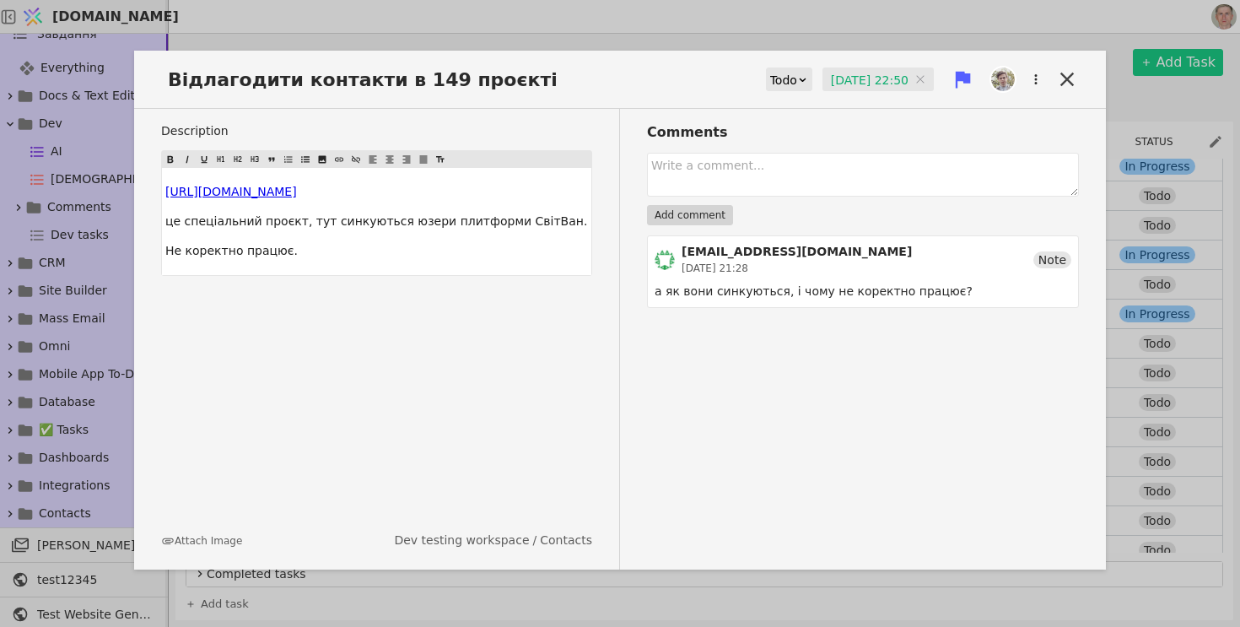
click at [841, 80] on input "25.08.2025 22:50" at bounding box center [877, 79] width 111 height 25
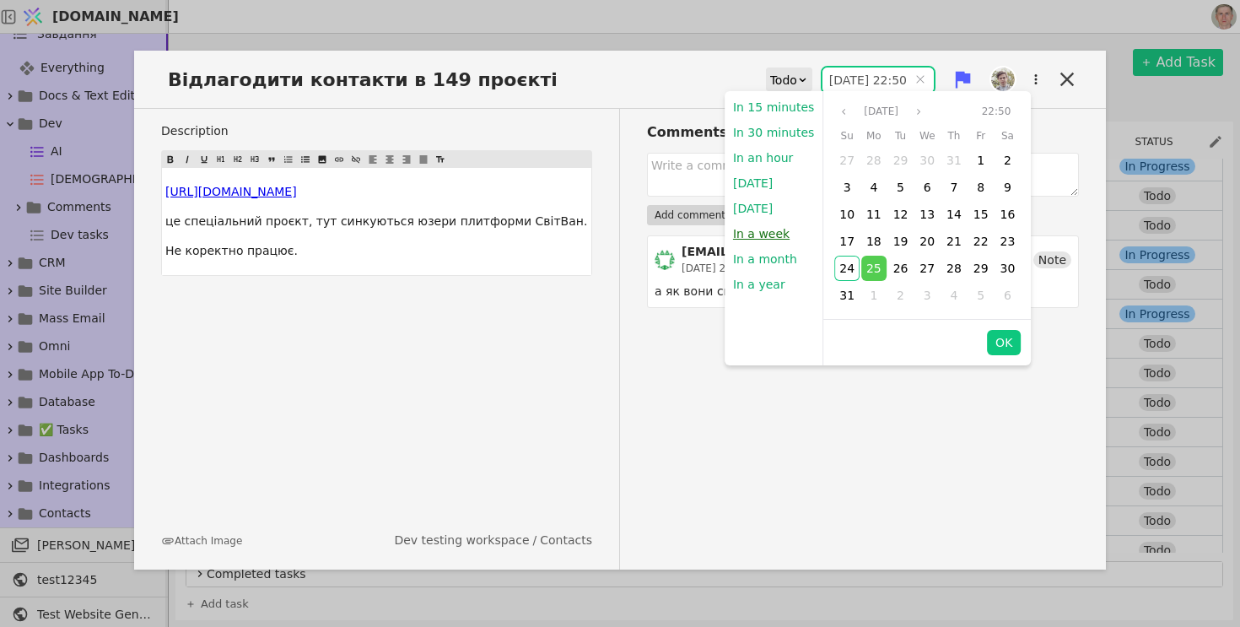
click at [772, 234] on button "In a week" at bounding box center [761, 233] width 73 height 25
type input "31.08.2025 10:07"
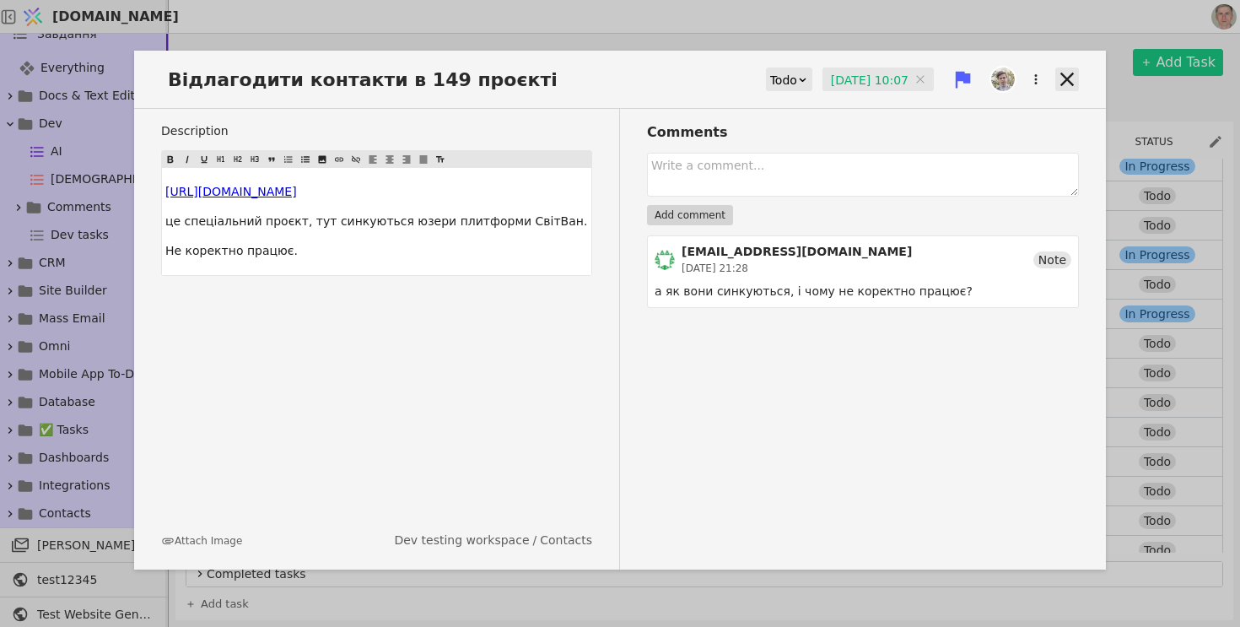
click at [1066, 77] on icon at bounding box center [1066, 79] width 13 height 13
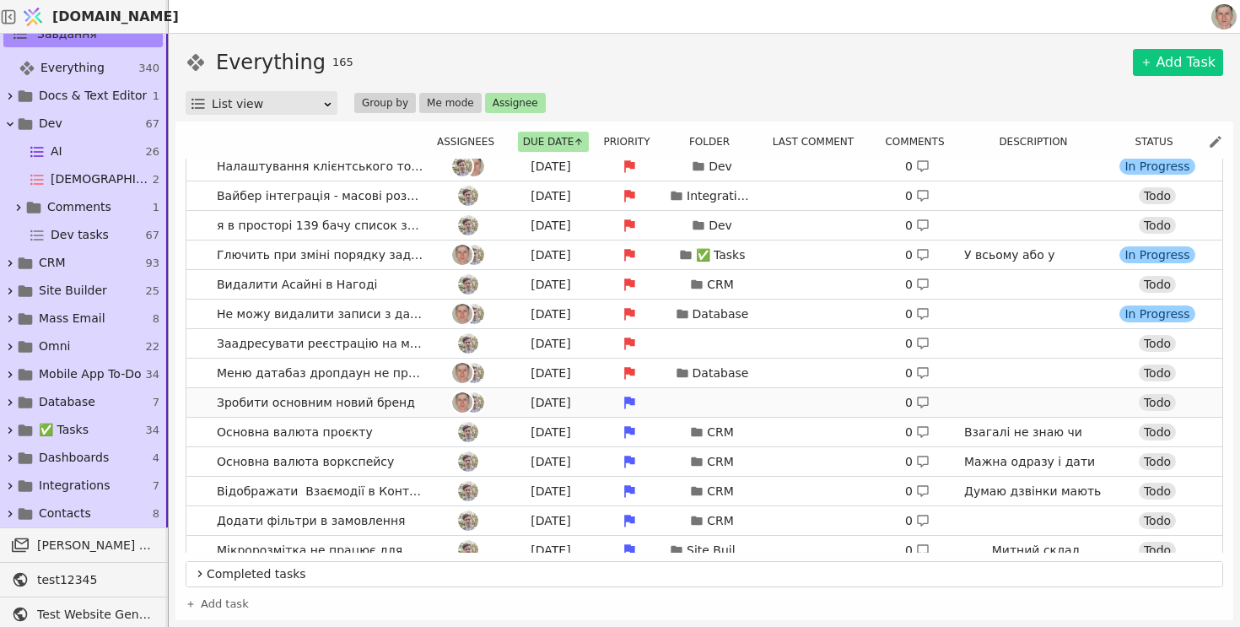
click at [199, 400] on link "Зробити основним новий бренд Tomorrow 0 Todo" at bounding box center [704, 402] width 1036 height 29
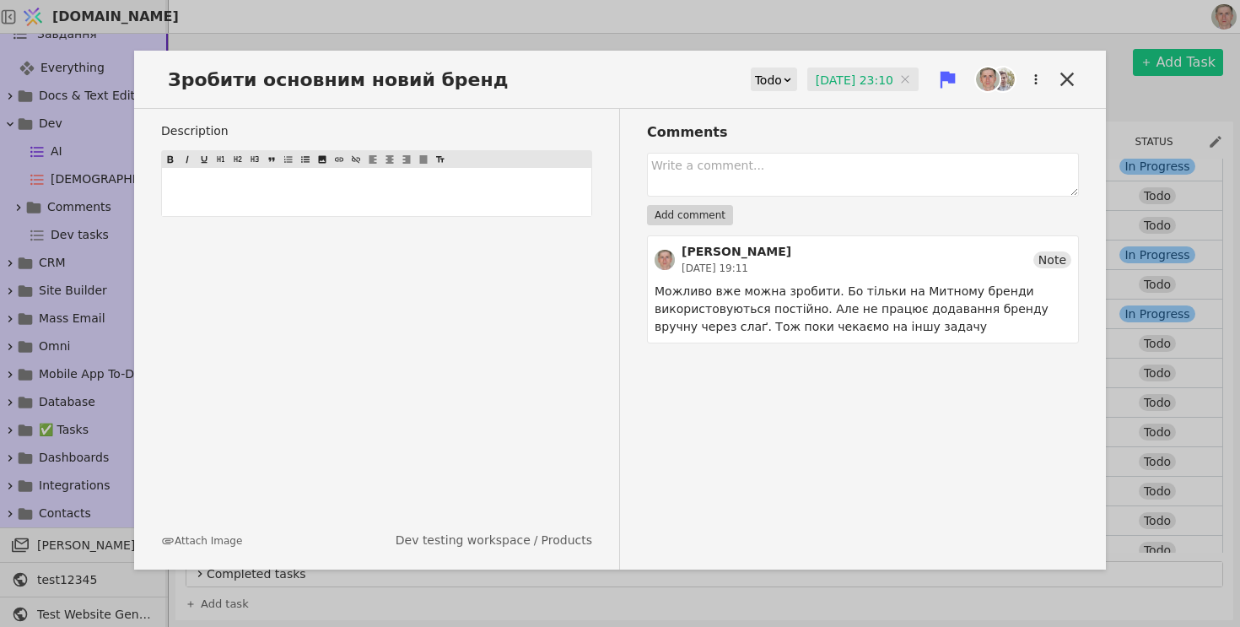
click at [844, 85] on input "25.08.2025 23:10" at bounding box center [862, 79] width 111 height 25
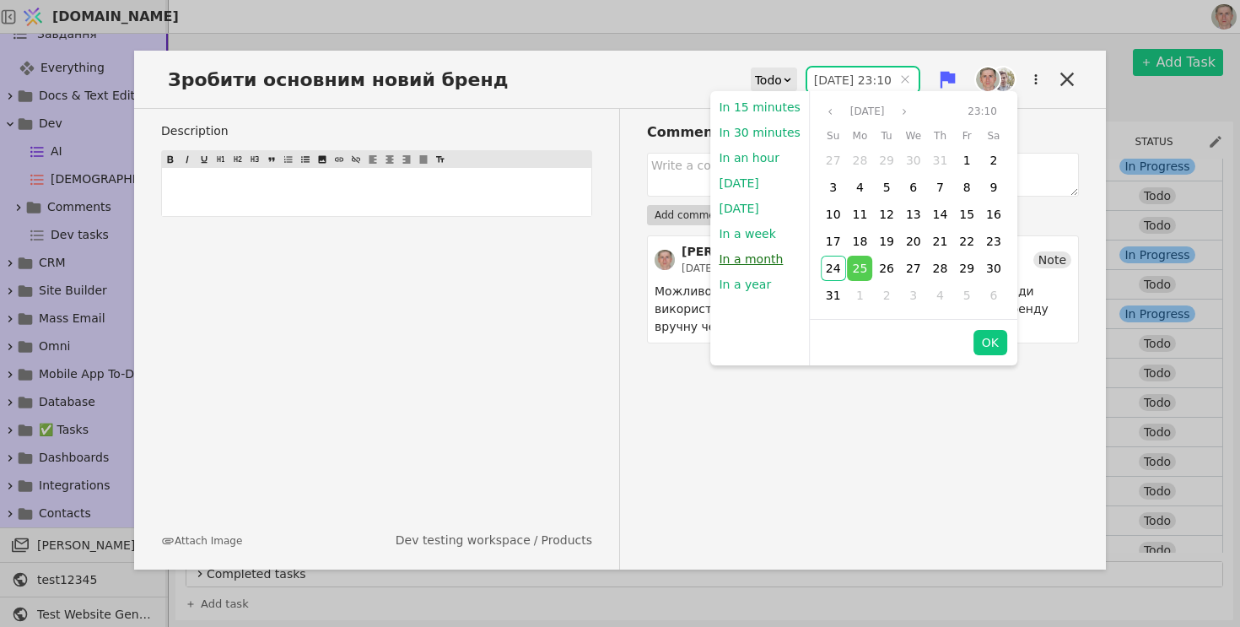
click at [752, 259] on button "In a month" at bounding box center [750, 258] width 81 height 25
type input "24.09.2025 10:07"
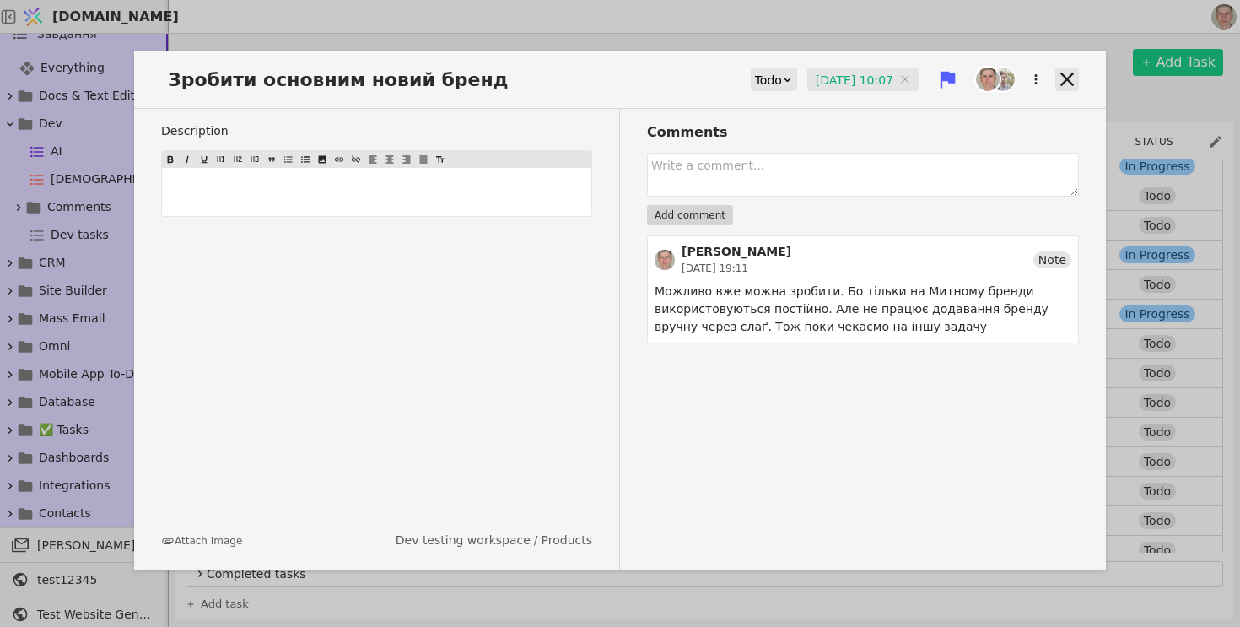
click at [1063, 74] on icon at bounding box center [1066, 79] width 13 height 13
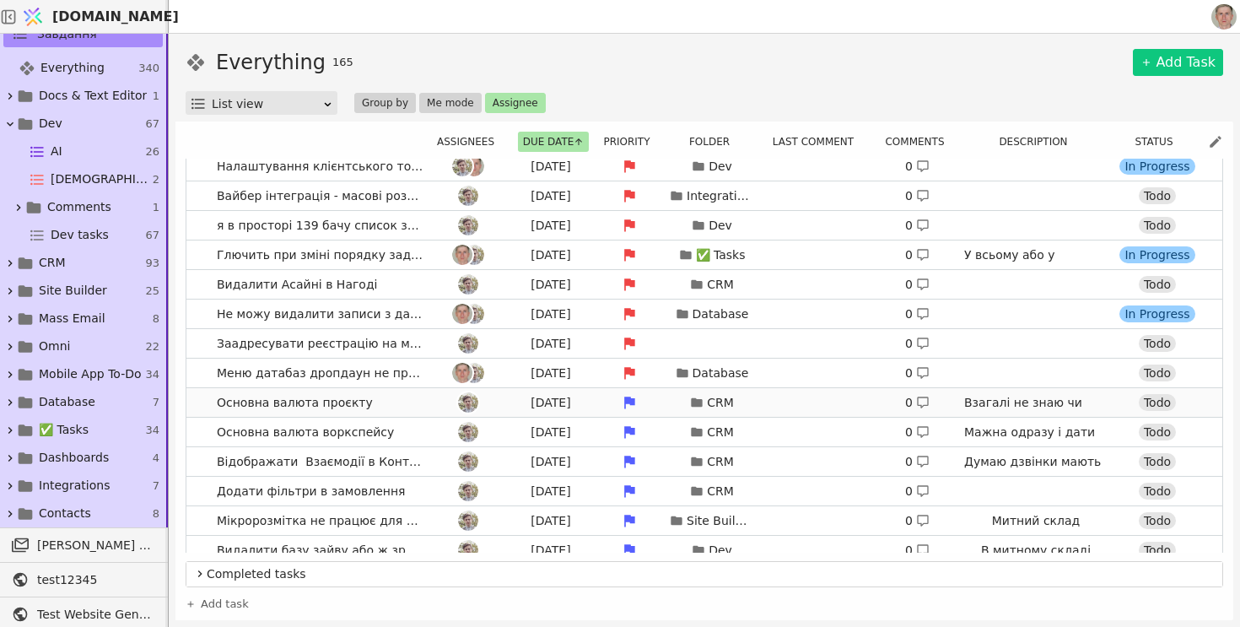
click at [202, 406] on link "Основна валюта проєкту Tomorrow CRM 0 Взагалі не знаю чи потрібно десь визначат…" at bounding box center [704, 402] width 1036 height 29
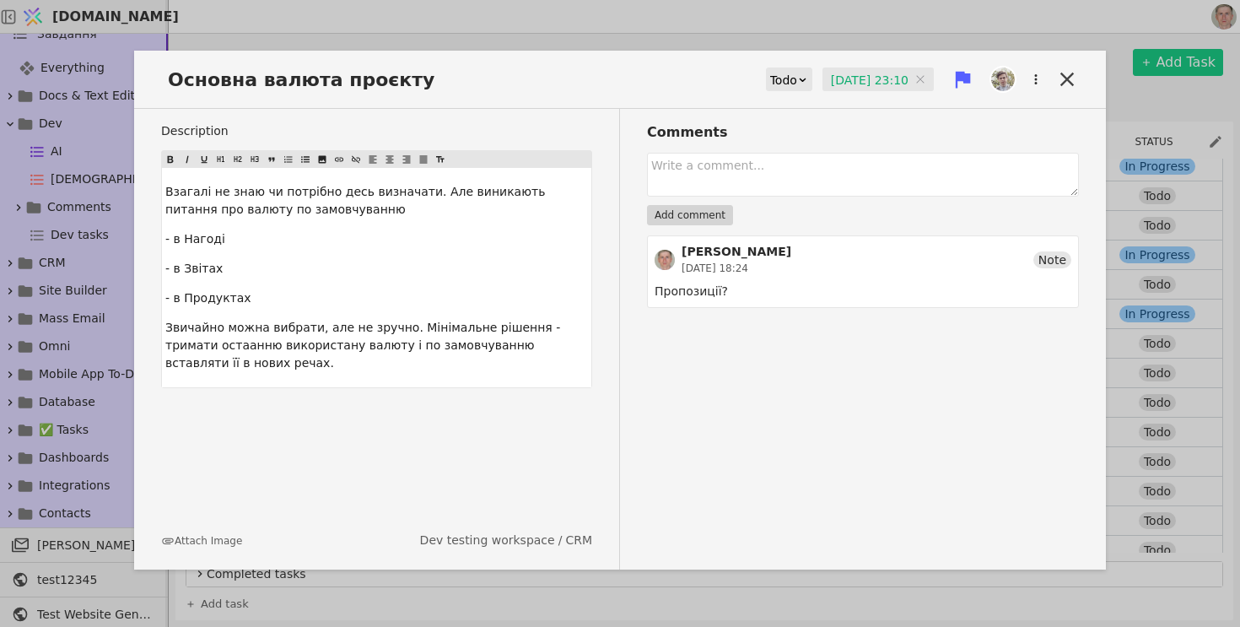
click at [877, 80] on input "25.08.2025 23:10" at bounding box center [877, 79] width 111 height 25
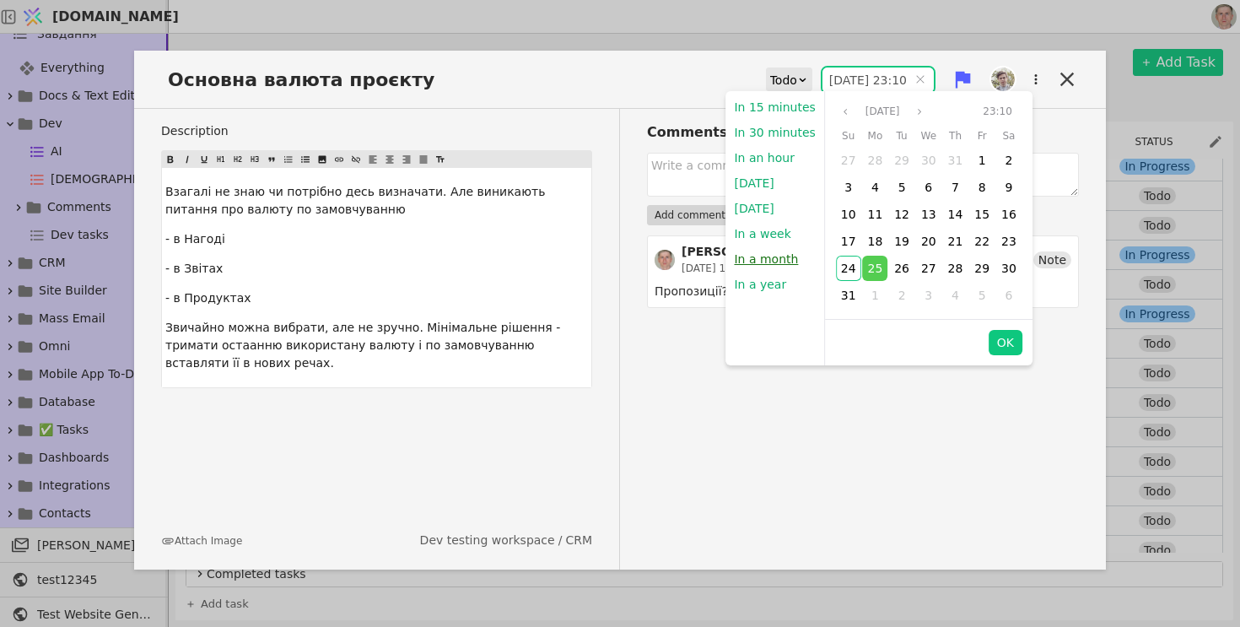
click at [764, 259] on button "In a month" at bounding box center [765, 258] width 81 height 25
type input "24.09.2025 10:07"
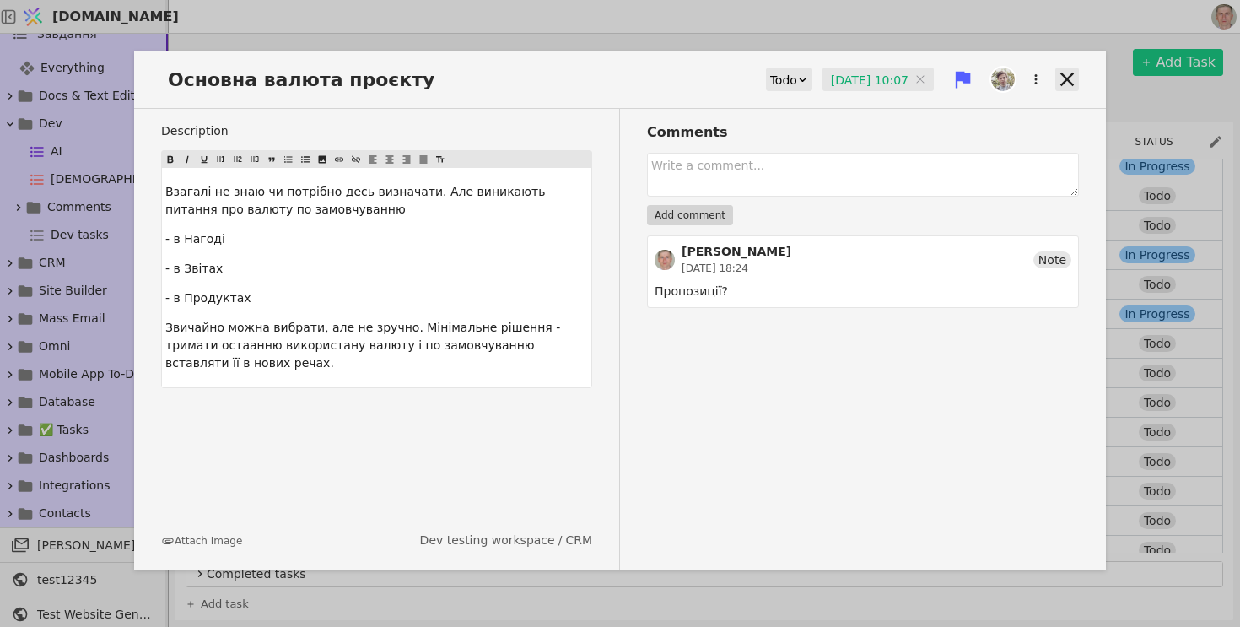
click at [1065, 72] on icon at bounding box center [1067, 79] width 24 height 24
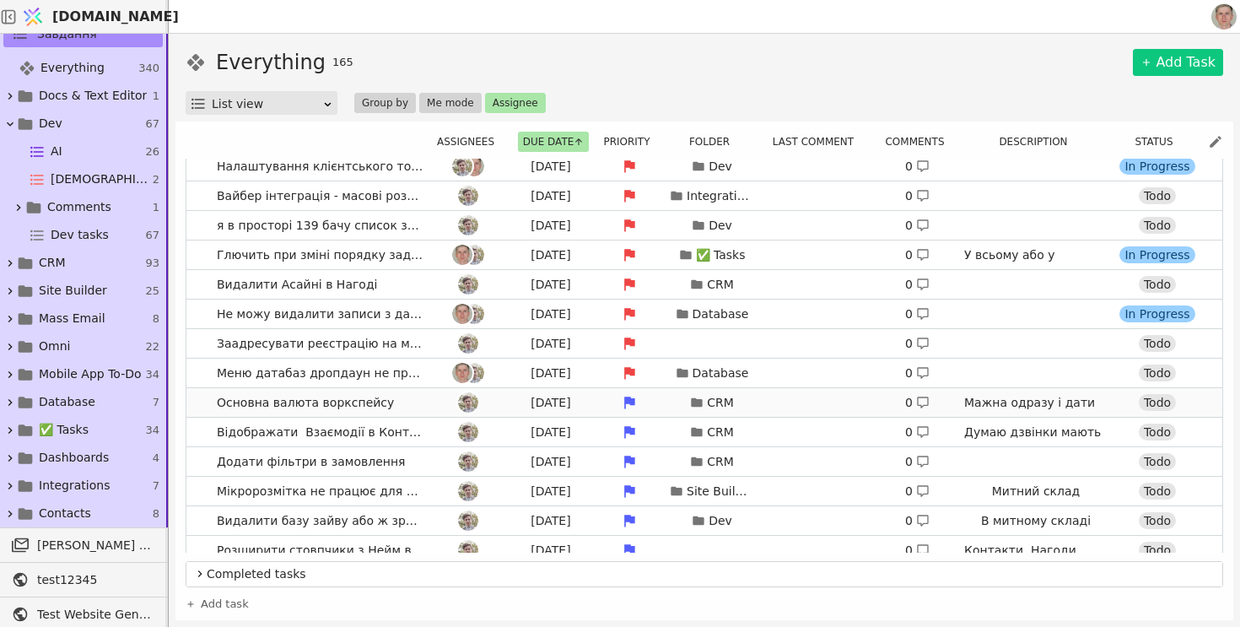
click at [198, 405] on link "Основна валюта воркспейсу Tomorrow CRM 0 Мажна одразу і дати внести основний ча…" at bounding box center [704, 402] width 1036 height 29
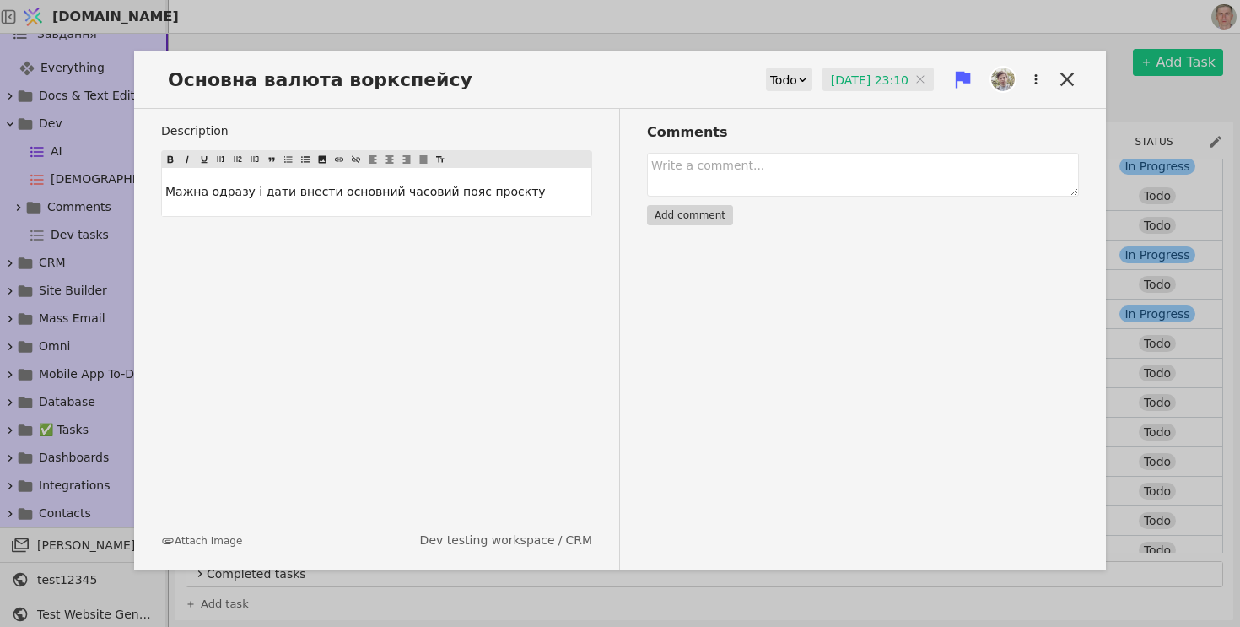
click at [835, 63] on div "Основна валюта воркспейсу Todo 25.08.2025 23:10 25.08.2025 23:10 Description Ма…" at bounding box center [620, 310] width 972 height 519
click at [833, 79] on input "25.08.2025 23:10" at bounding box center [877, 79] width 111 height 25
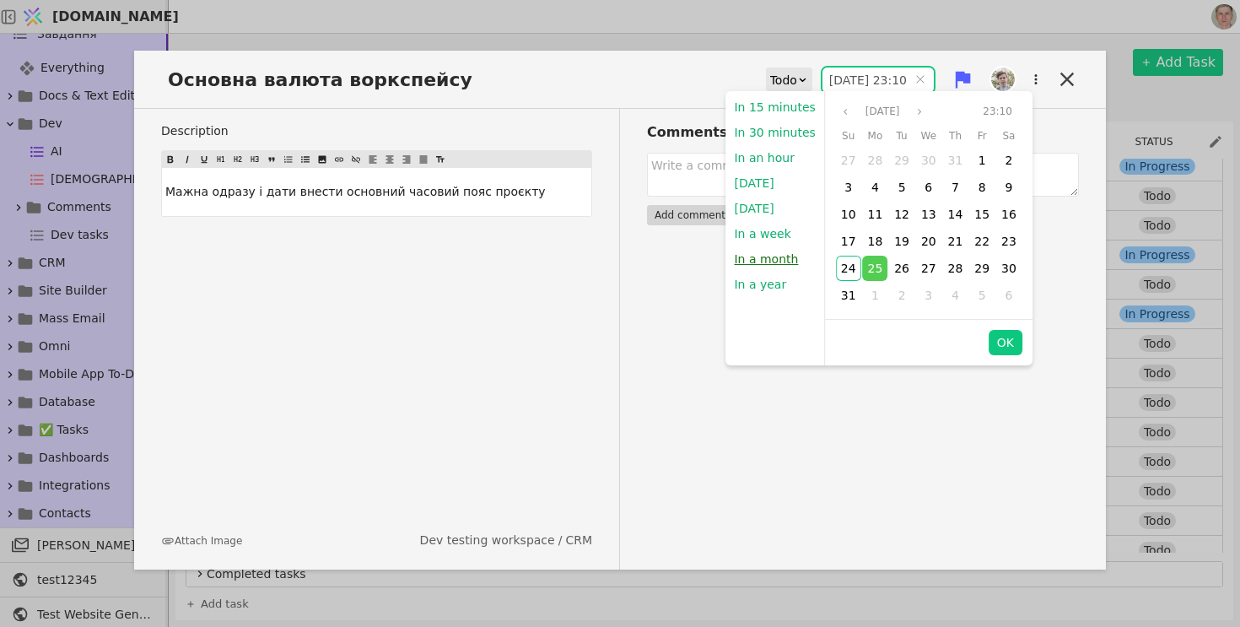
click at [776, 260] on button "In a month" at bounding box center [765, 258] width 81 height 25
type input "24.09.2025 10:08"
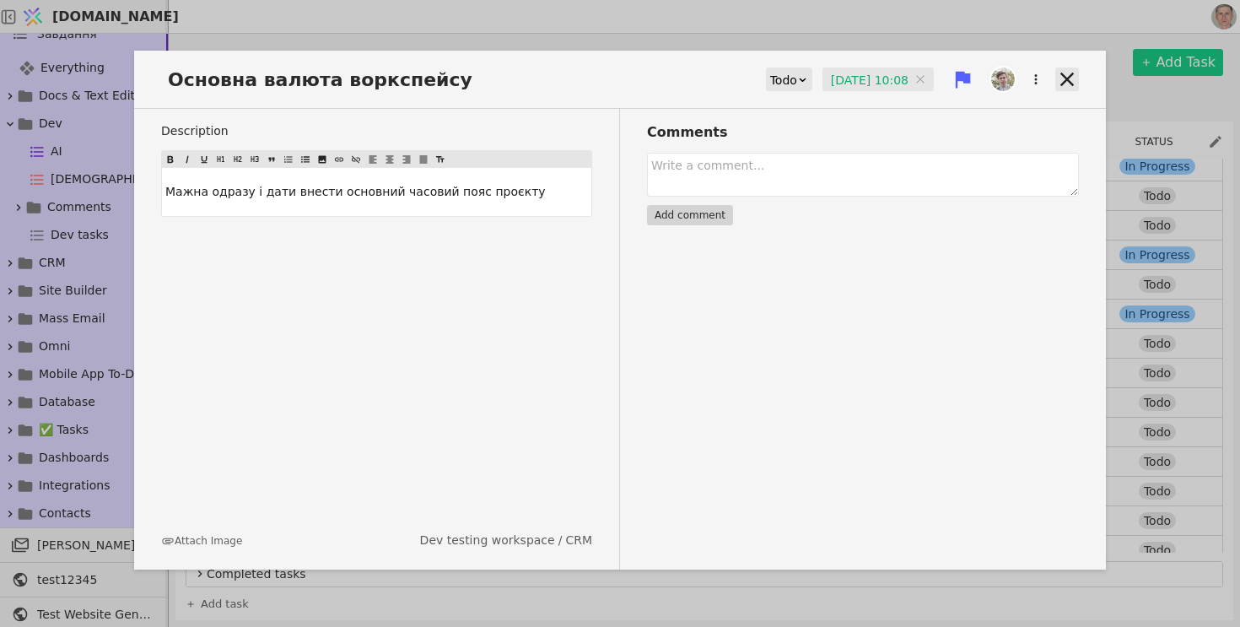
click at [1065, 80] on icon at bounding box center [1066, 79] width 13 height 13
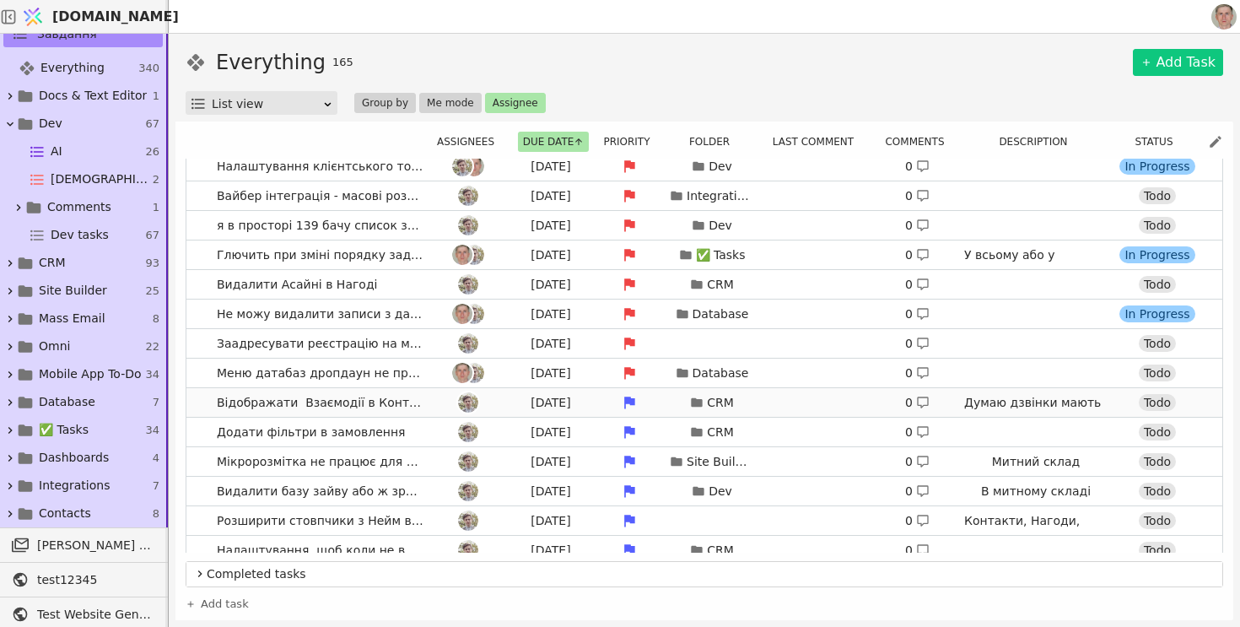
click at [203, 404] on link "Відображати Взаємодії в Контактах Tomorrow CRM 0 Думаю дзвінки мають бути прив'…" at bounding box center [704, 402] width 1036 height 29
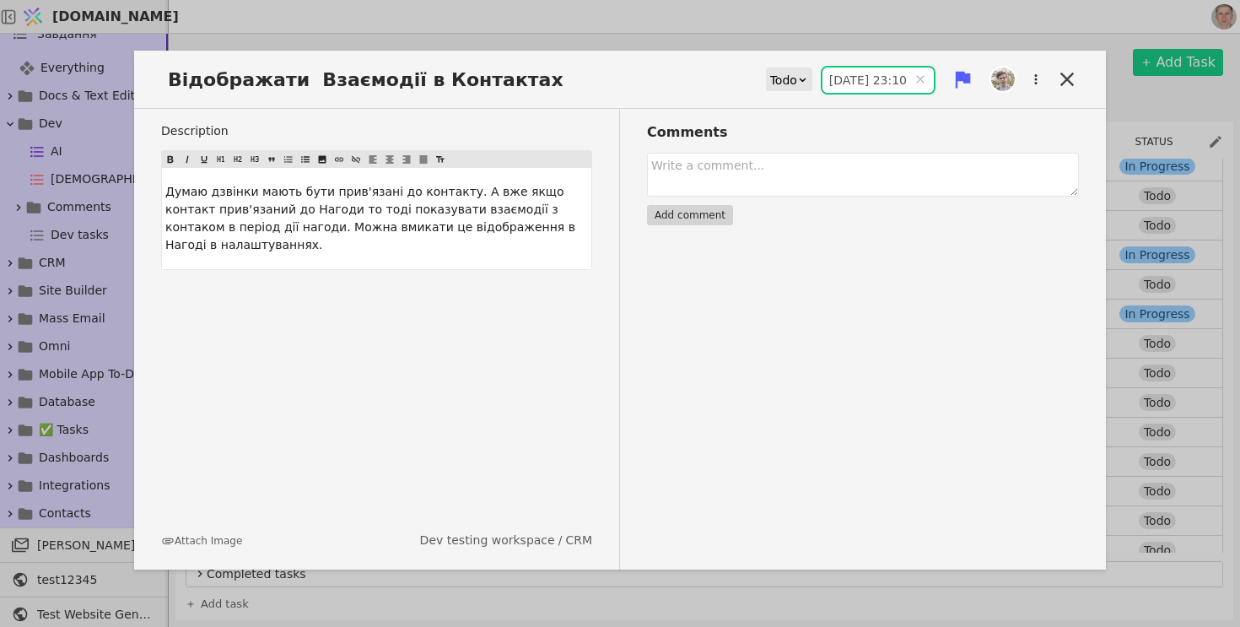
click at [854, 73] on input "25.08.2025 23:10" at bounding box center [877, 79] width 111 height 25
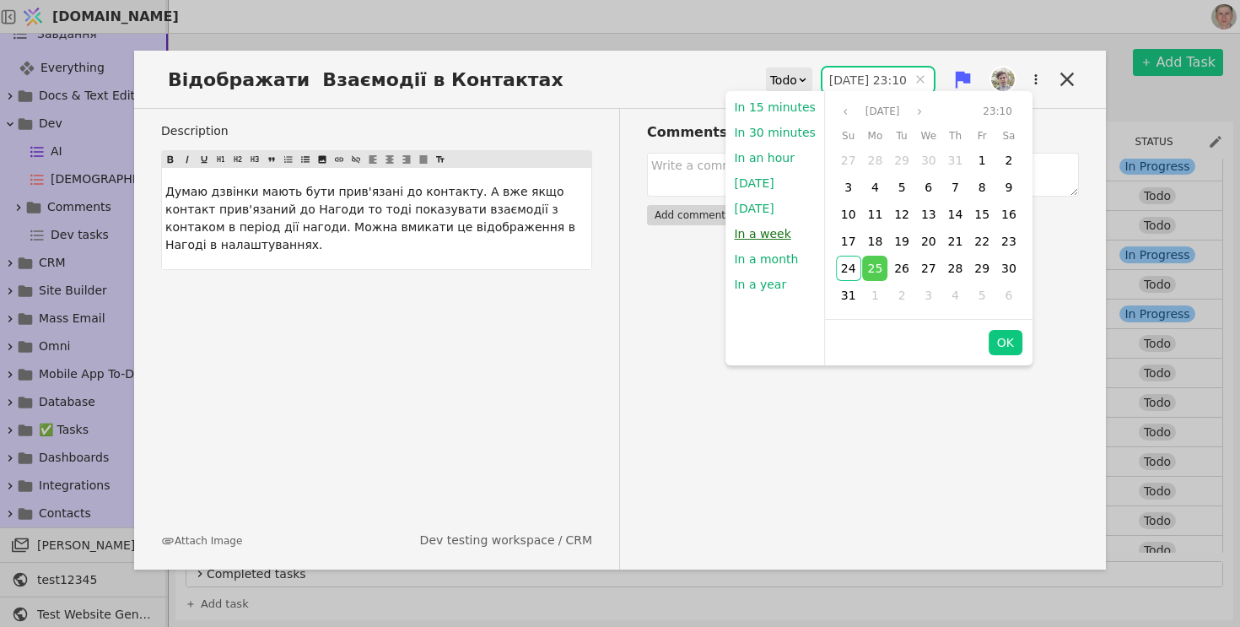
click at [765, 231] on button "In a week" at bounding box center [761, 233] width 73 height 25
type input "31.08.2025 10:08"
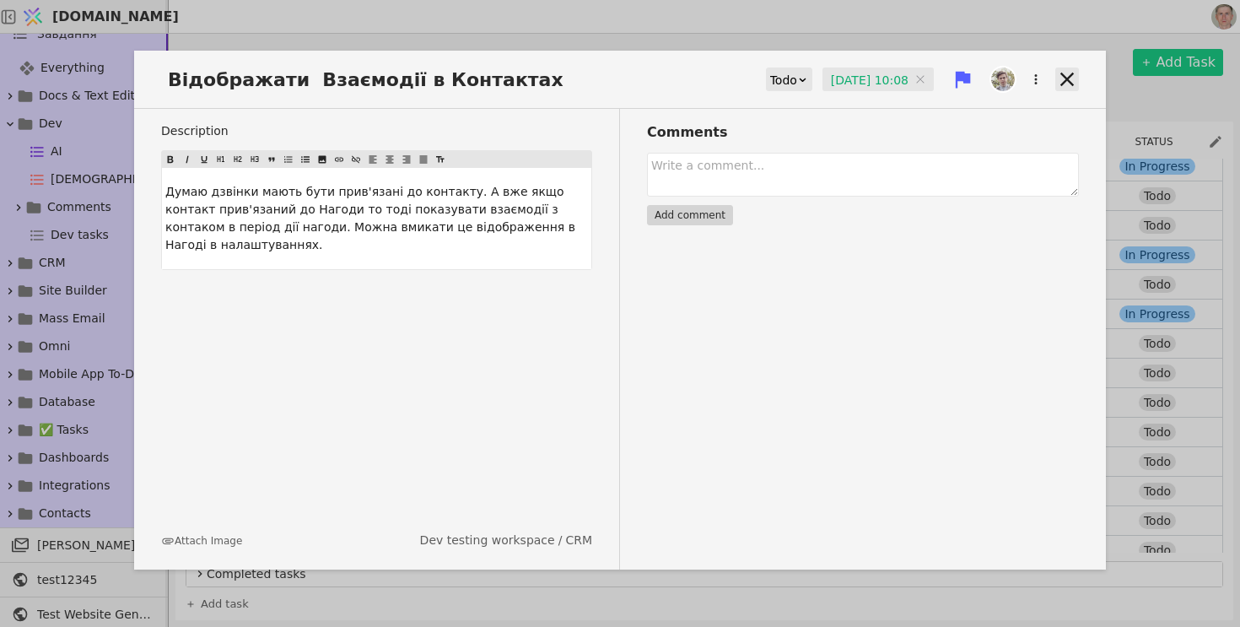
click at [1060, 72] on icon at bounding box center [1067, 79] width 24 height 24
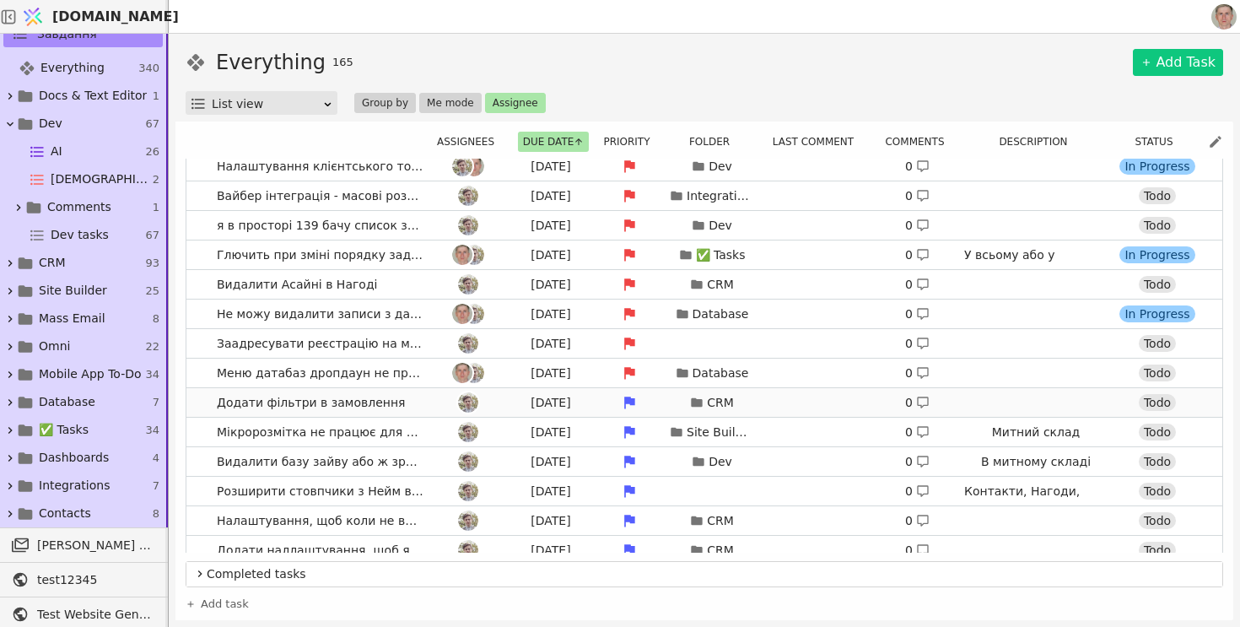
click at [200, 404] on link "Додати фільтри в замовлення Tomorrow CRM 0 Todo" at bounding box center [704, 402] width 1036 height 29
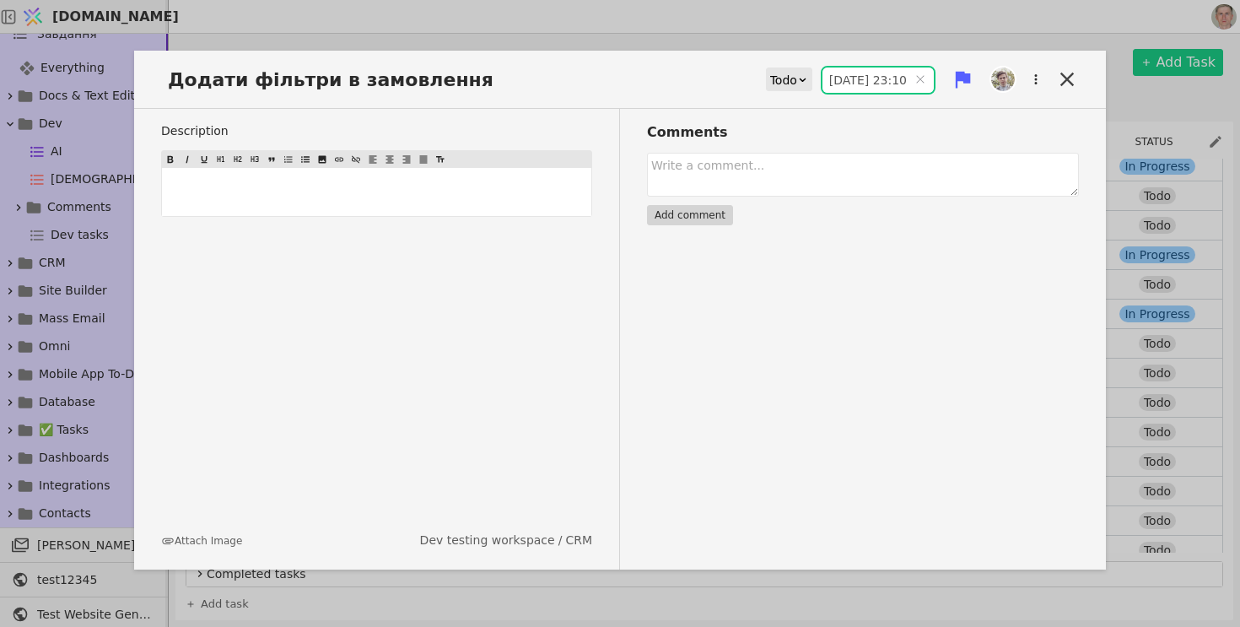
click at [861, 80] on input "25.08.2025 23:10" at bounding box center [877, 79] width 111 height 25
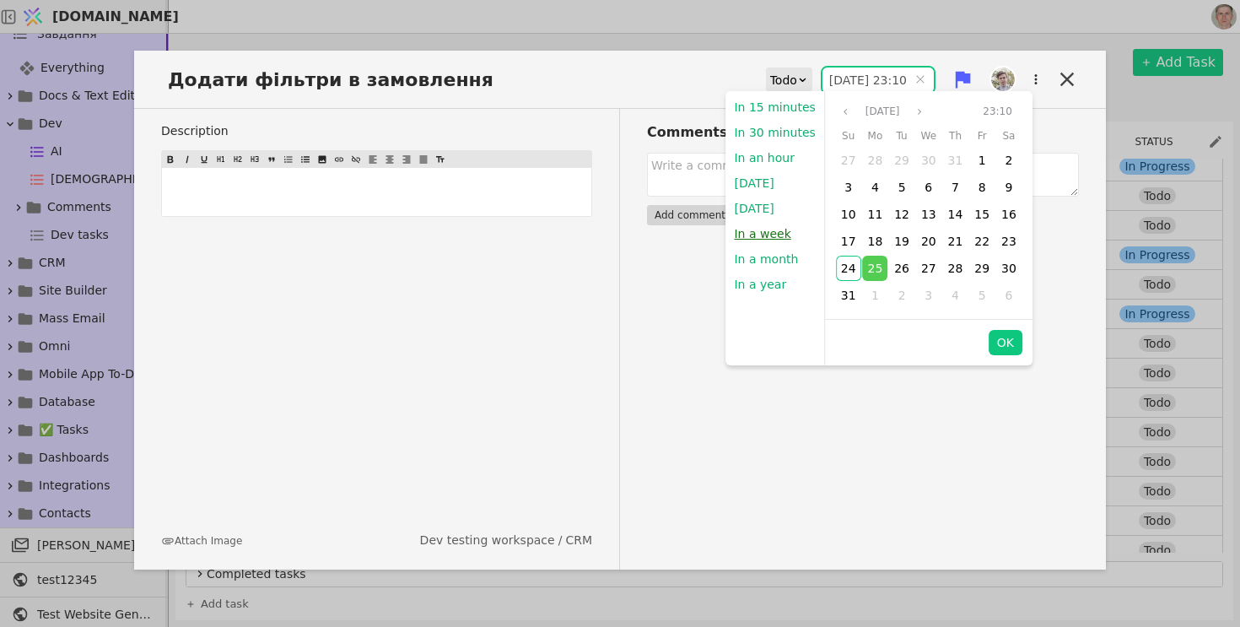
click at [774, 234] on button "In a week" at bounding box center [761, 233] width 73 height 25
type input "31.08.2025 10:08"
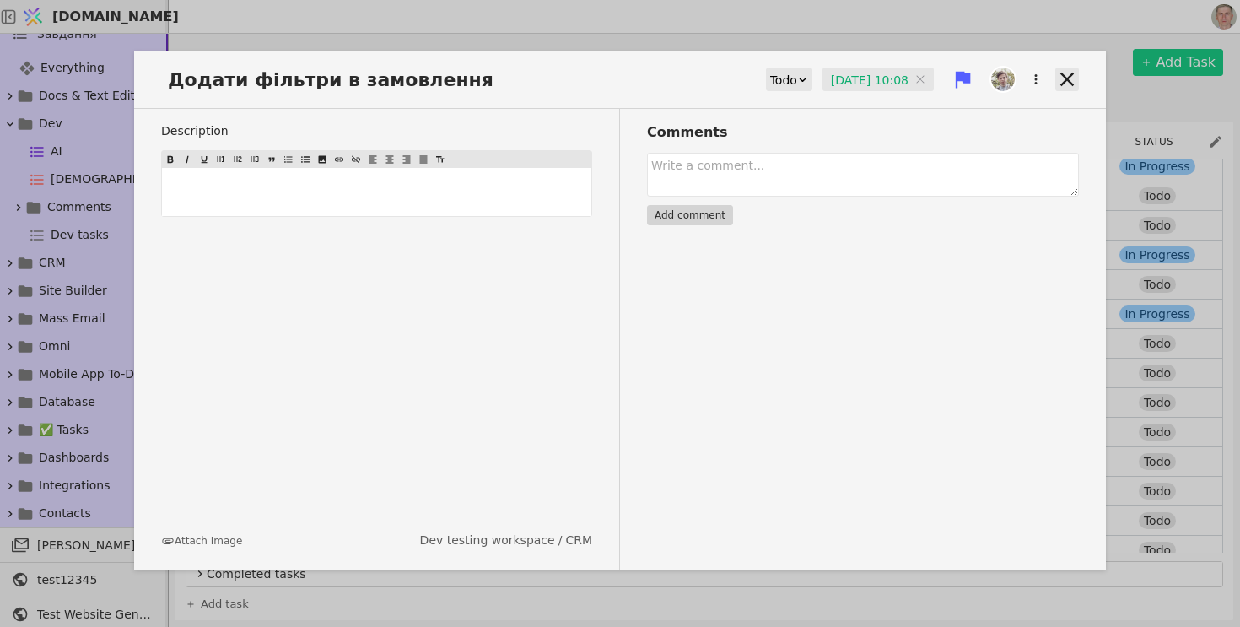
click at [1070, 76] on icon at bounding box center [1066, 79] width 13 height 13
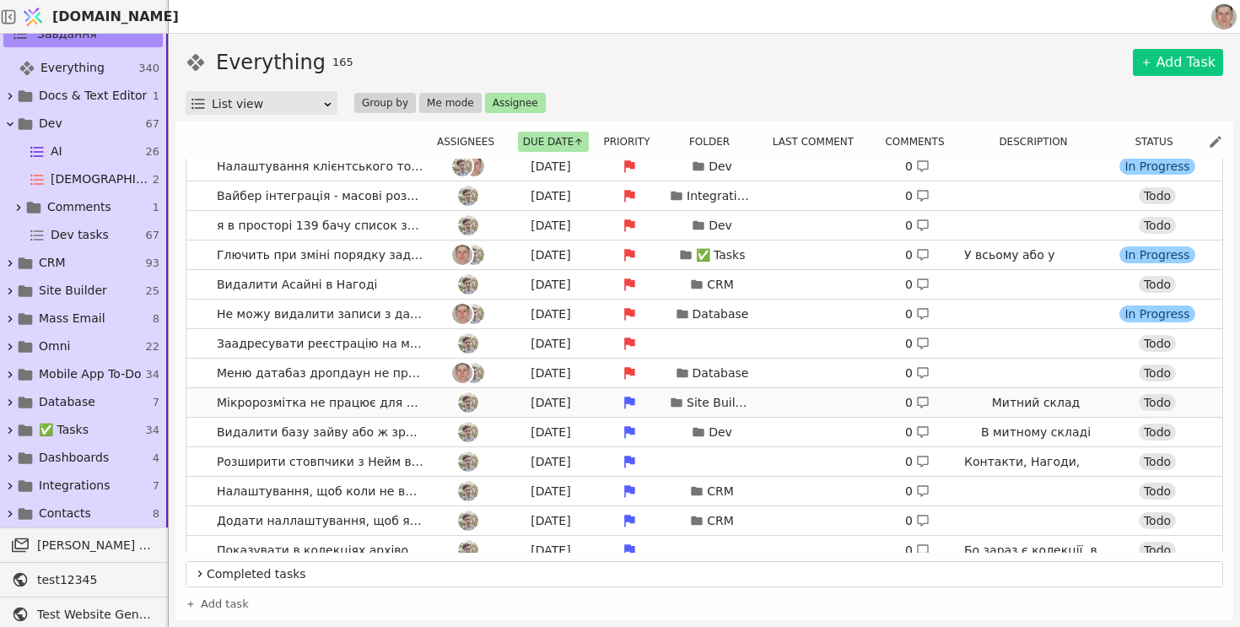
click at [204, 404] on link "Мікророзмітка не працює для товарів Tomorrow Site Builder 0 Митний склад Todo" at bounding box center [704, 402] width 1036 height 29
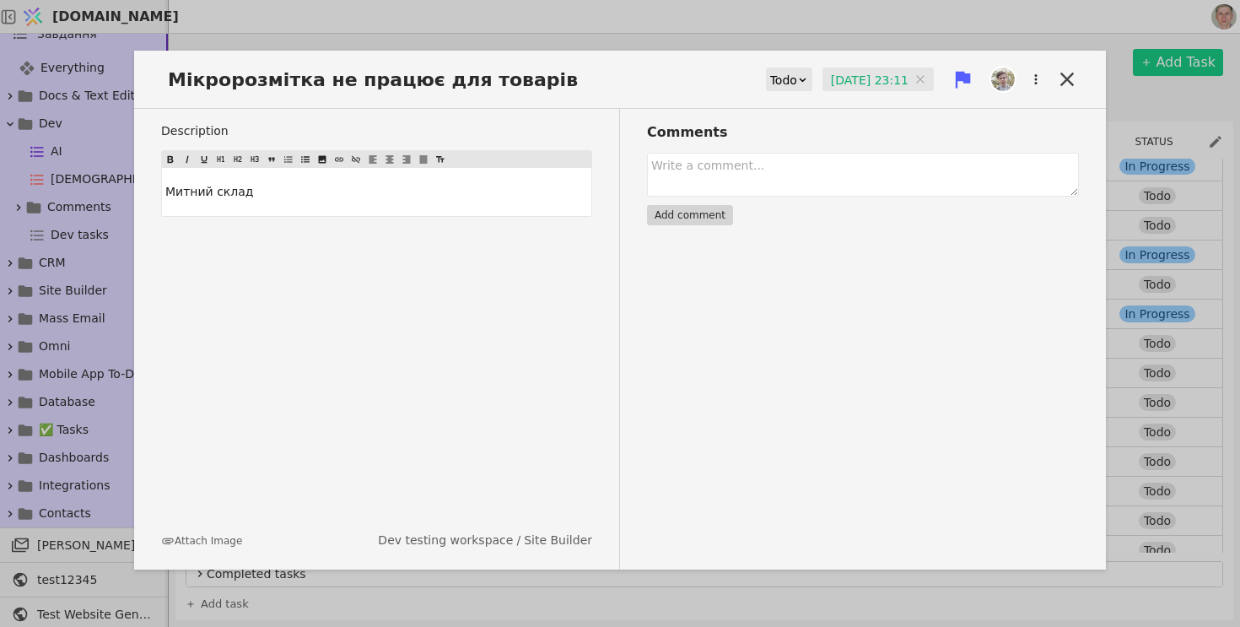
click at [849, 77] on input "25.08.2025 23:11" at bounding box center [877, 79] width 111 height 25
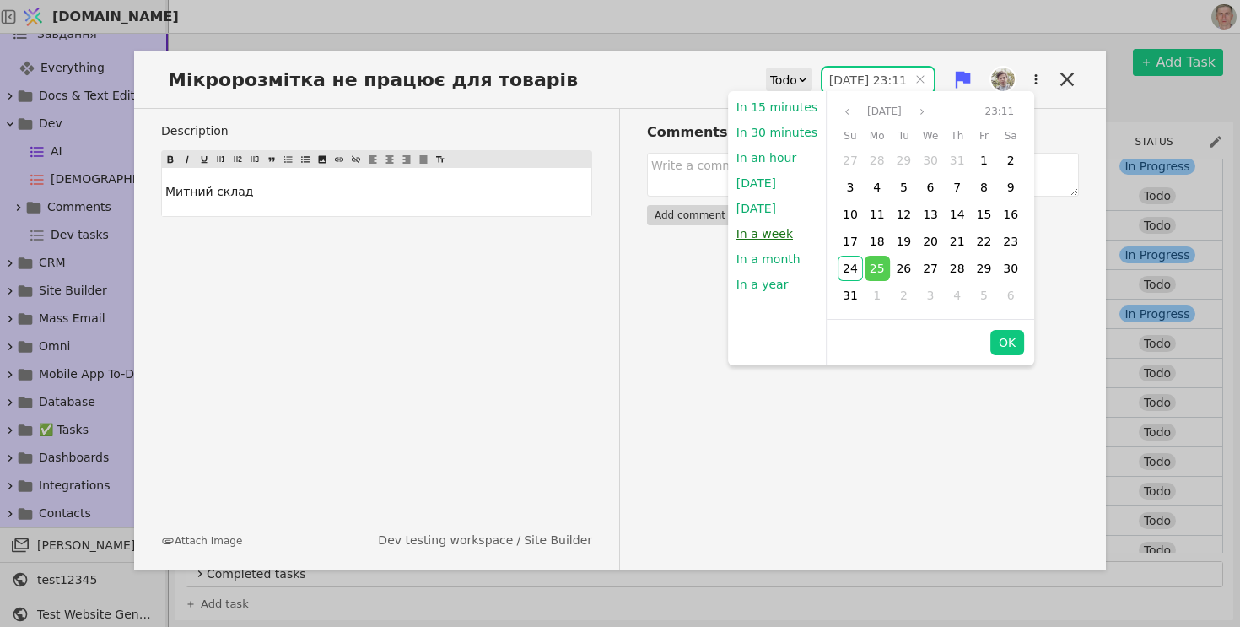
click at [757, 229] on button "In a week" at bounding box center [764, 233] width 73 height 25
type input "31.08.2025 10:08"
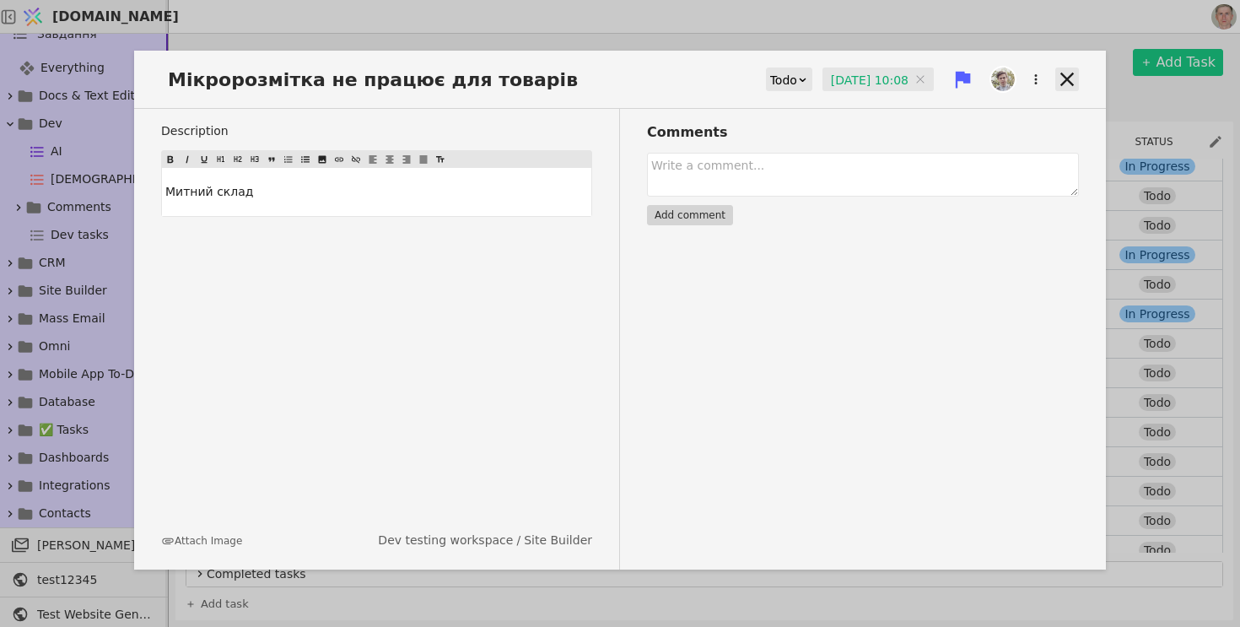
click at [1065, 85] on icon at bounding box center [1067, 79] width 24 height 24
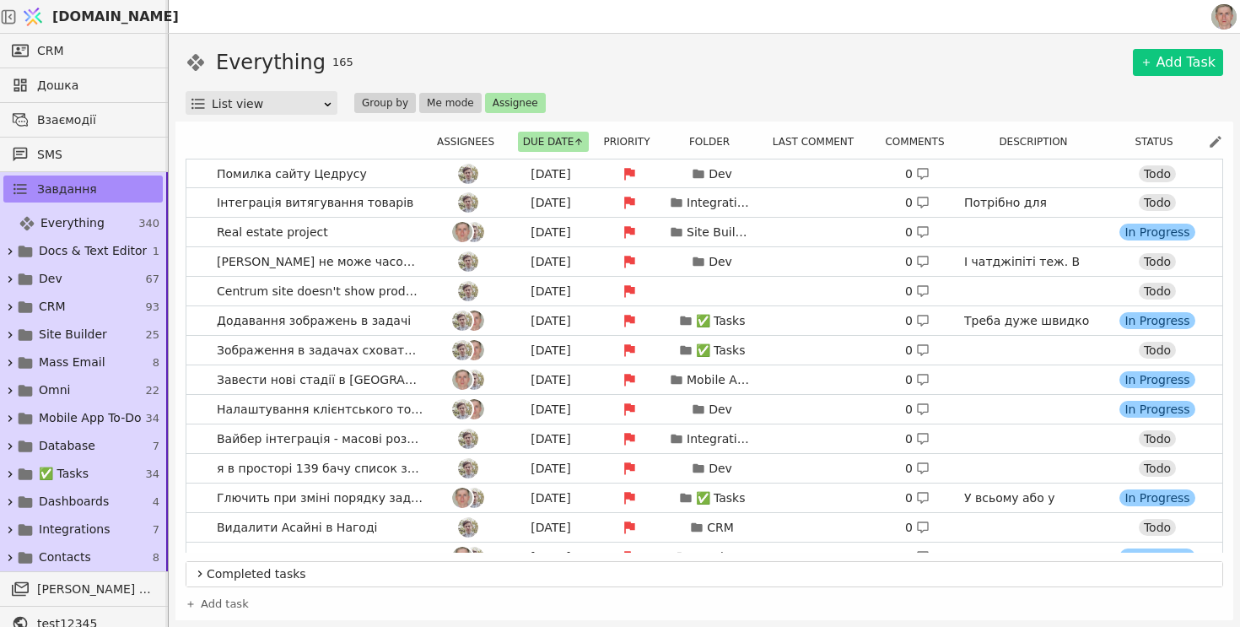
click at [135, 12] on link "[DOMAIN_NAME]" at bounding box center [93, 17] width 152 height 32
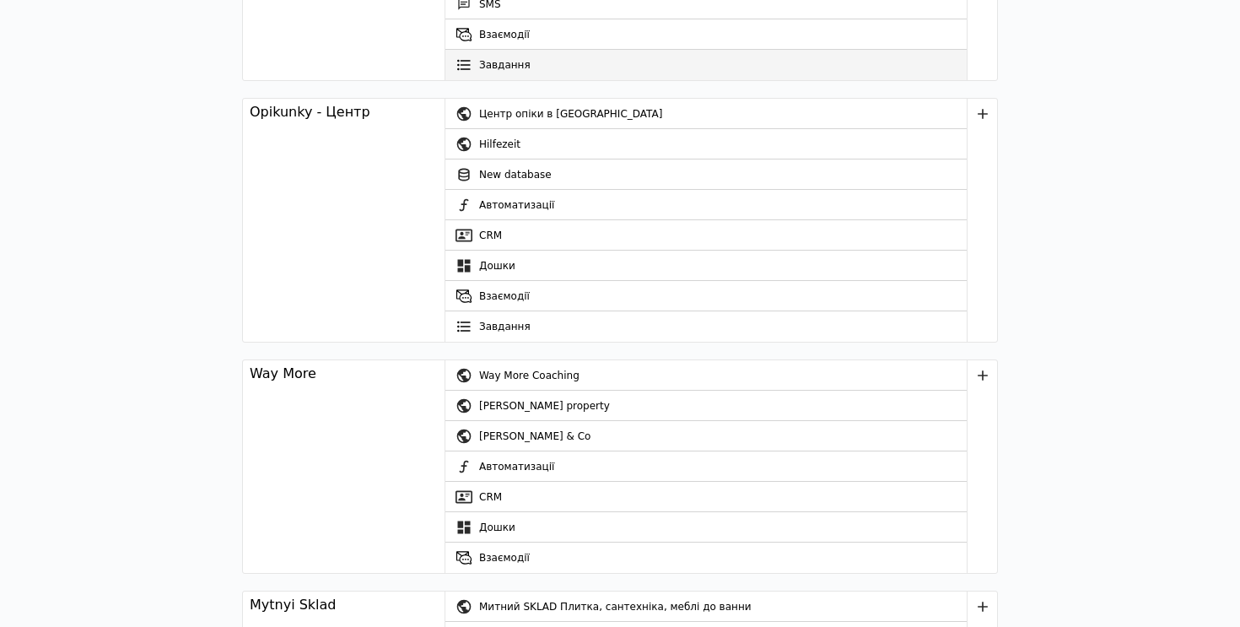
scroll to position [617, 0]
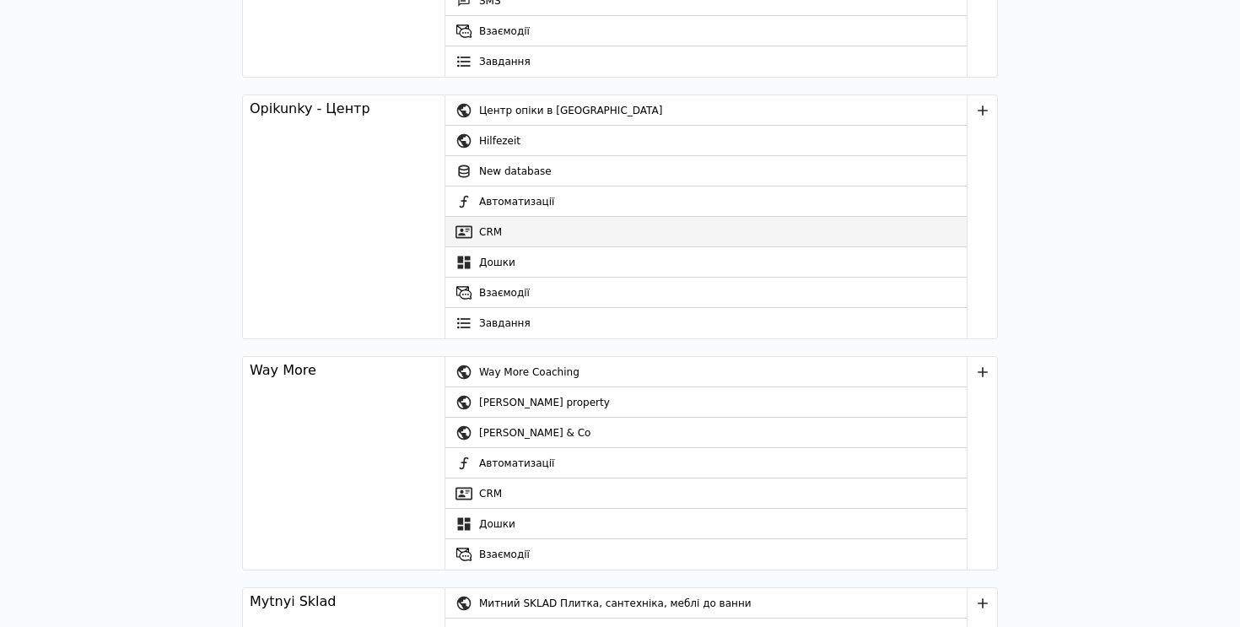
click at [516, 227] on link "CRM" at bounding box center [705, 232] width 521 height 30
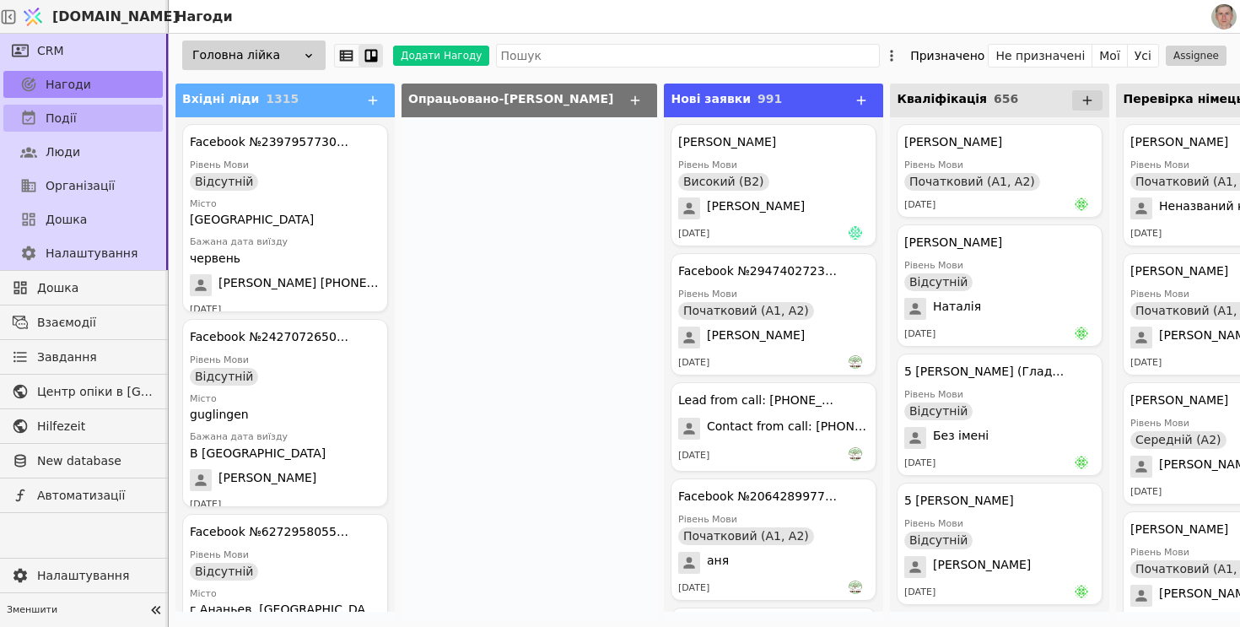
click at [68, 105] on link "Події" at bounding box center [82, 118] width 159 height 27
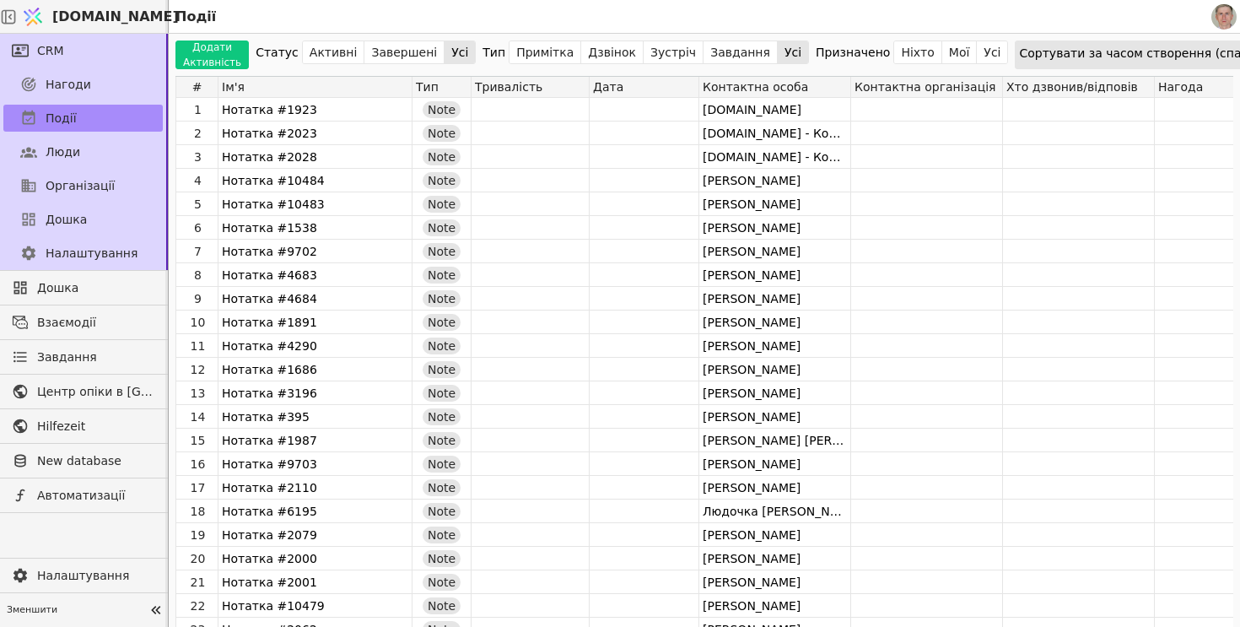
click at [108, 21] on span "[DOMAIN_NAME]" at bounding box center [115, 17] width 127 height 20
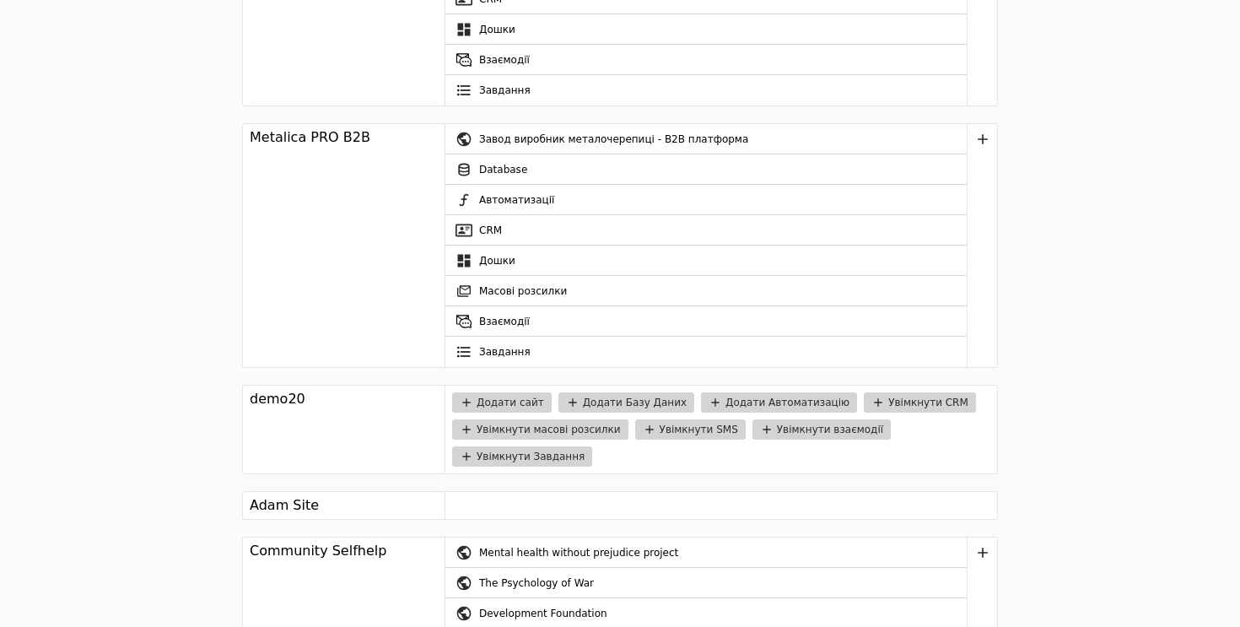
scroll to position [2600, 0]
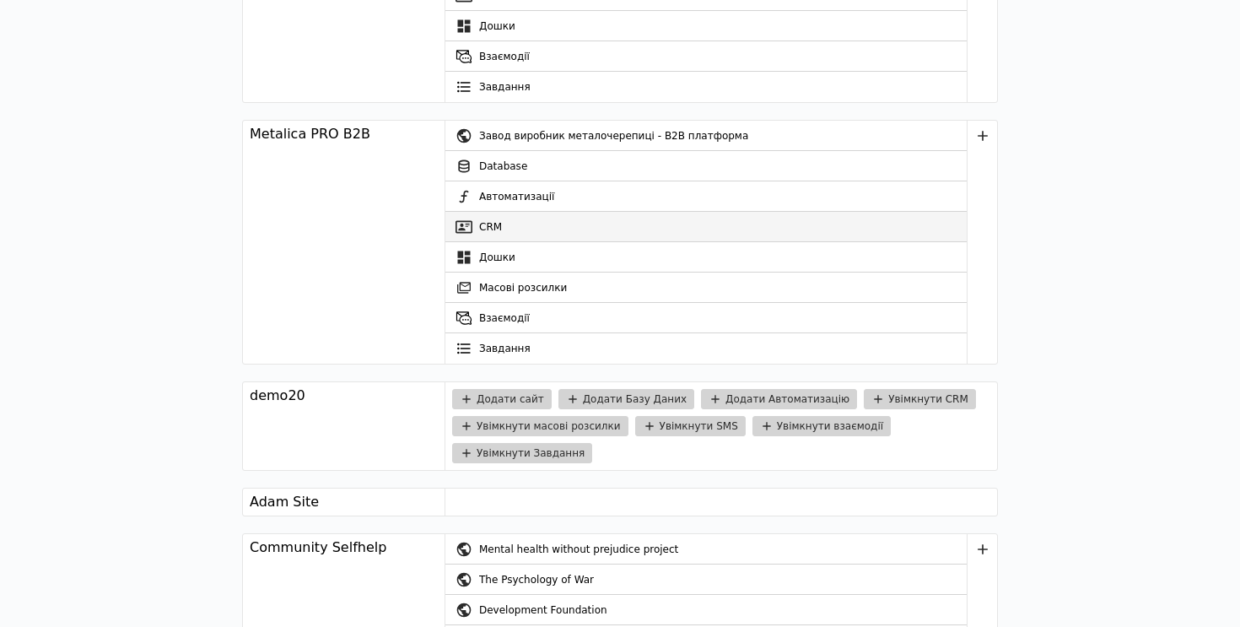
click at [502, 226] on link "CRM" at bounding box center [705, 227] width 521 height 30
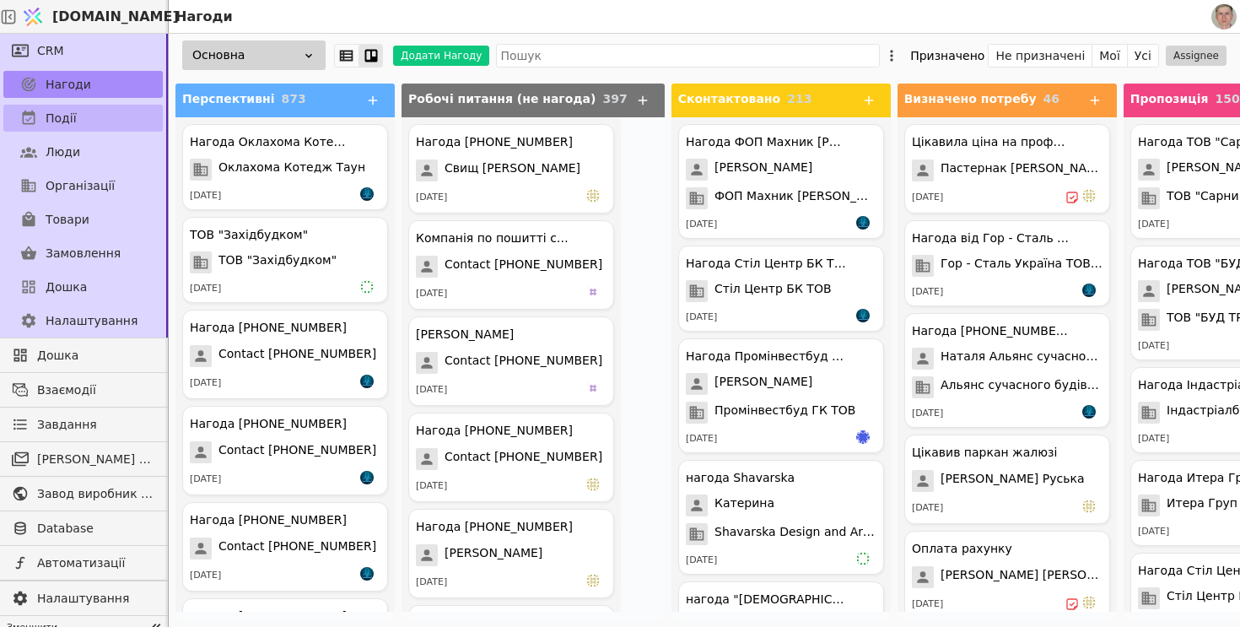
click at [74, 127] on link "Події" at bounding box center [82, 118] width 159 height 27
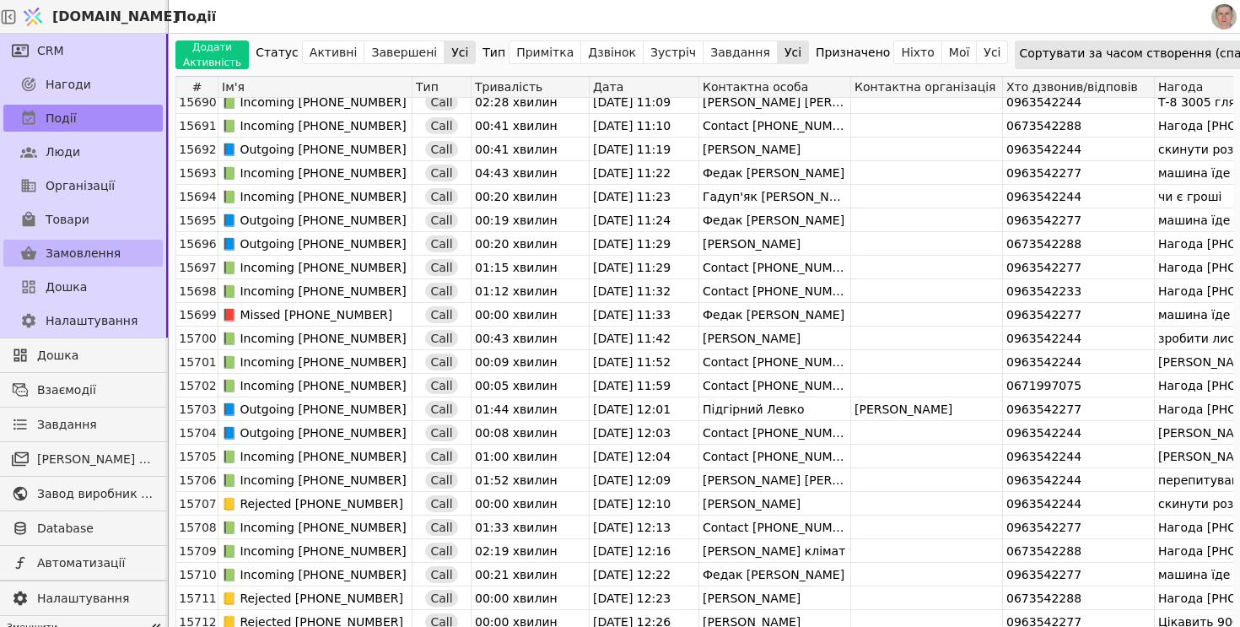
scroll to position [369541, 0]
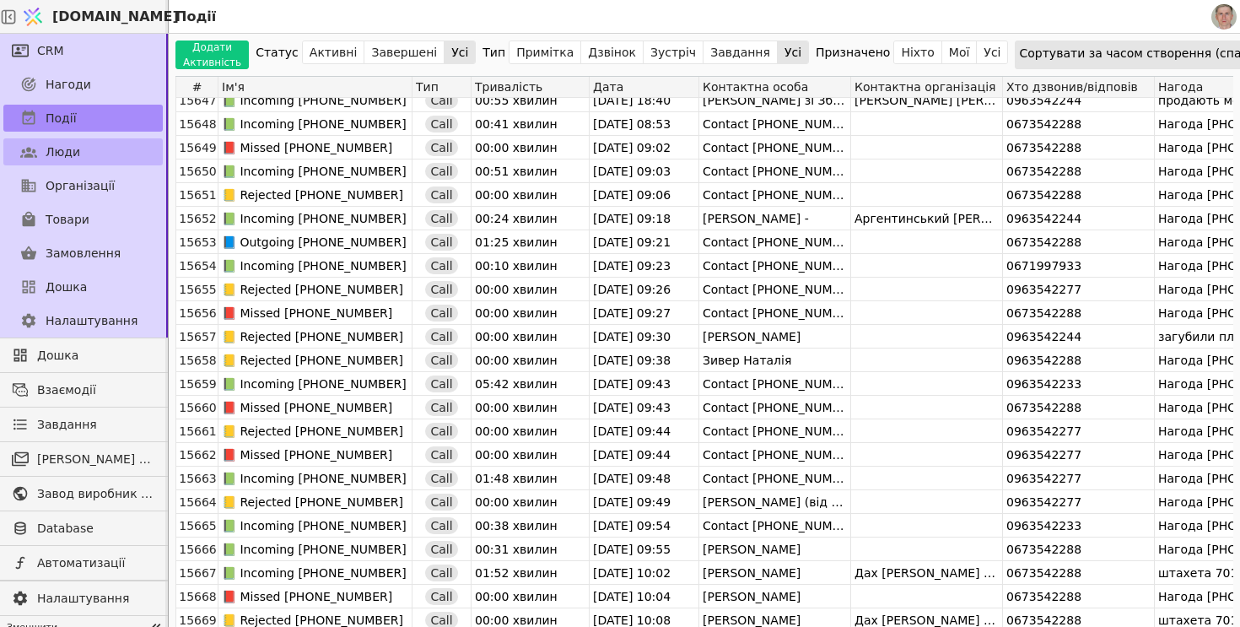
click at [105, 148] on link "Люди" at bounding box center [82, 151] width 159 height 27
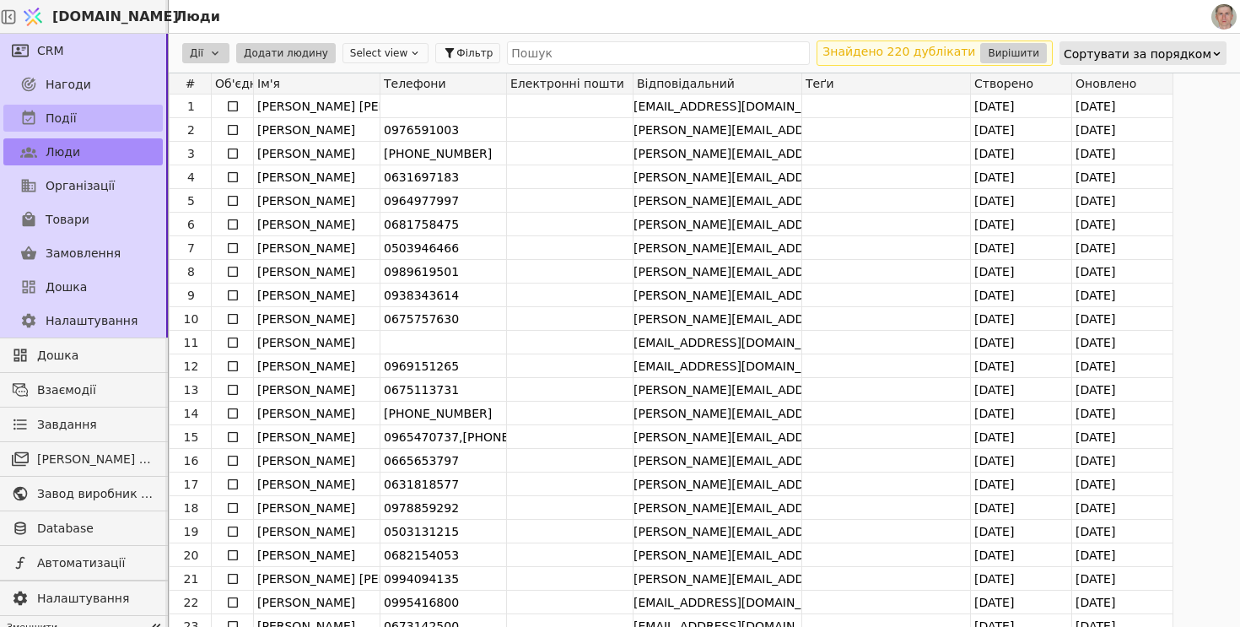
click at [95, 114] on link "Події" at bounding box center [82, 118] width 159 height 27
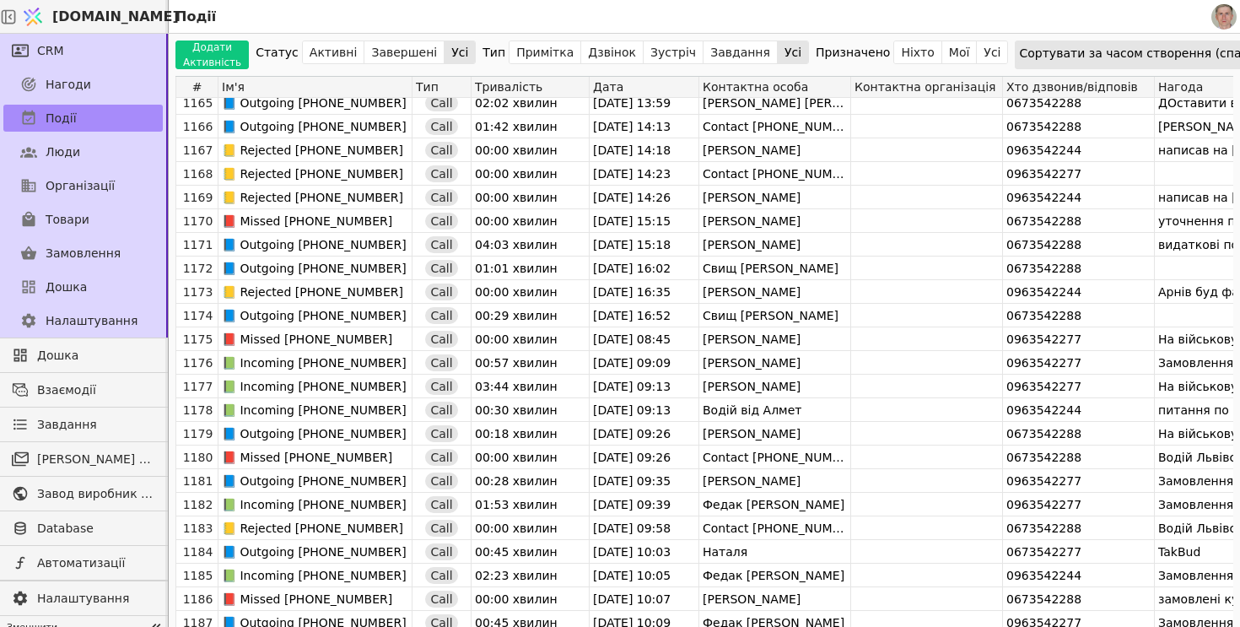
scroll to position [27498, 0]
click at [94, 75] on link "Нагоди" at bounding box center [82, 84] width 159 height 27
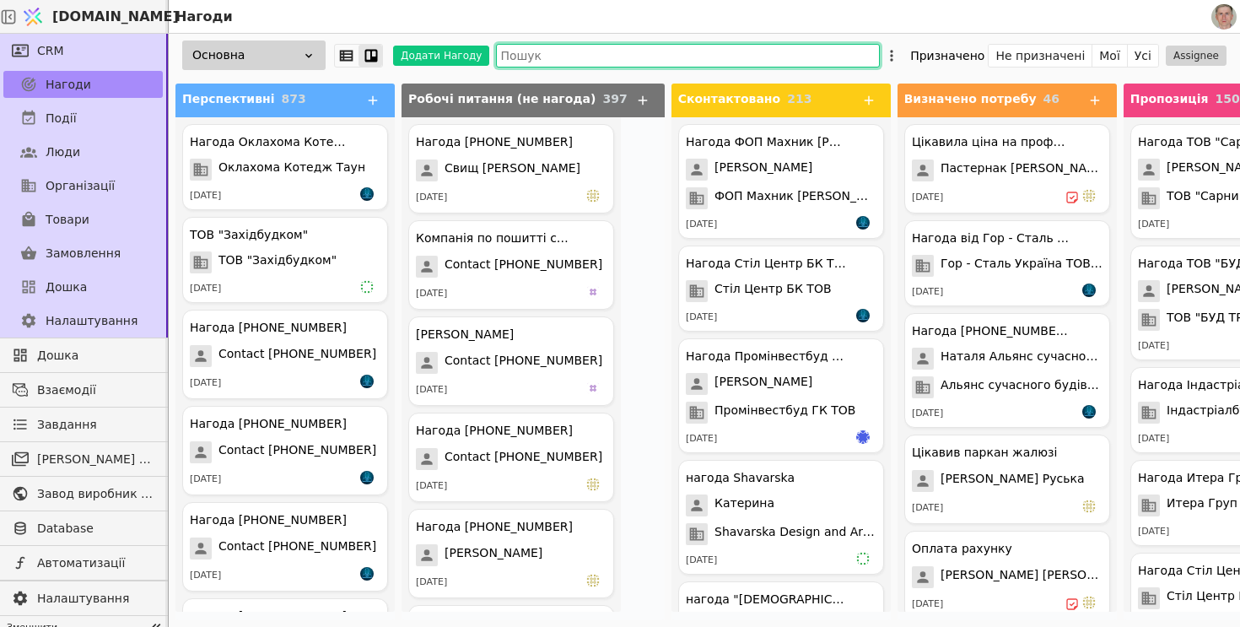
click at [563, 62] on input "text" at bounding box center [688, 56] width 384 height 24
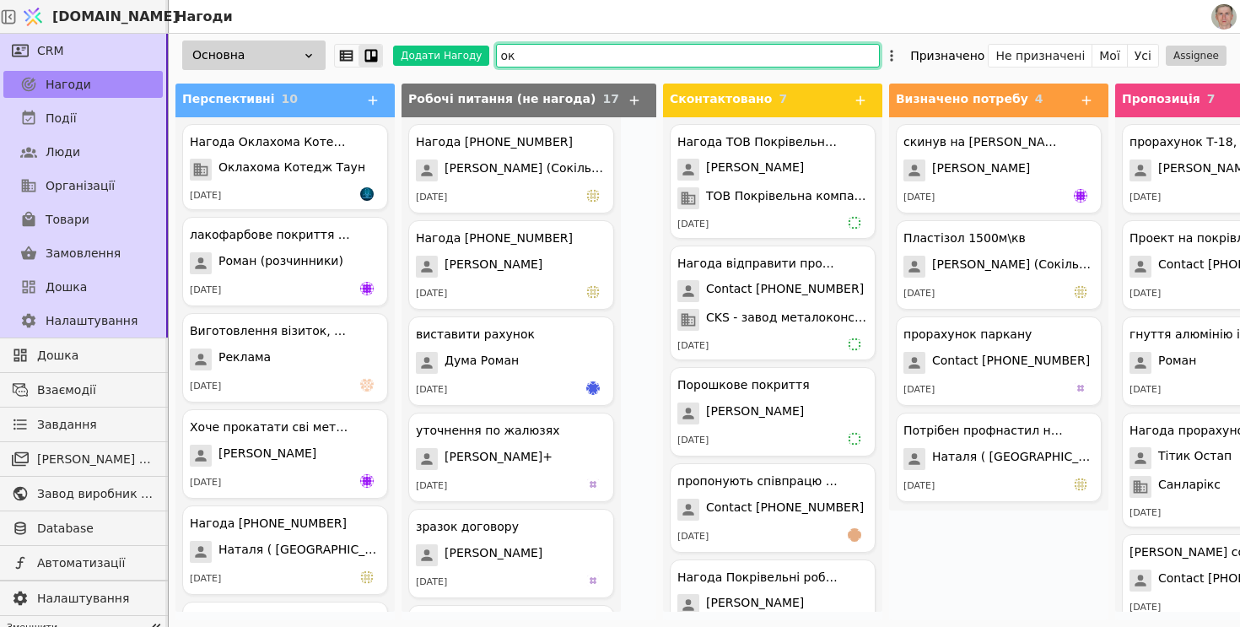
type input "о"
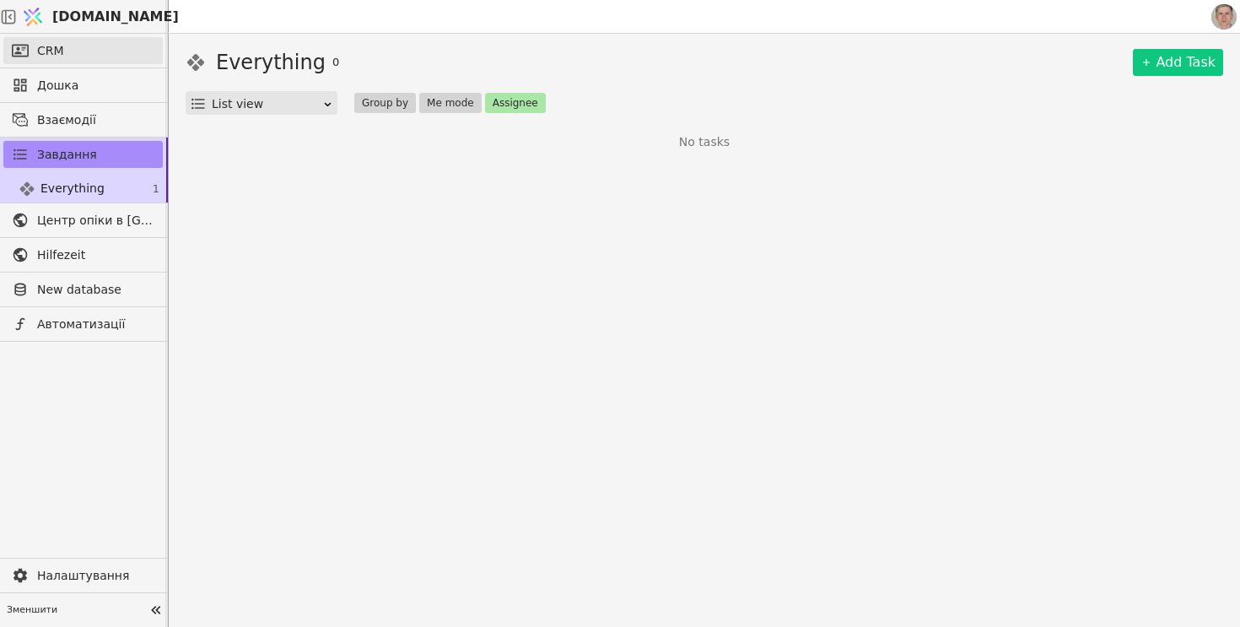
click at [85, 54] on link "CRM" at bounding box center [82, 50] width 159 height 27
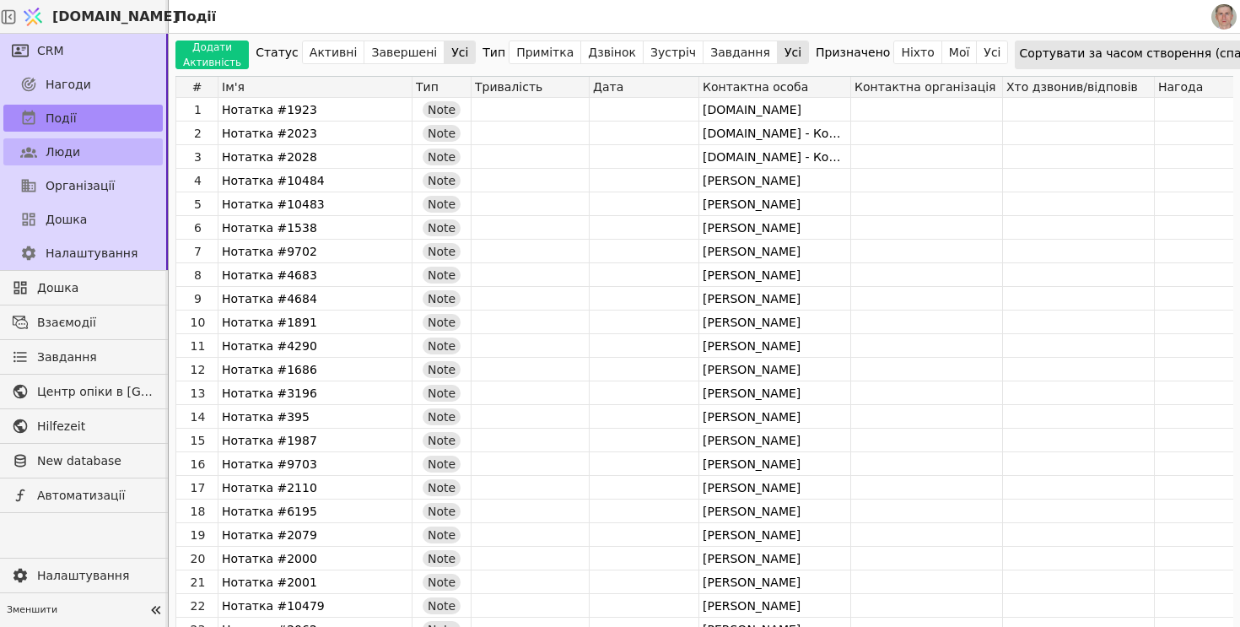
click at [94, 156] on link "Люди" at bounding box center [82, 151] width 159 height 27
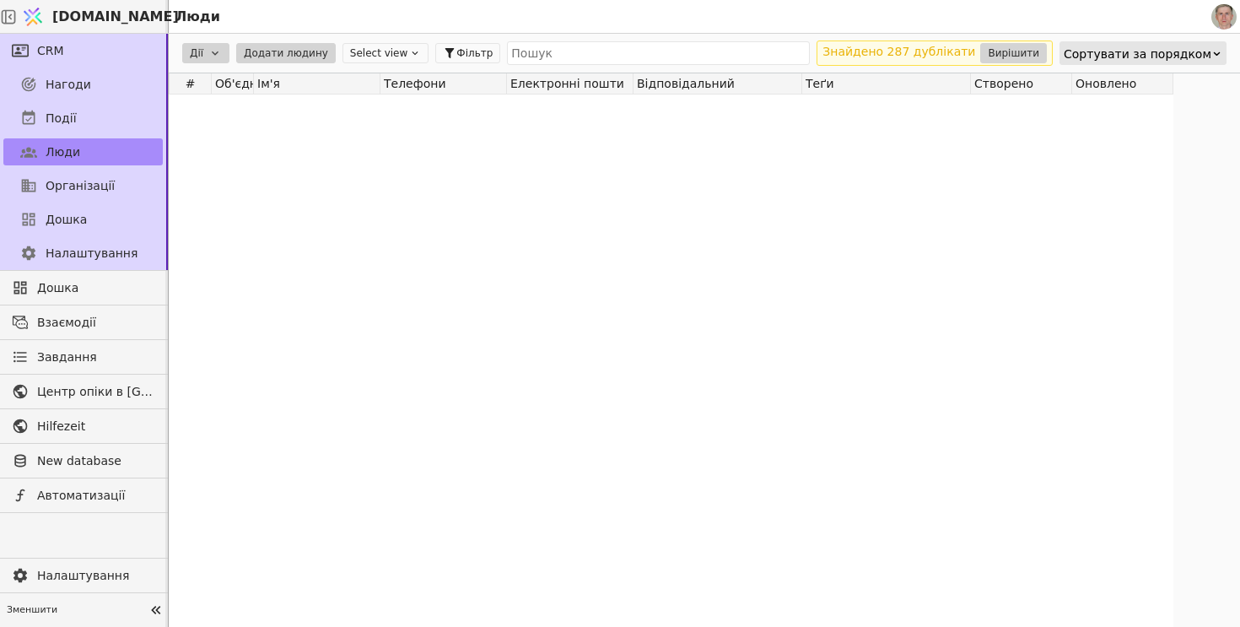
scroll to position [337115, 0]
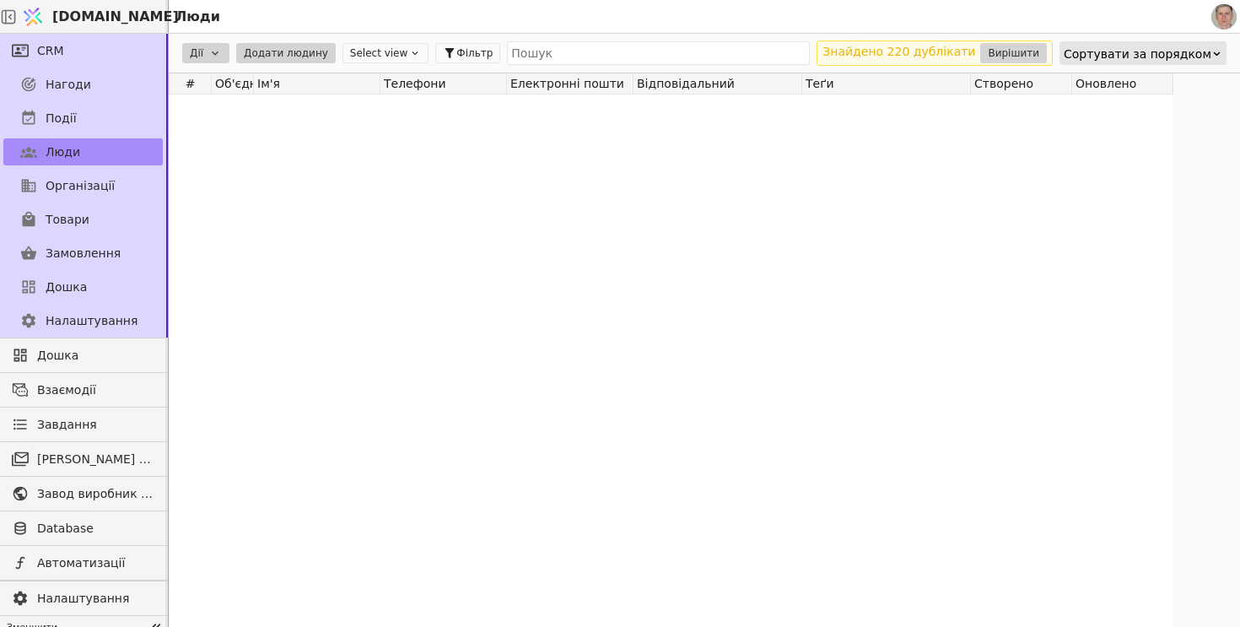
scroll to position [128660, 0]
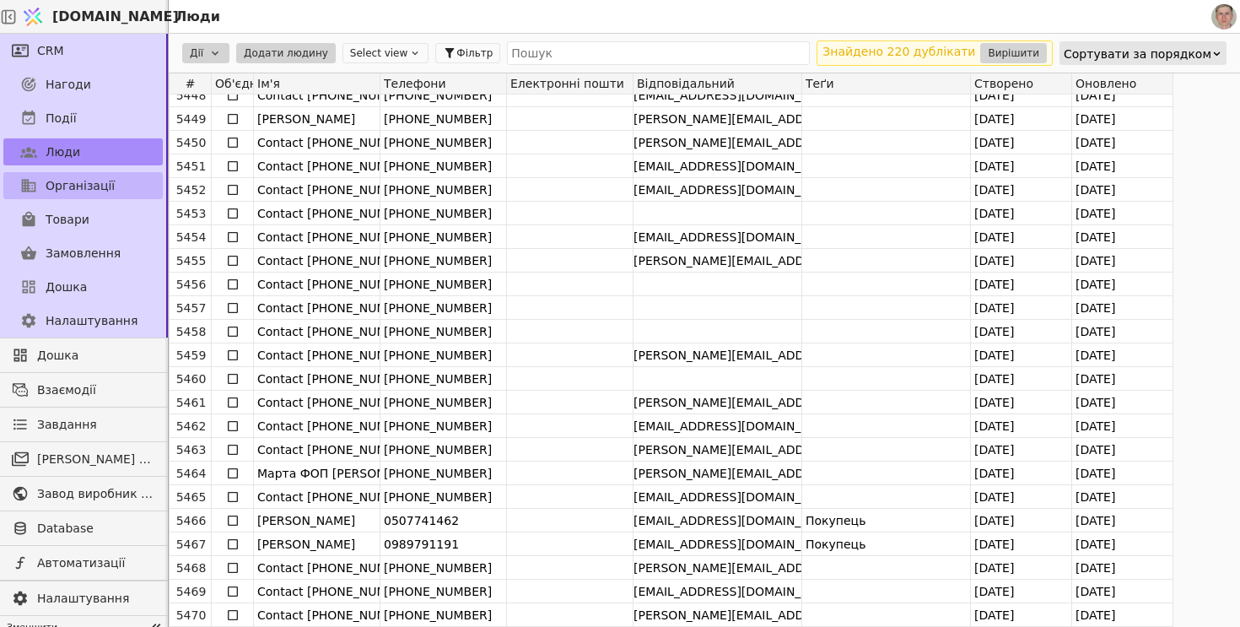
click at [116, 187] on link "Організації" at bounding box center [82, 185] width 159 height 27
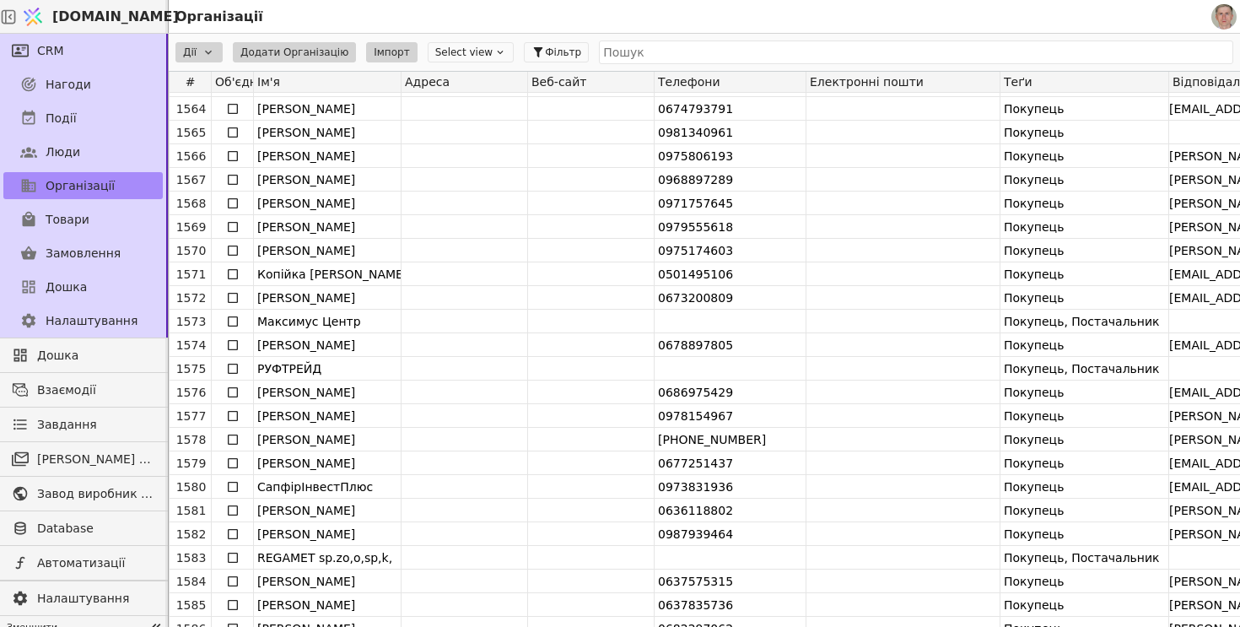
scroll to position [37, 0]
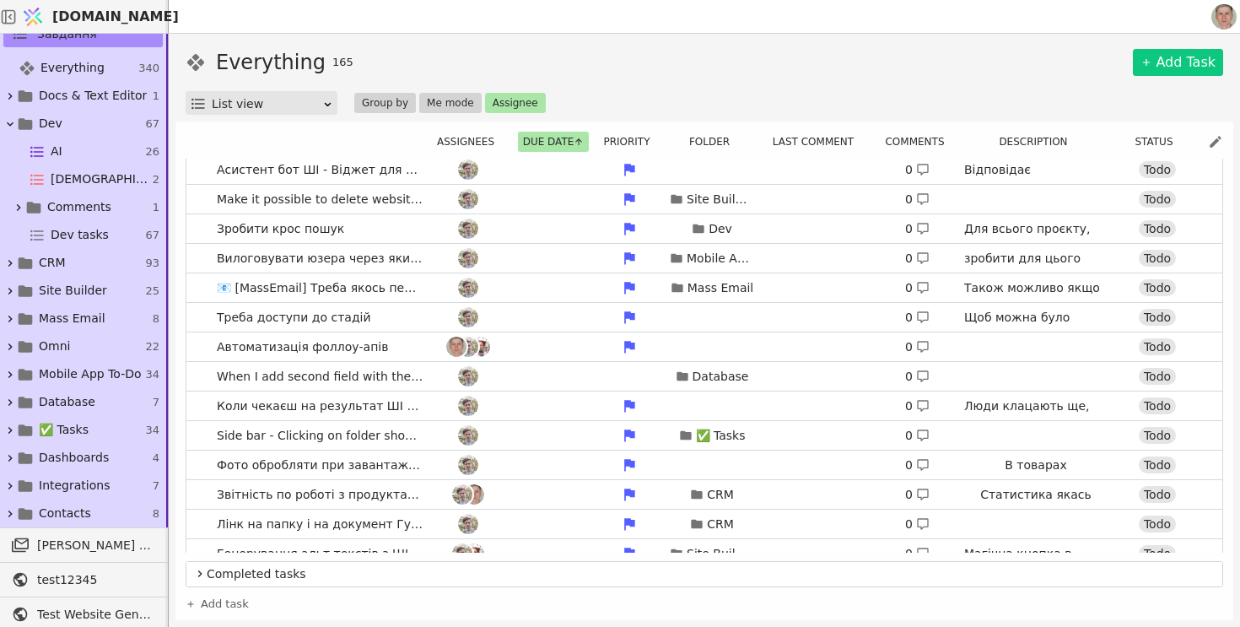
scroll to position [2552, 0]
